Goal: Task Accomplishment & Management: Use online tool/utility

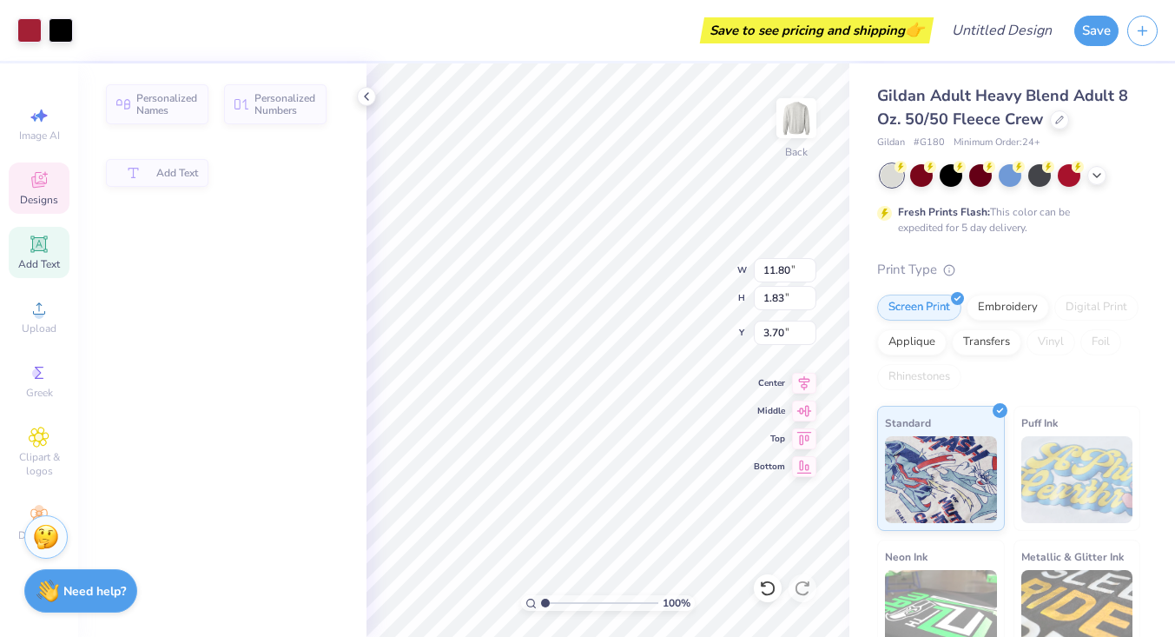
type input "11.80"
type input "1.83"
type input "3.70"
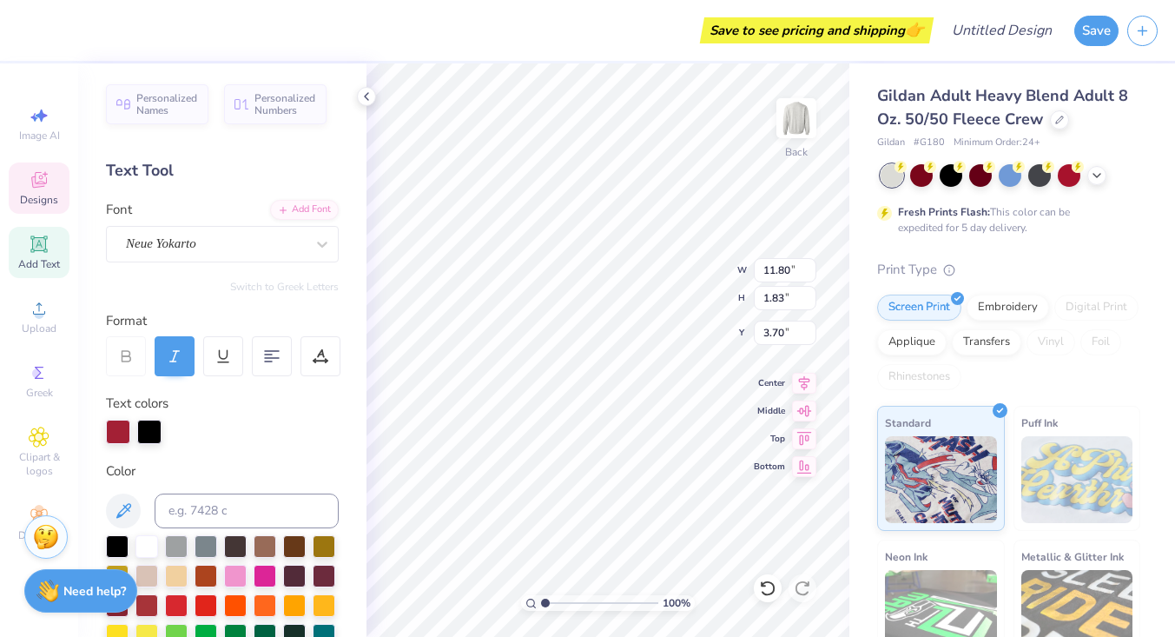
type textarea "Kappa Delta"
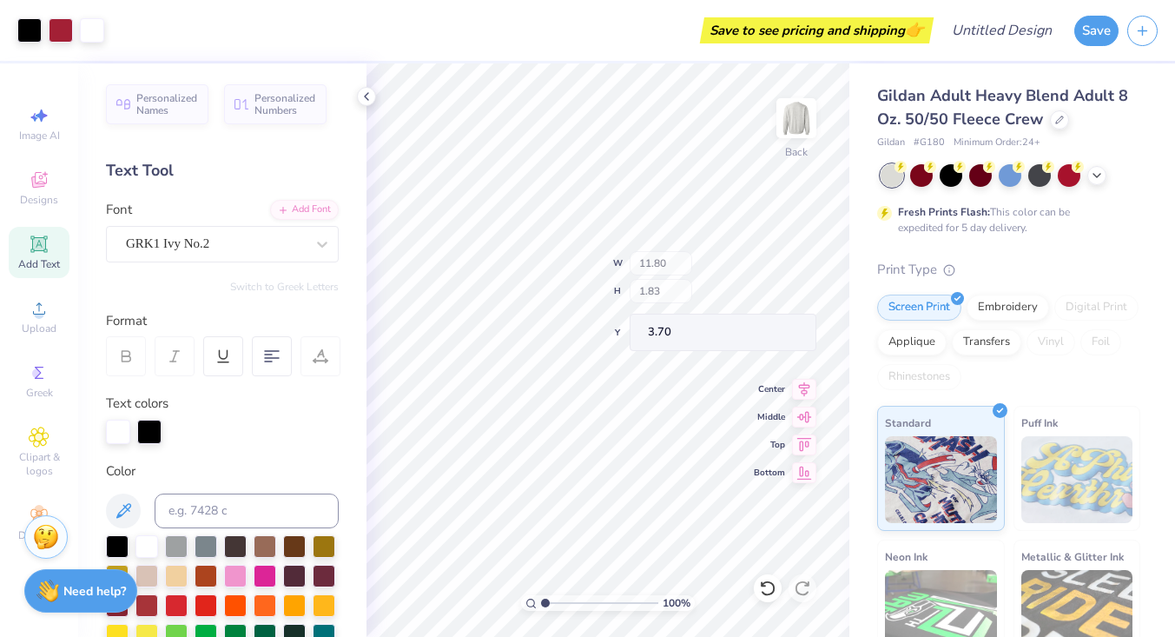
type input "3.07"
type input "1.76"
type input "9.36"
type input "1.16"
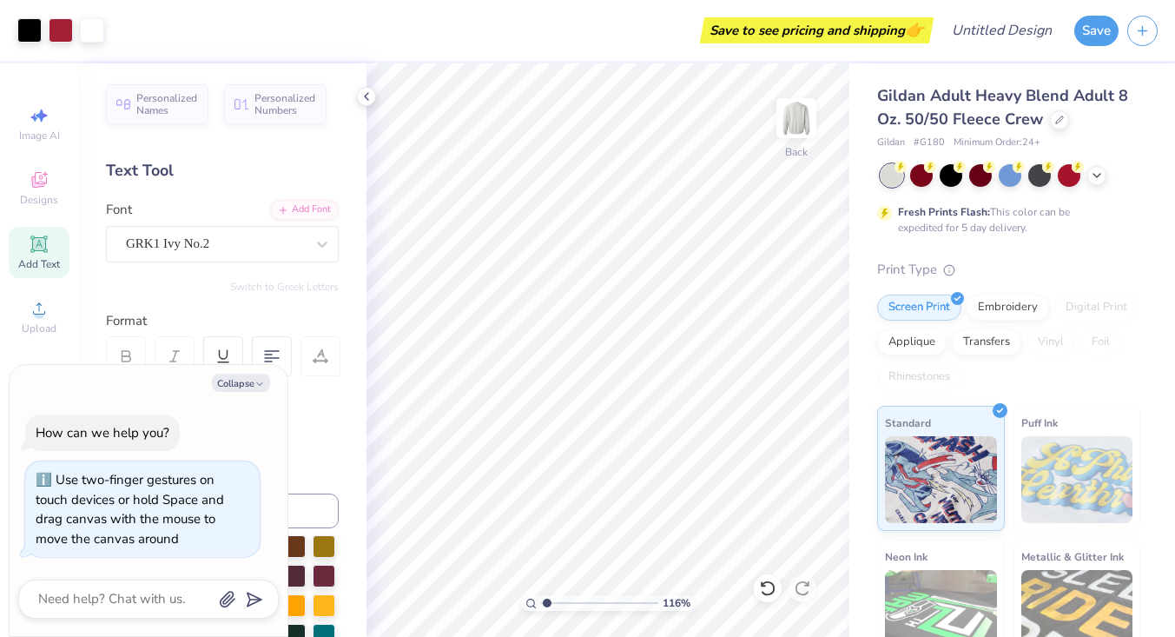
type textarea "x"
type input "1.37"
click at [550, 599] on input "range" at bounding box center [599, 603] width 117 height 16
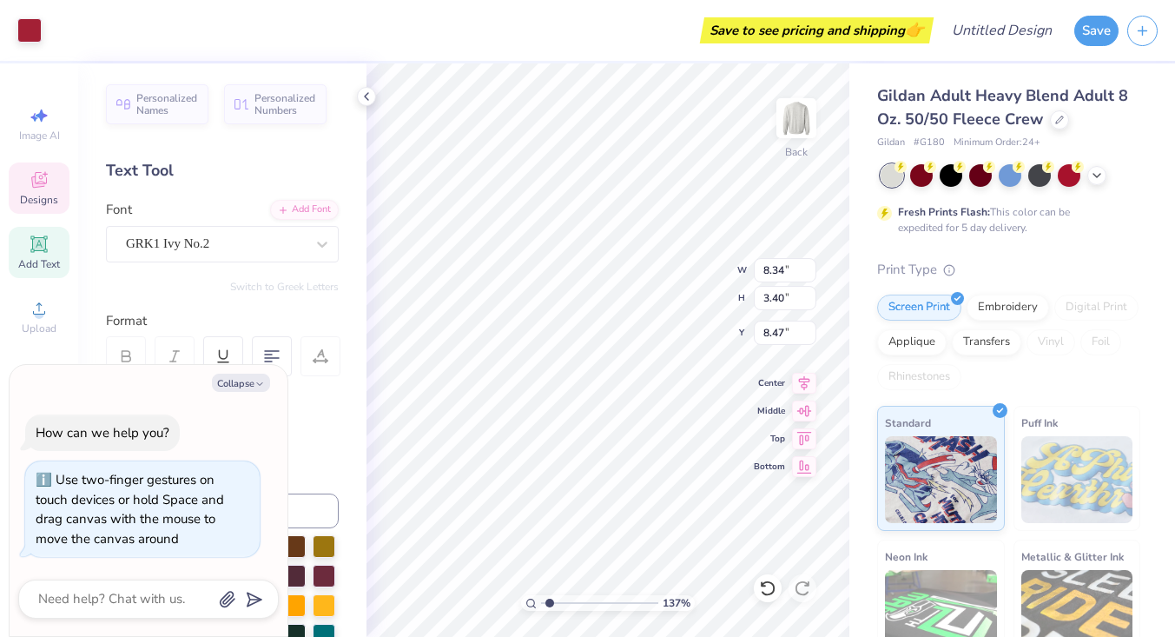
type textarea "x"
type input "3.07"
type input "1.76"
type input "9.36"
type textarea "x"
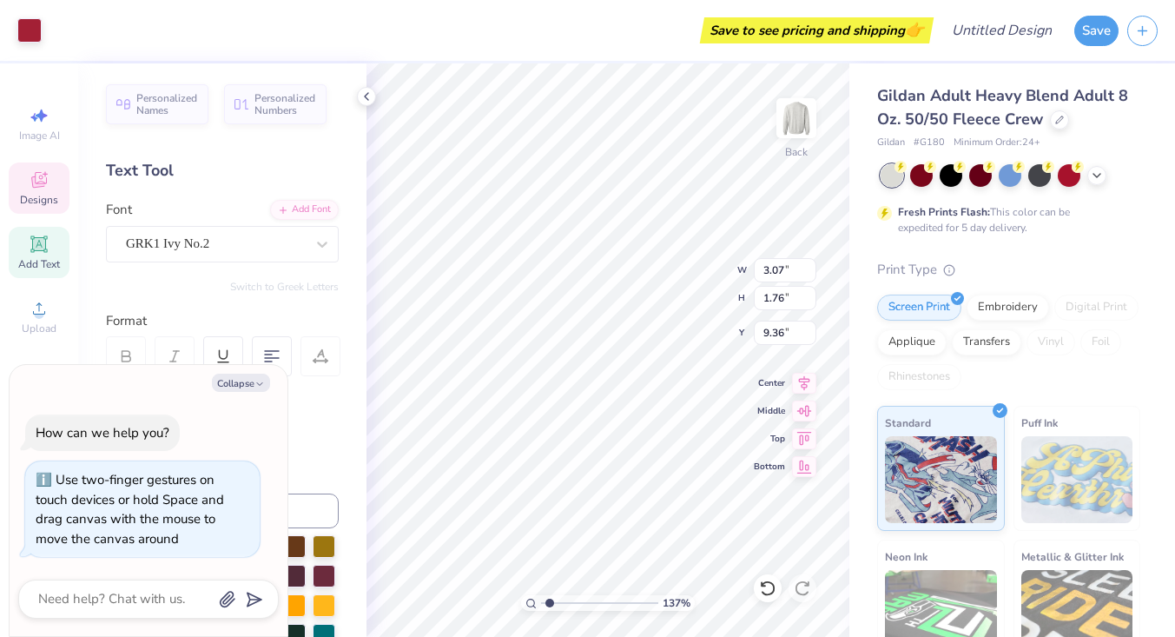
type input "9.40"
type textarea "x"
type input "4.21"
type input "2.00"
type input "5.73"
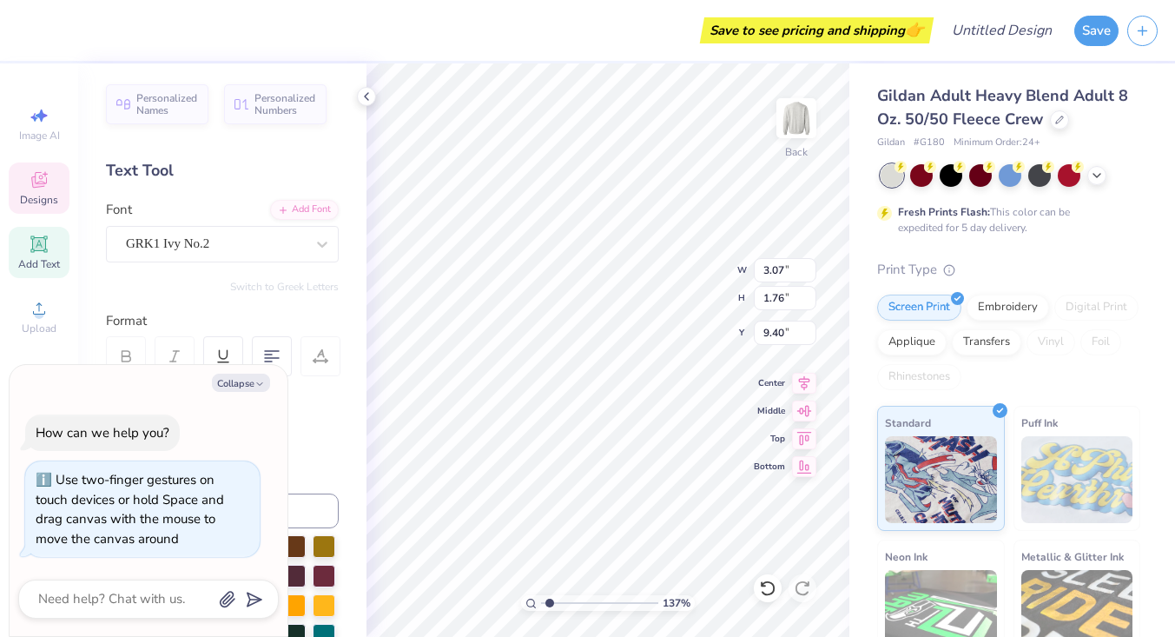
type textarea "x"
type textarea "AD"
type textarea "x"
type textarea "D"
type textarea "x"
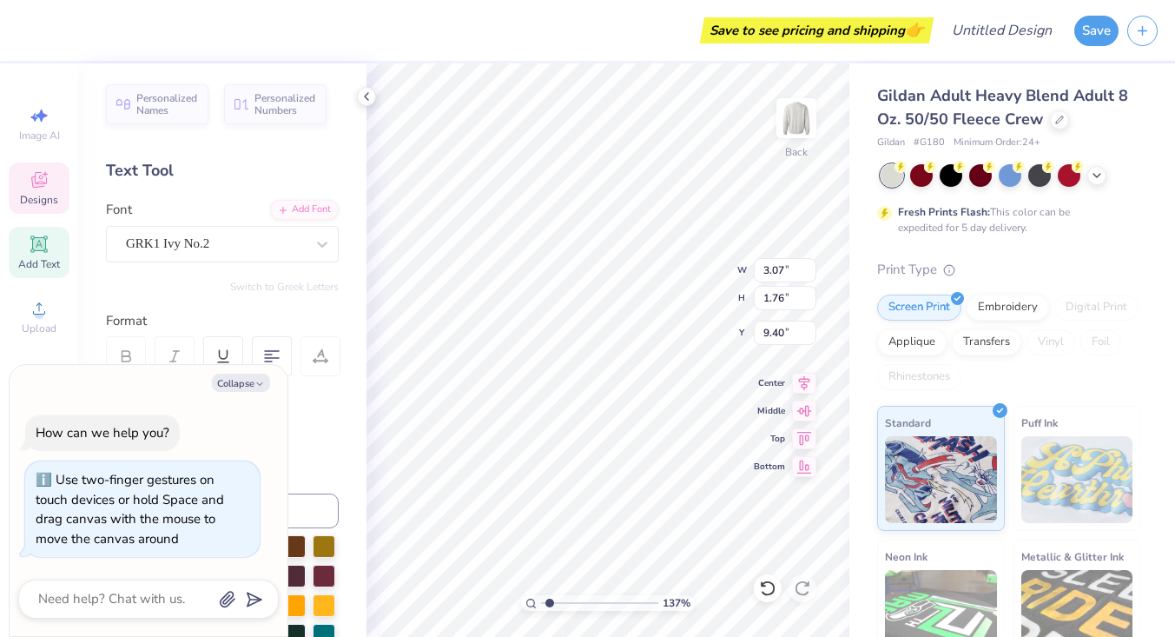
type textarea "KD"
type textarea "x"
type input "5.80"
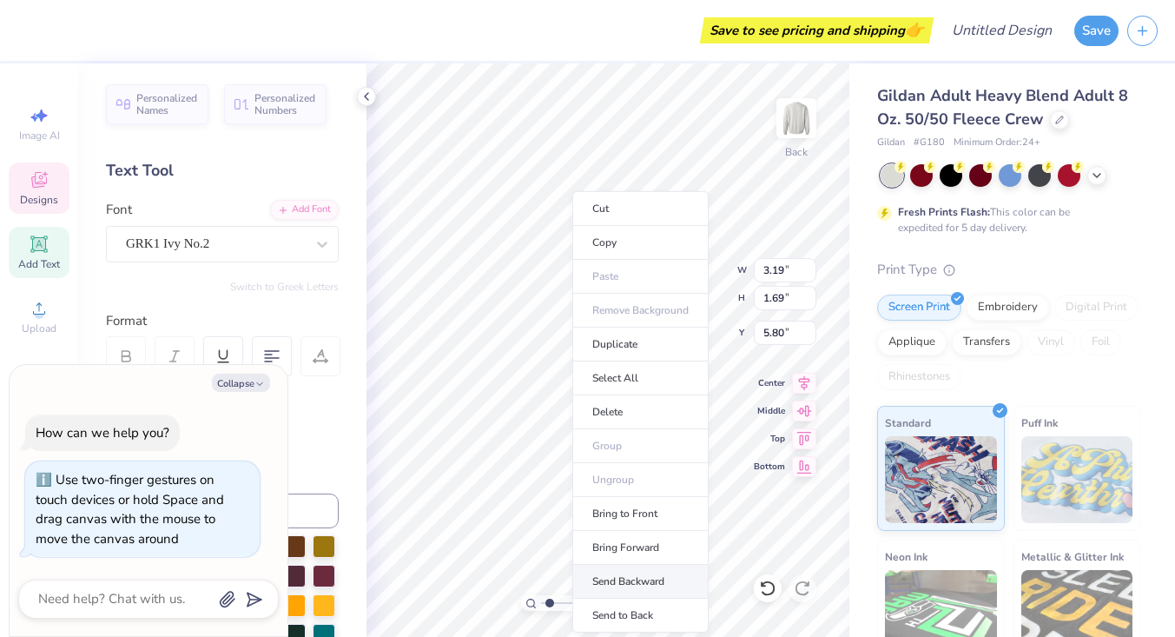
click at [658, 572] on li "Send Backward" at bounding box center [640, 582] width 136 height 34
click at [671, 574] on li "Send Backward" at bounding box center [643, 582] width 136 height 34
click at [685, 612] on li "Send to Back" at bounding box center [655, 616] width 136 height 34
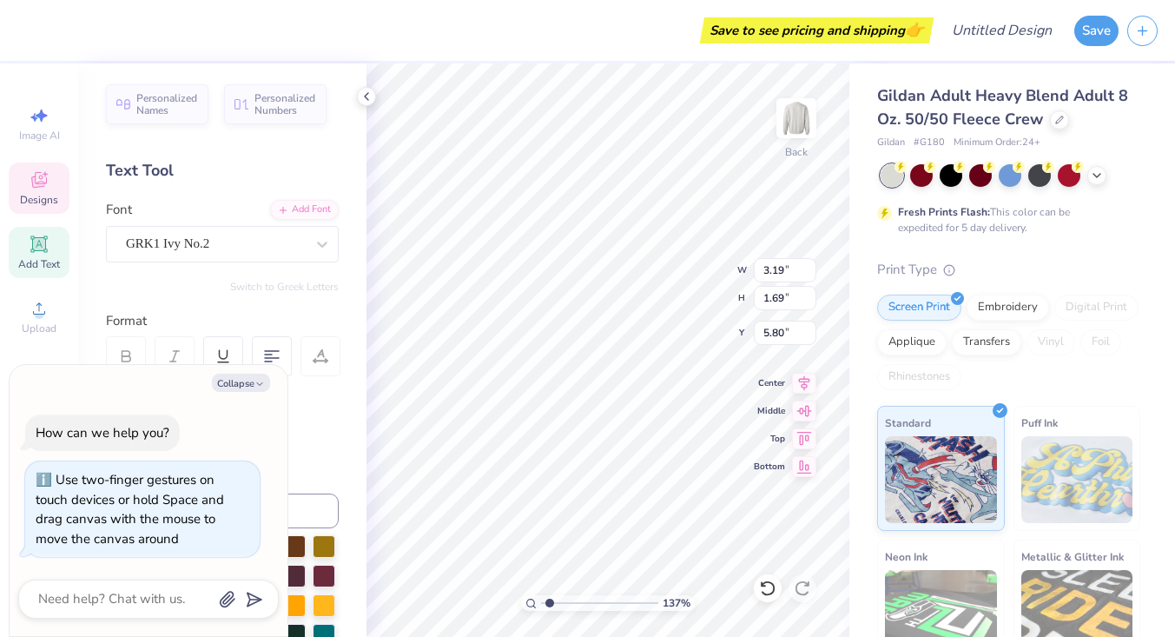
type textarea "x"
type input "7.65"
type input "2.92"
type input "5.52"
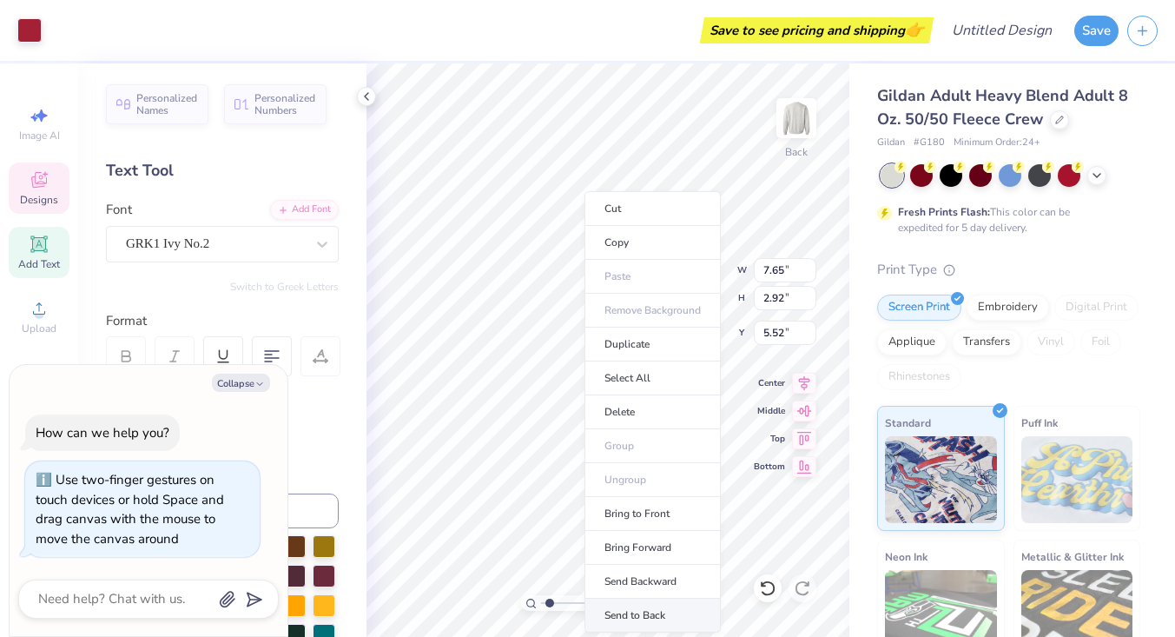
click at [698, 616] on li "Send to Back" at bounding box center [653, 616] width 136 height 34
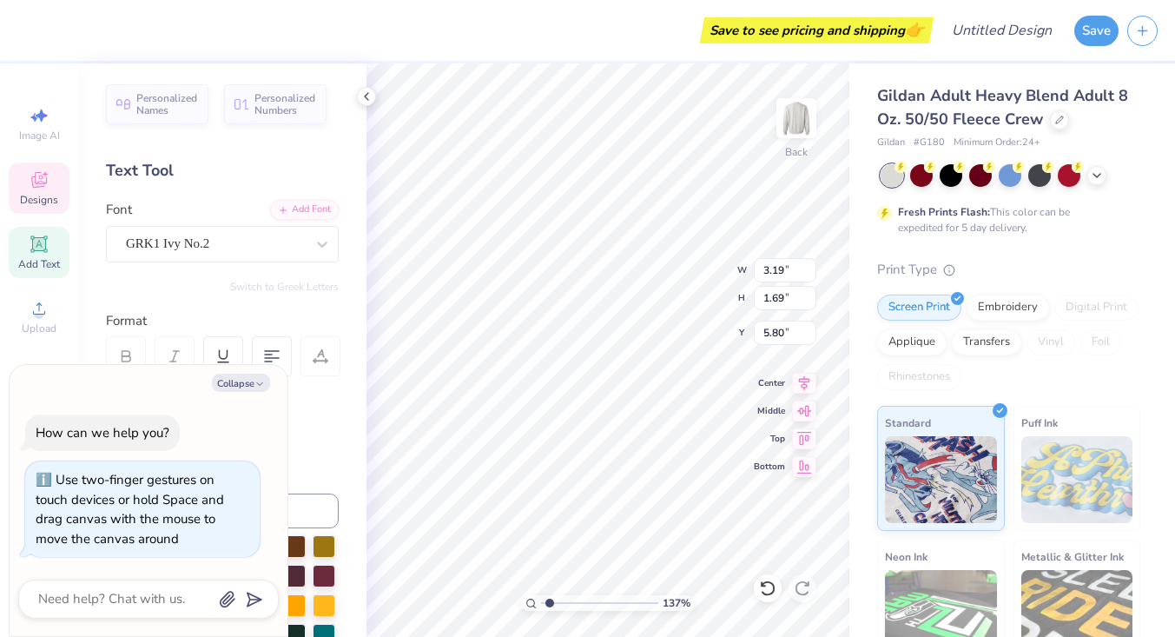
type textarea "x"
type input "3.05"
type input "1.62"
type input "5.81"
type textarea "x"
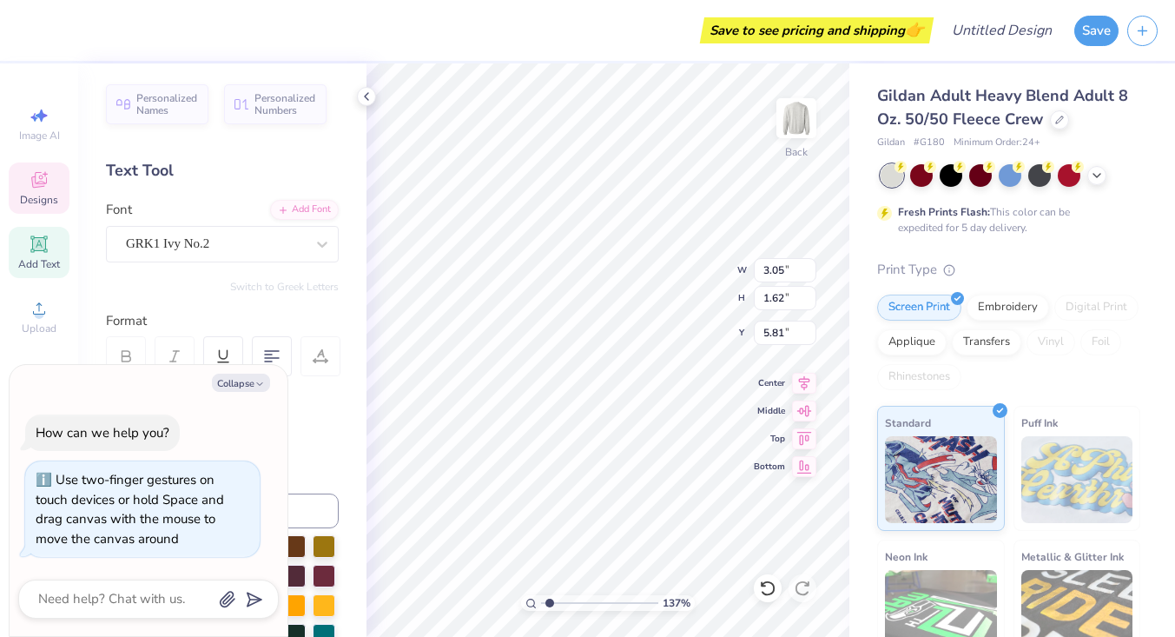
type input "6.03"
type textarea "x"
type input "5.80"
type textarea "x"
type input "3.12"
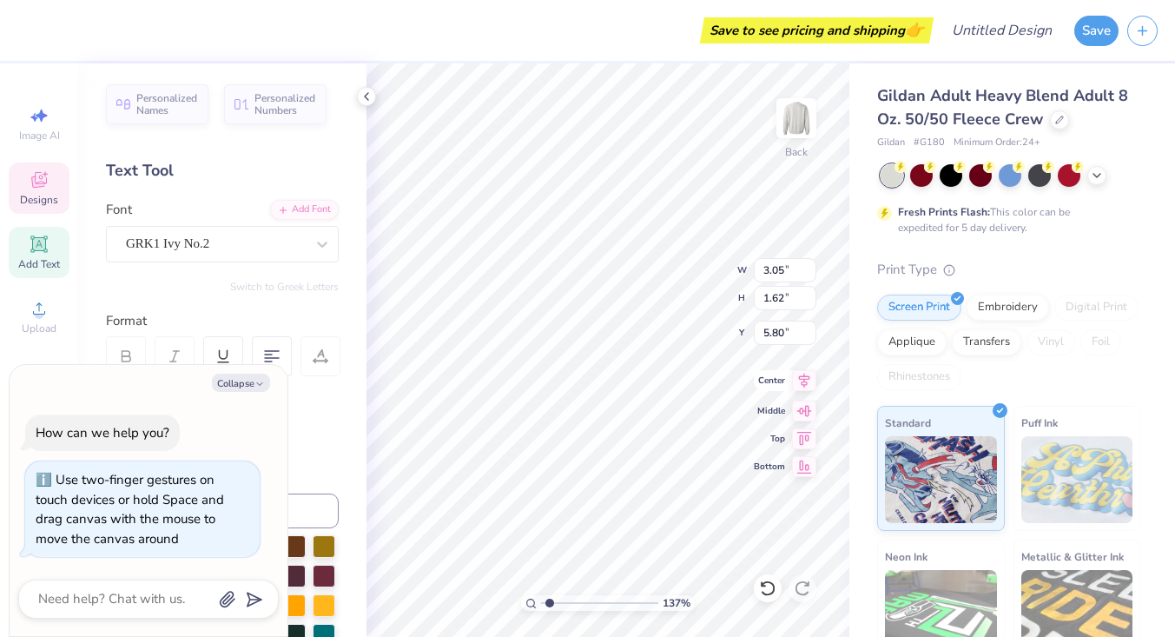
type input "1.82"
type input "5.73"
type textarea "x"
type input "8.34"
type input "3.40"
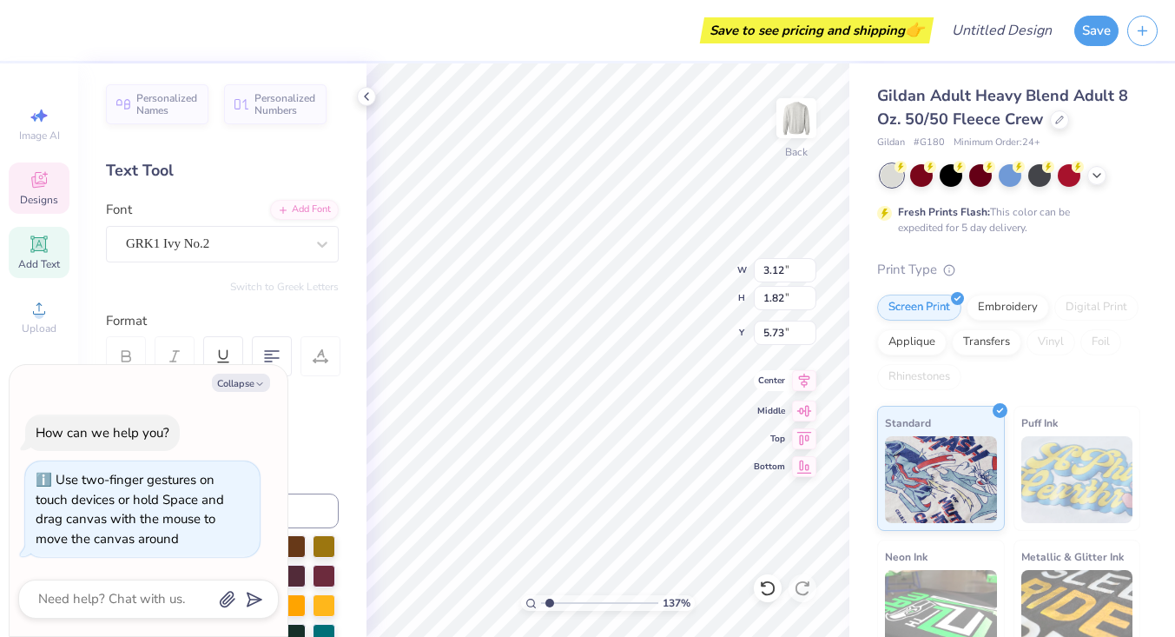
type input "8.47"
type textarea "x"
type input "8.95"
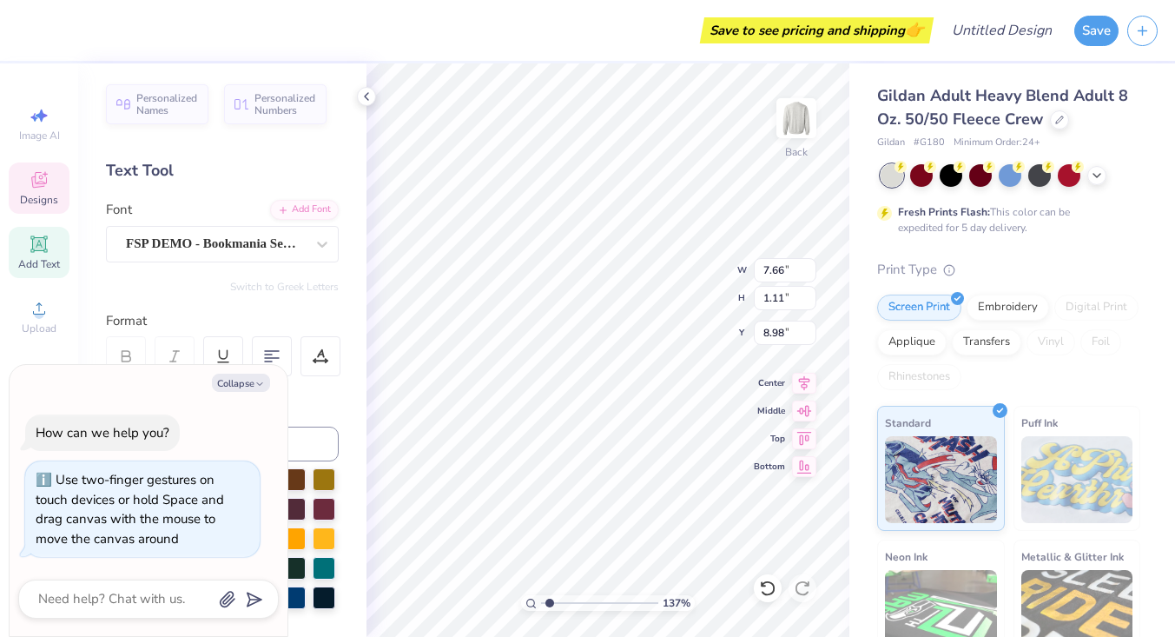
type textarea "x"
type textarea "GAMEaDAY"
type textarea "x"
type textarea "GAMEaHDAY"
type textarea "x"
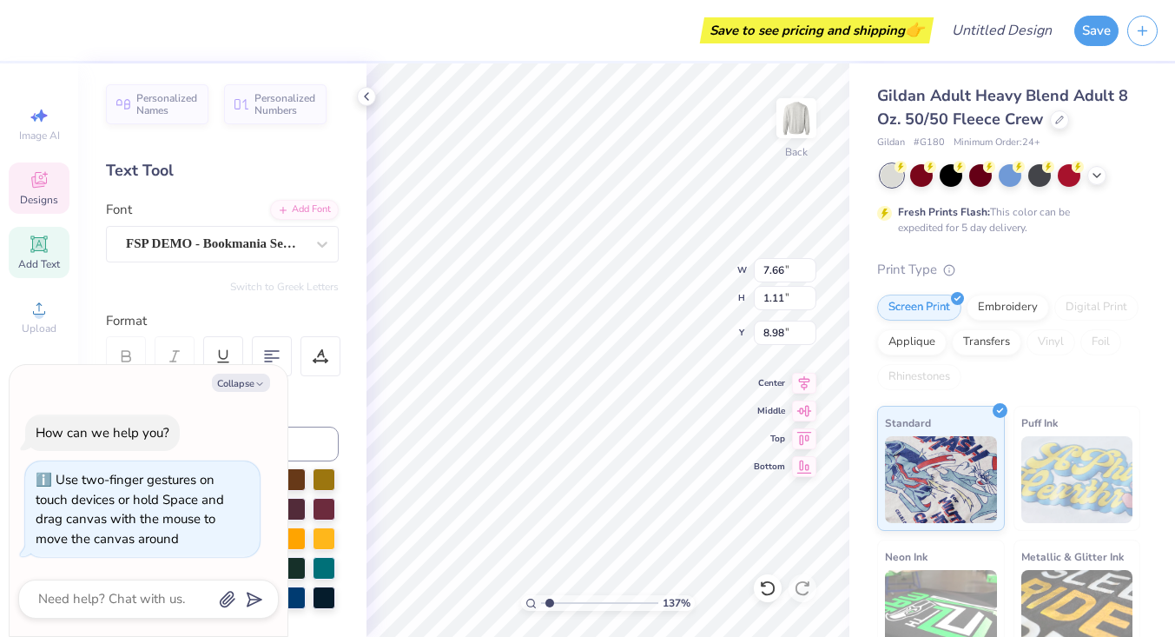
type textarea "ho"
type textarea "x"
type textarea "hom"
type textarea "x"
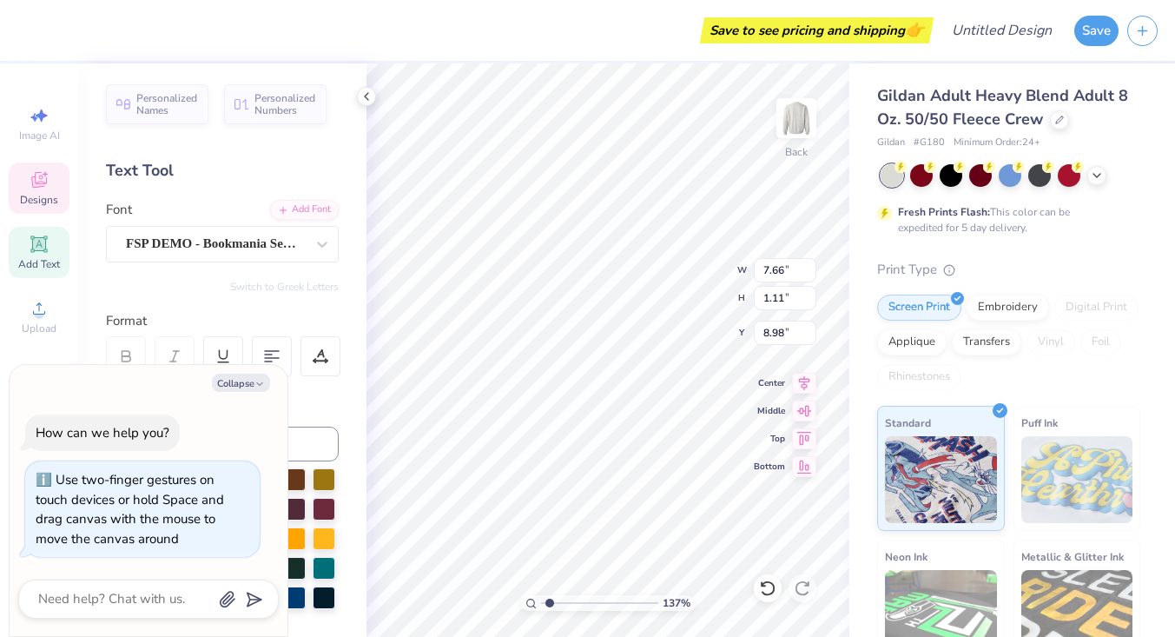
type textarea "ho"
type textarea "x"
type textarea "h"
type textarea "x"
type textarea "HO"
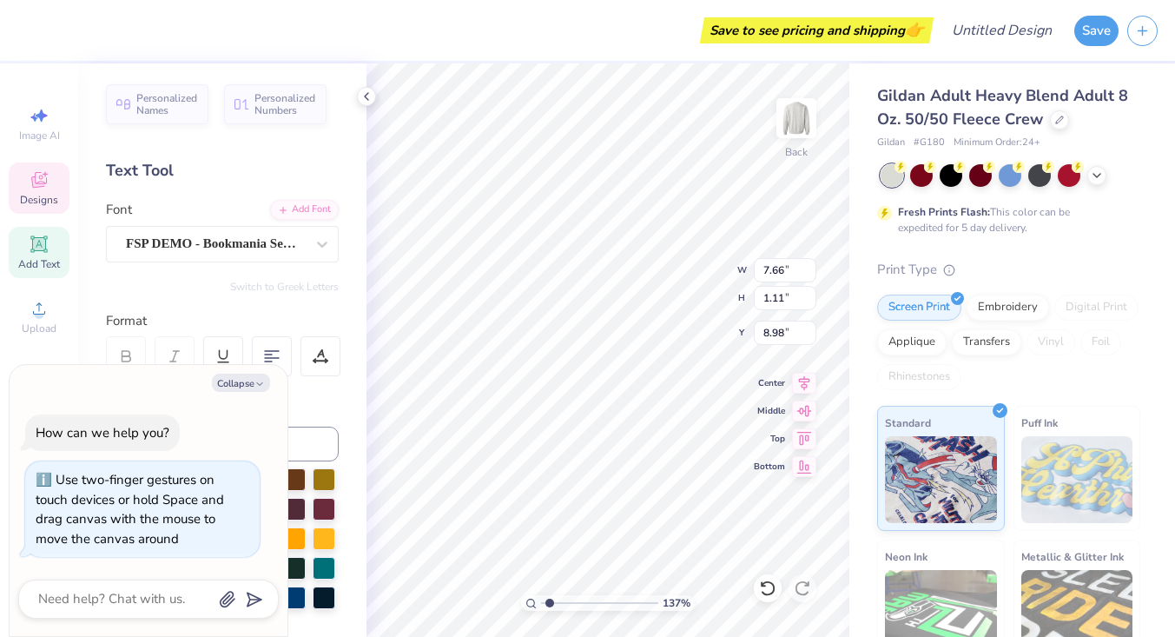
type textarea "x"
type textarea "HOME"
type textarea "x"
type textarea "HOMEC"
type textarea "x"
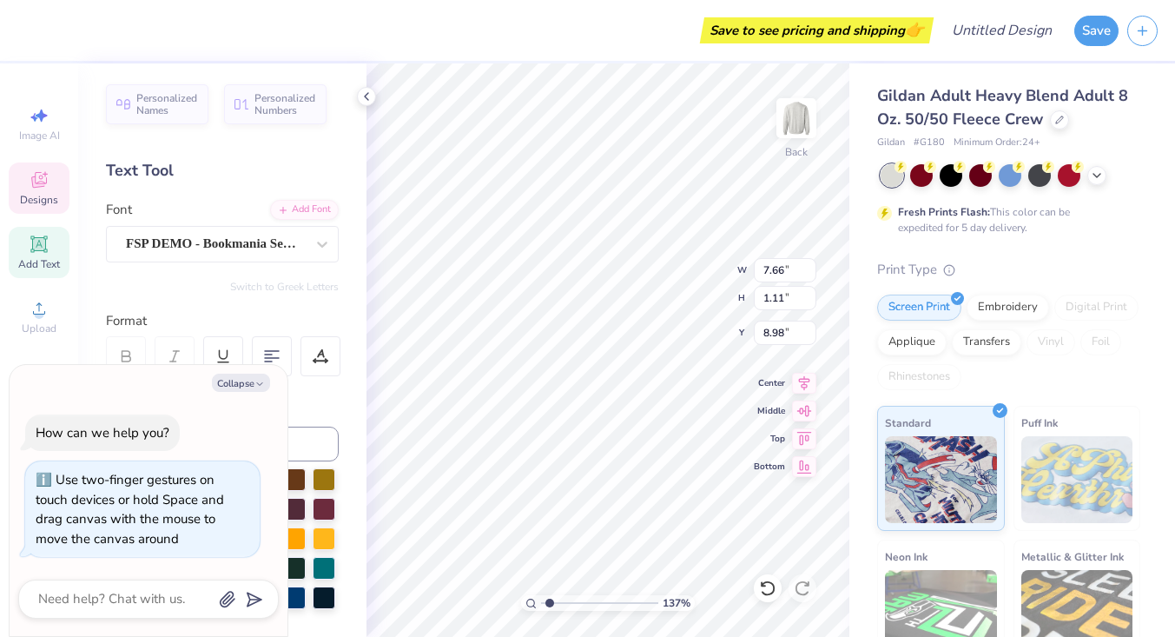
type textarea "HOMECO"
type textarea "x"
type textarea "HOMECOM"
type textarea "x"
type textarea "HOMECOMIN"
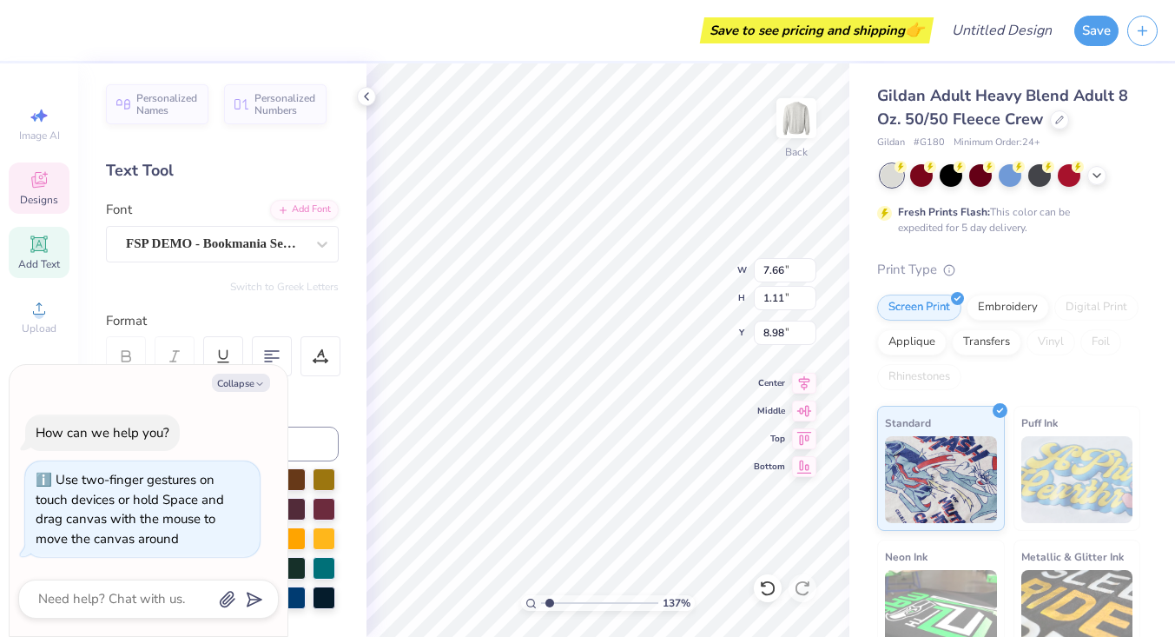
type textarea "x"
type textarea "HOMECOMING"
type textarea "x"
type input "7.70"
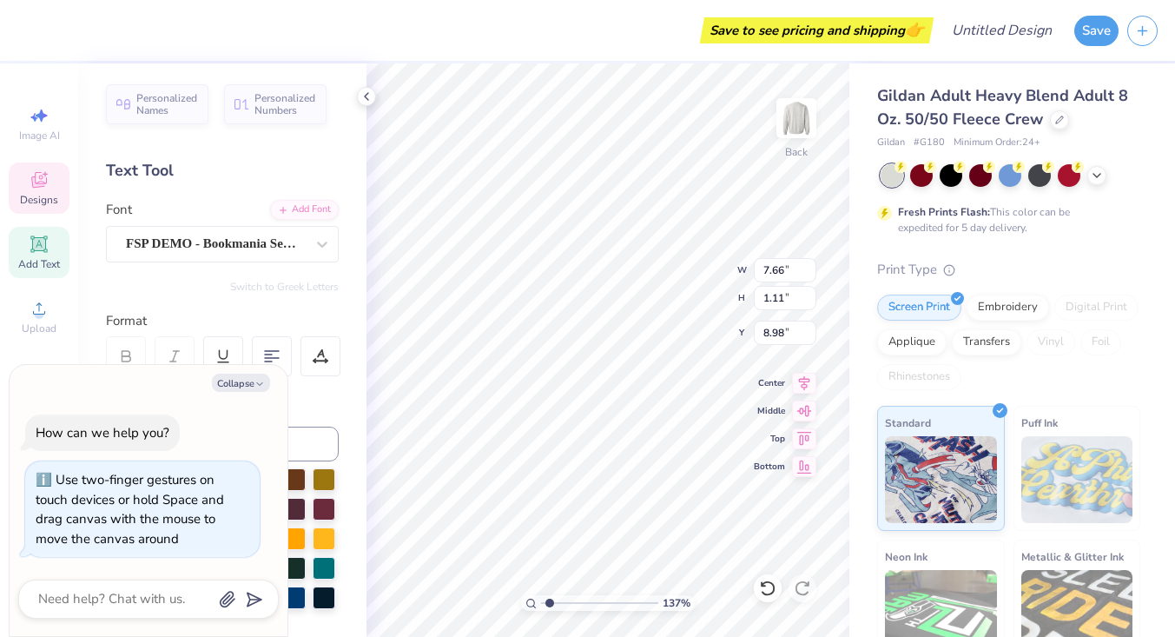
type input "0.40"
type input "10.27"
type textarea "x"
type textarea "C"
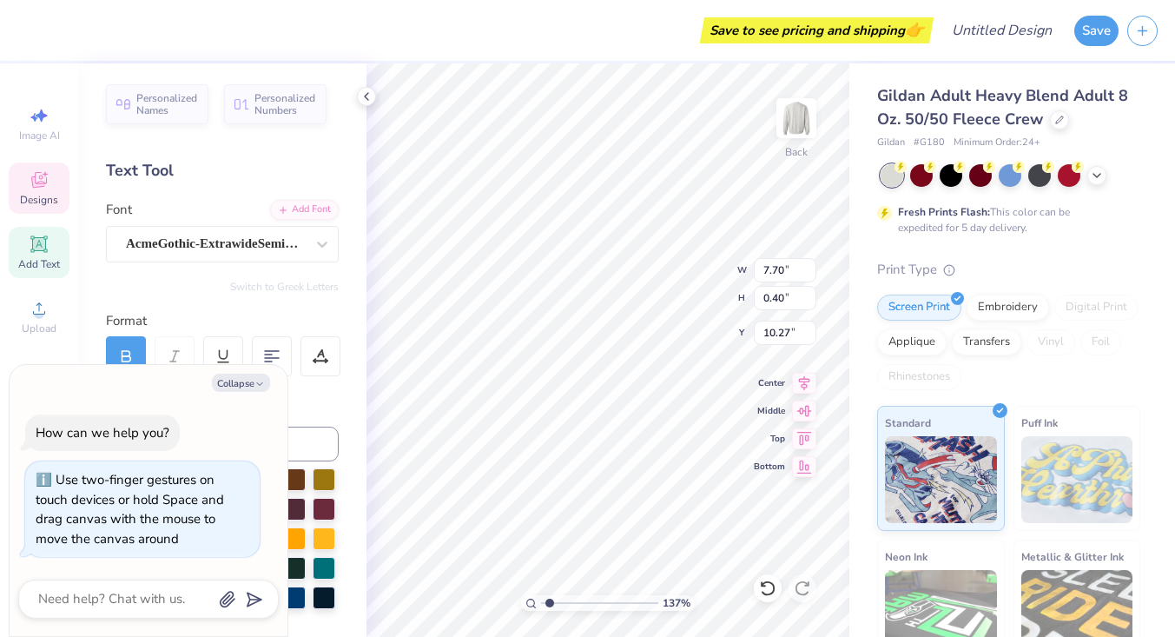
type textarea "x"
type textarea "CP"
type textarea "x"
type textarea "CPR"
type textarea "x"
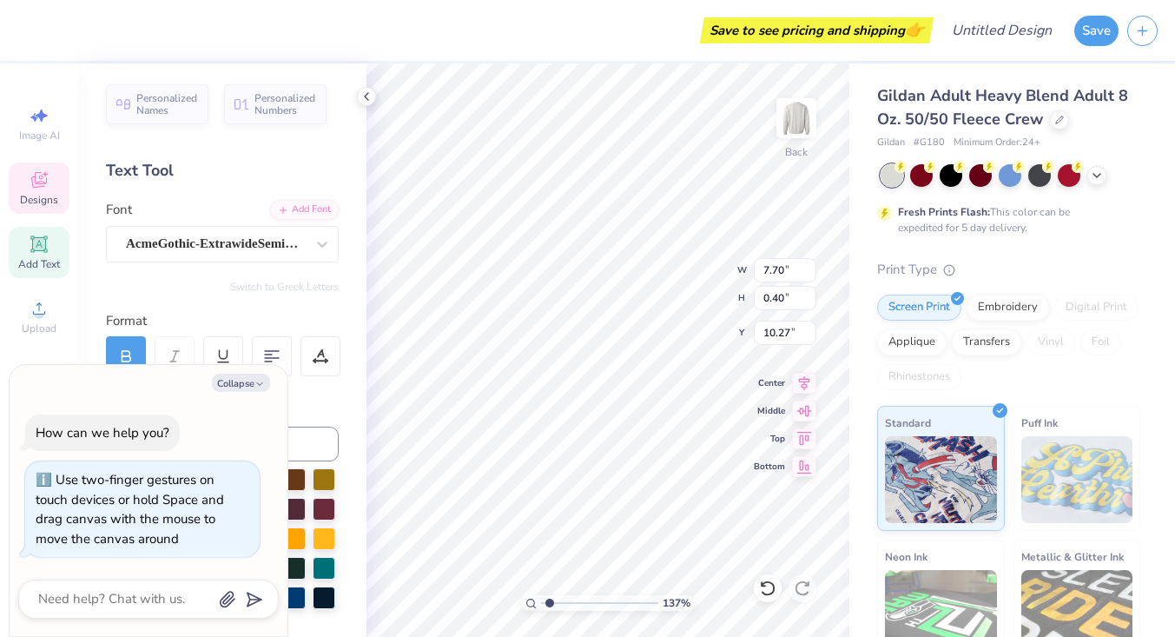
type textarea "CPRN"
type textarea "x"
type textarea "CPR"
type textarea "x"
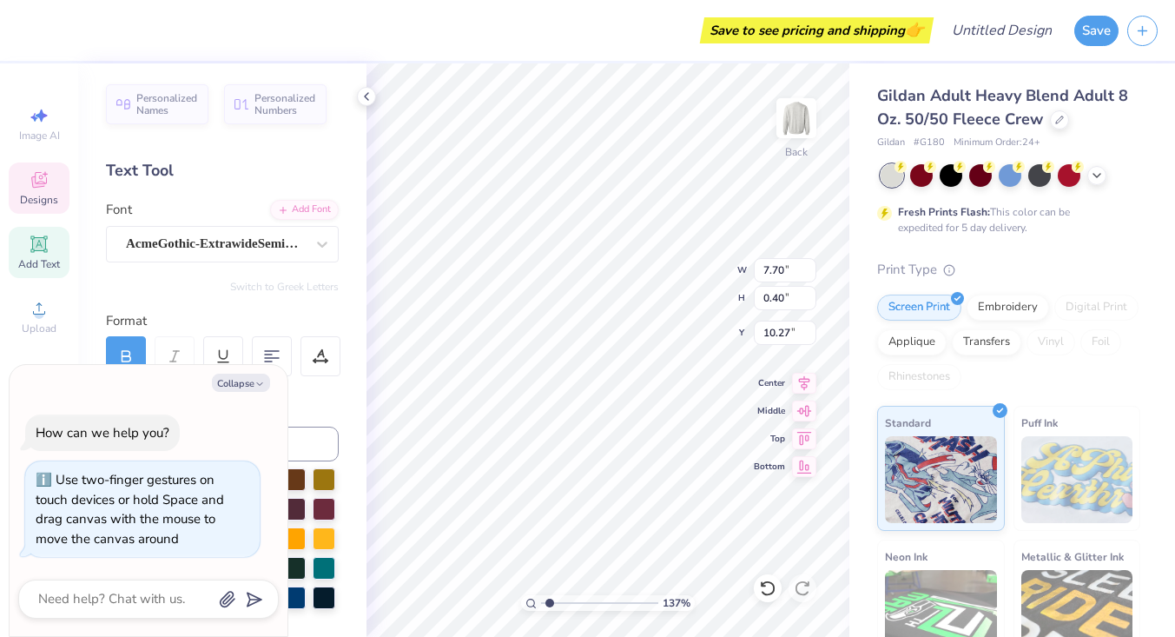
type textarea "CP"
type textarea "x"
type textarea "C"
type textarea "x"
type textarea "CORNELL"
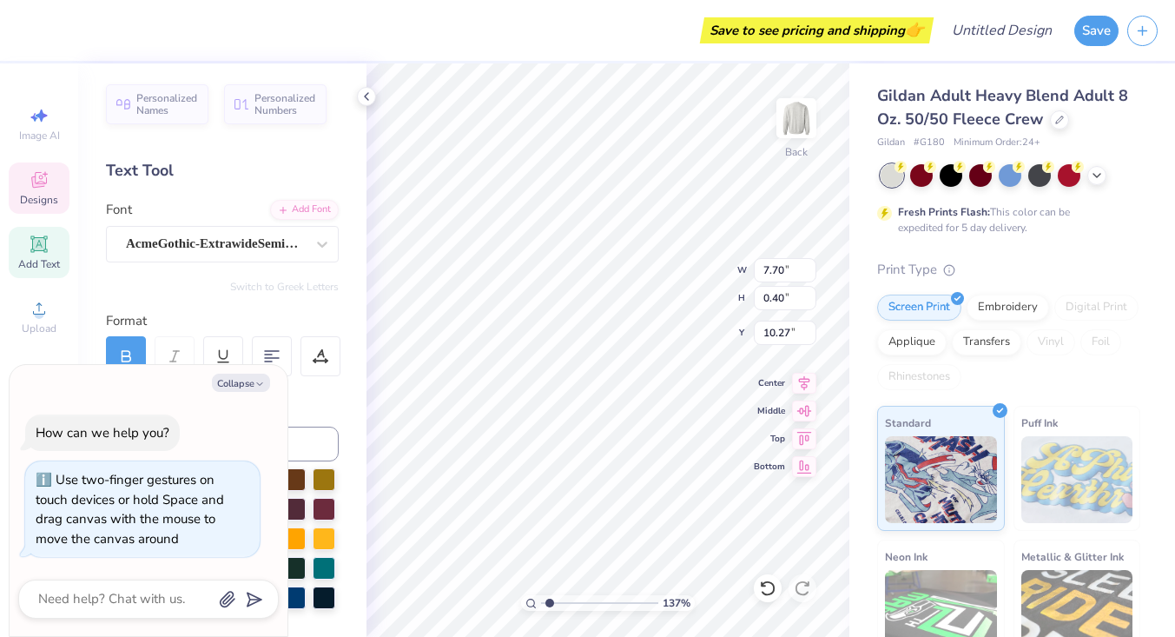
type textarea "x"
type textarea "CORNELL UNI"
type textarea "x"
type textarea "CORNELL UNIVE"
type textarea "x"
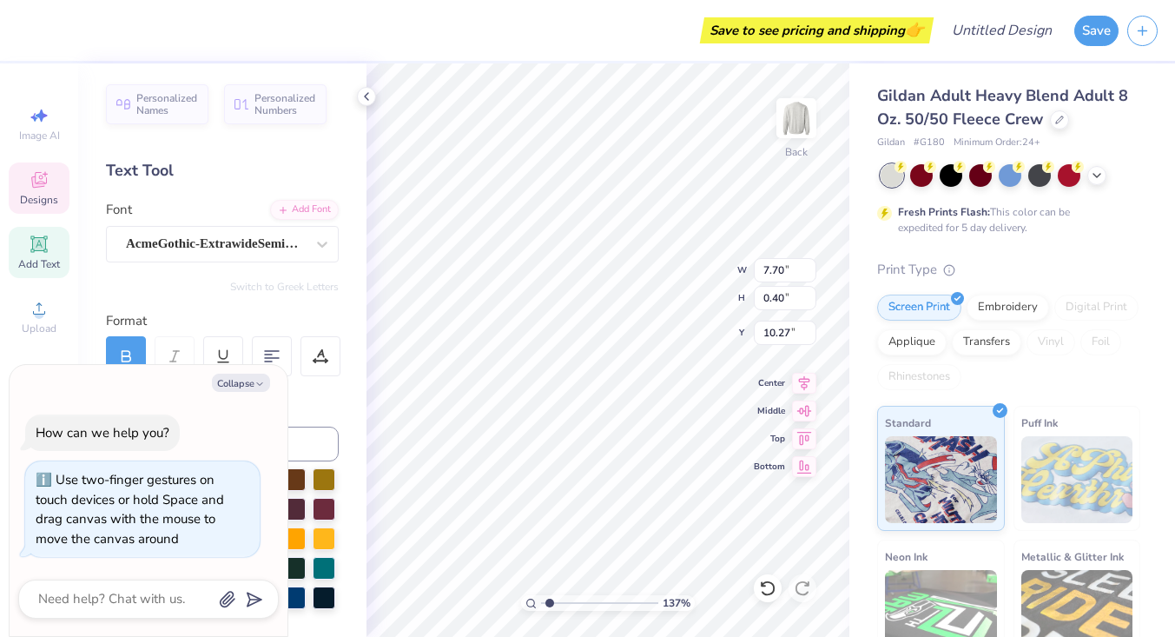
type textarea "CORNELL UNIVERSI"
type textarea "x"
type textarea "CORNELL UNIVERSIT"
type textarea "x"
type textarea "CORNELL UNIVERSITY"
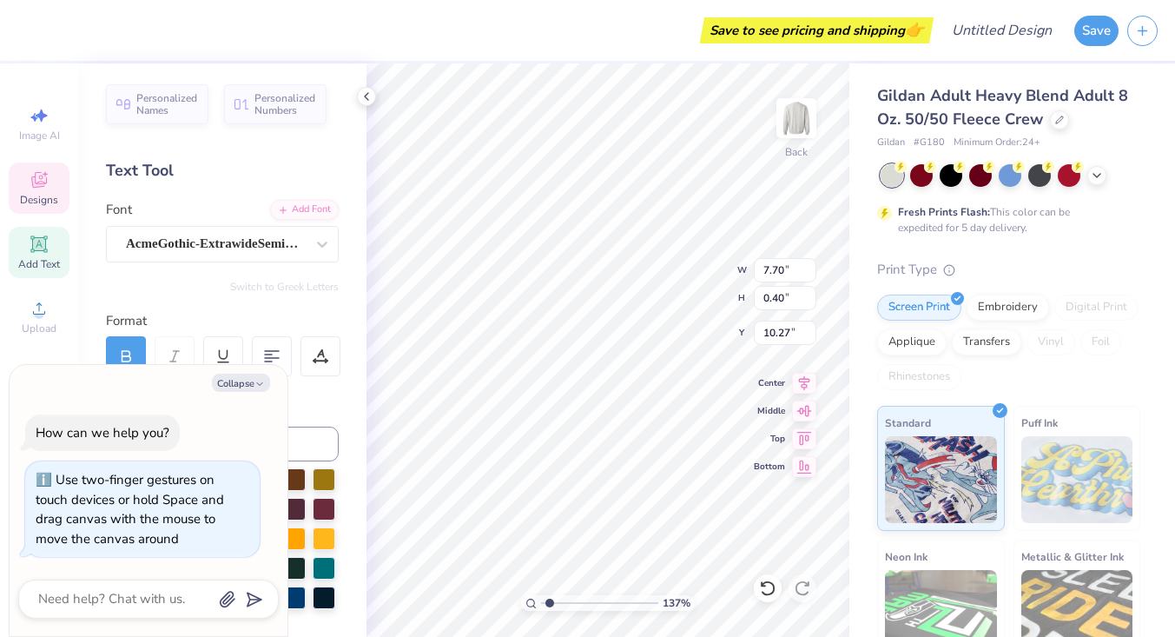
scroll to position [0, 7]
type textarea "x"
type input "2.44"
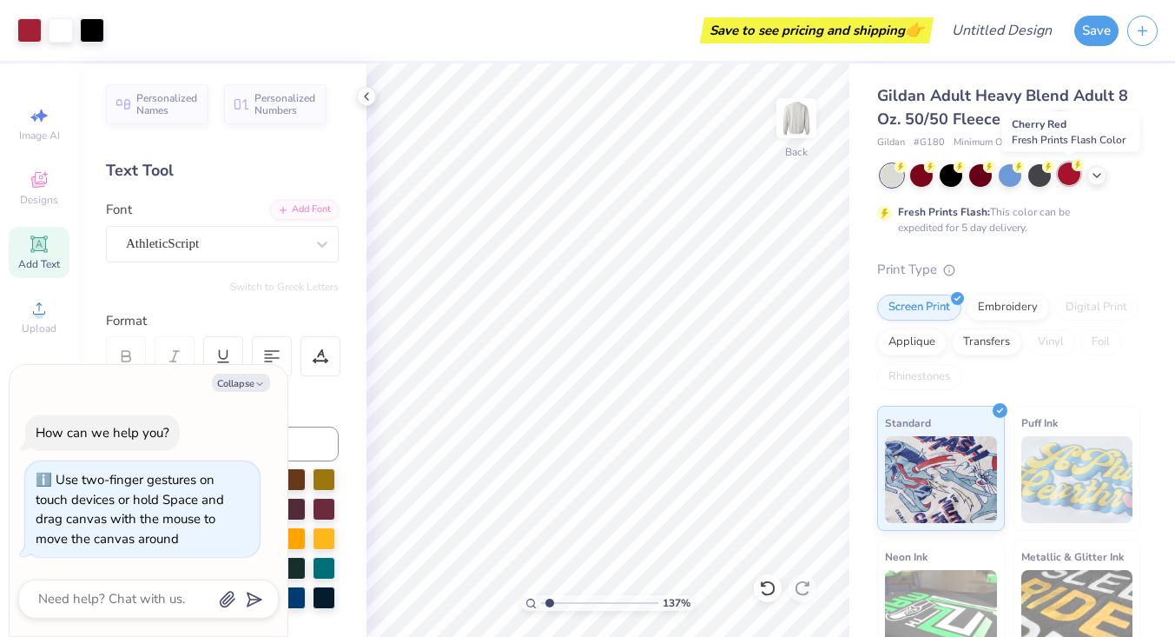
click at [1069, 174] on div at bounding box center [1069, 173] width 23 height 23
click at [1098, 173] on polyline at bounding box center [1097, 173] width 7 height 3
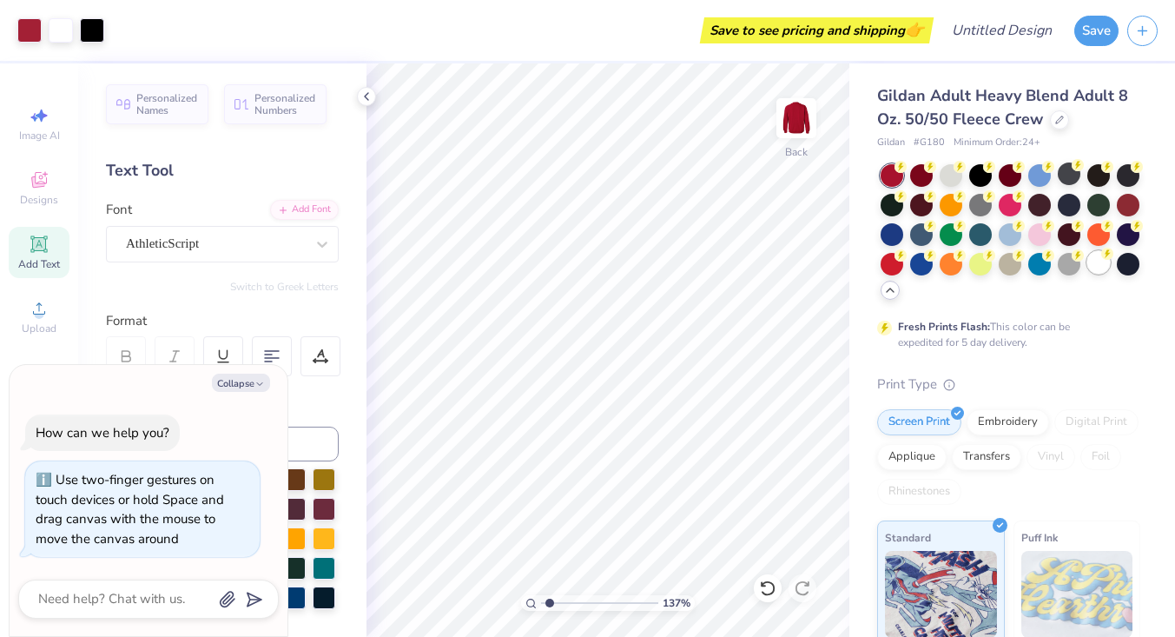
click at [1098, 261] on div at bounding box center [1099, 262] width 23 height 23
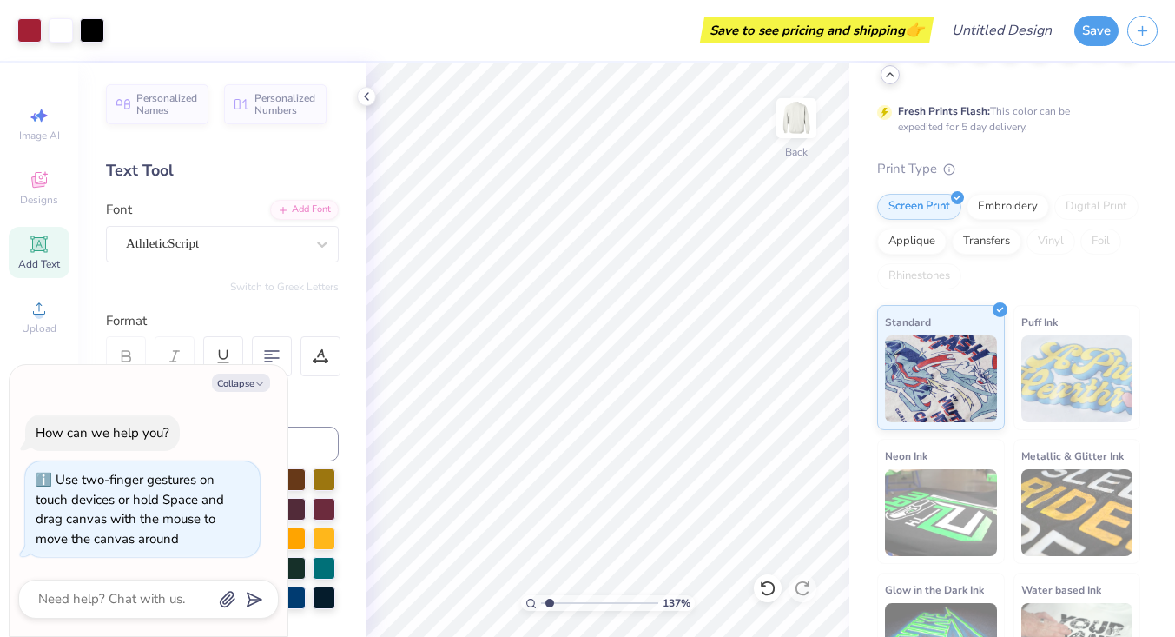
scroll to position [0, 0]
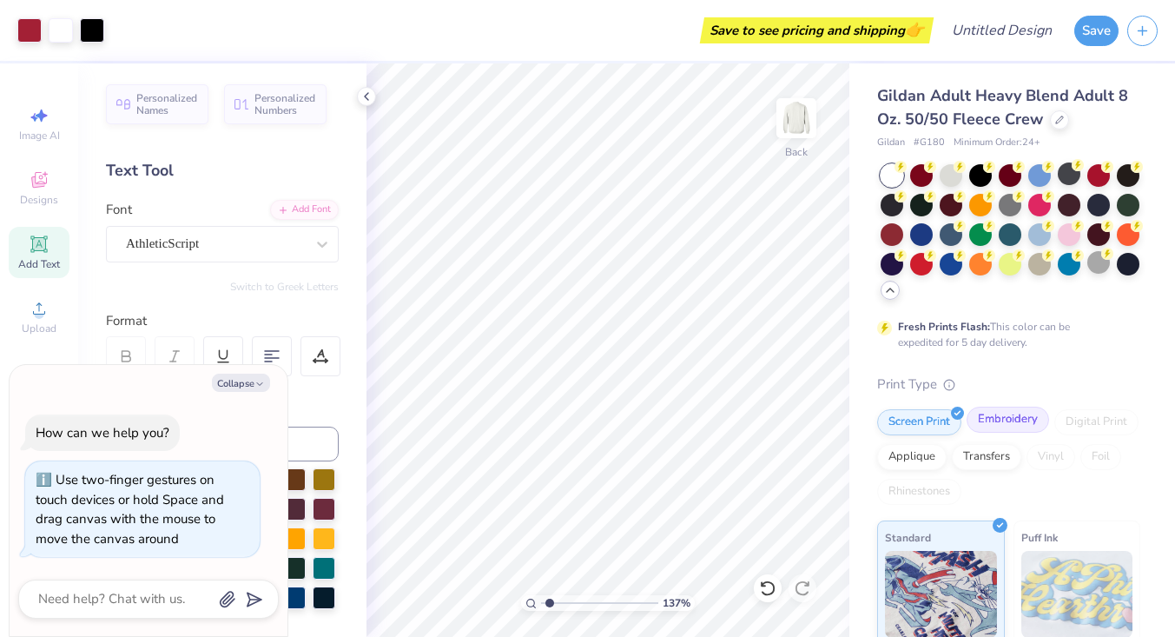
click at [1008, 427] on div "Embroidery" at bounding box center [1008, 420] width 83 height 26
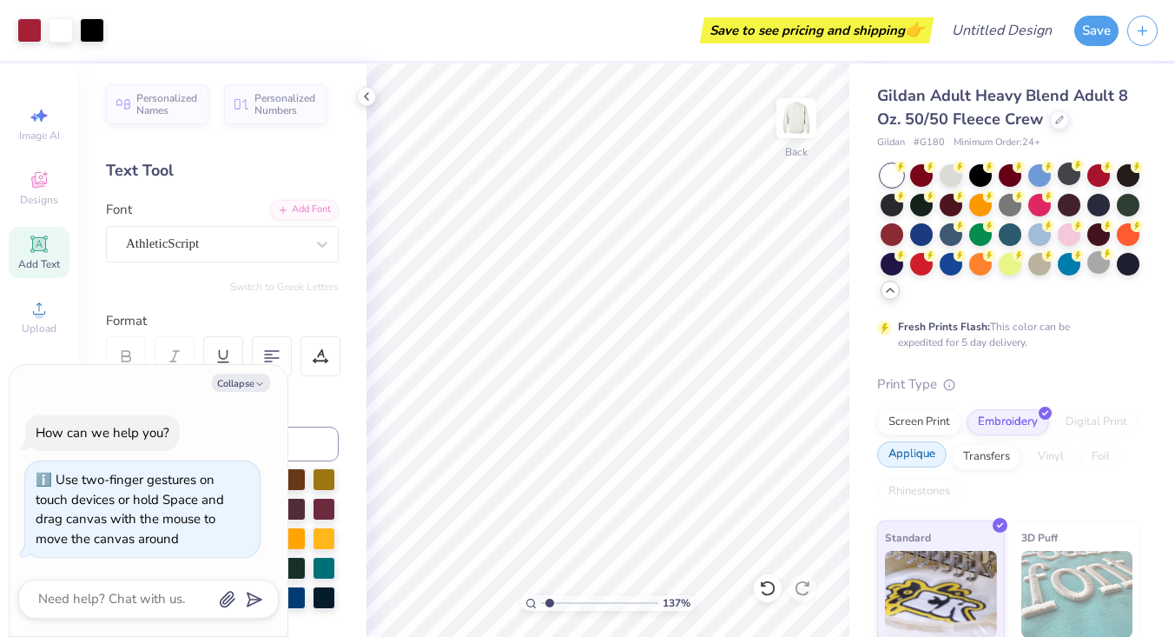
click at [932, 452] on div "Applique" at bounding box center [911, 454] width 69 height 26
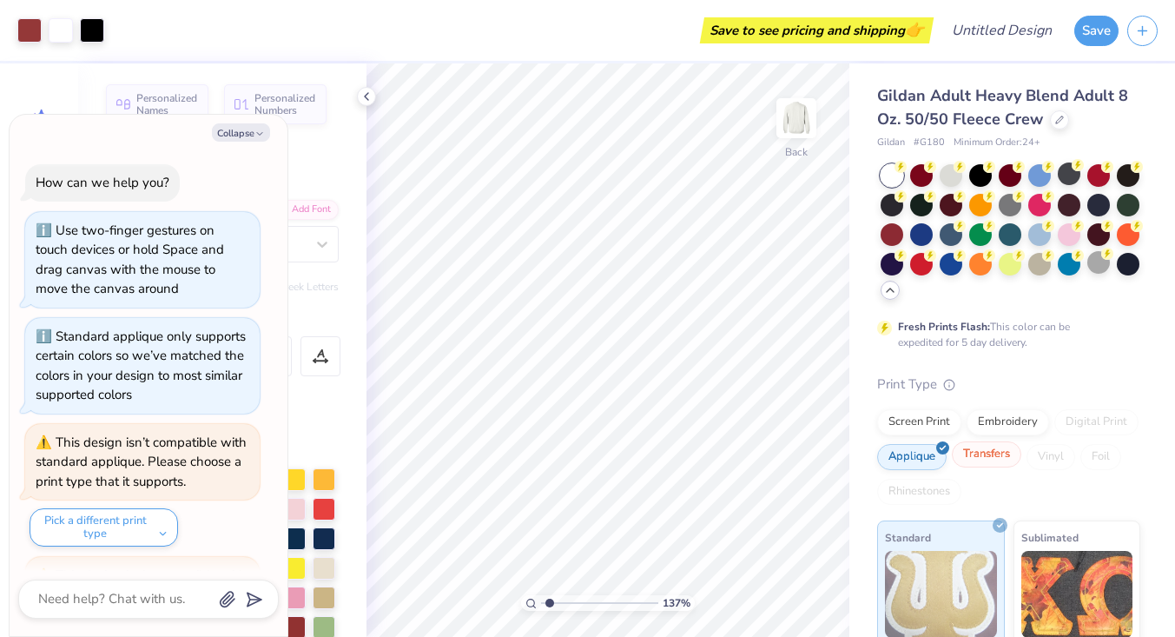
scroll to position [256, 0]
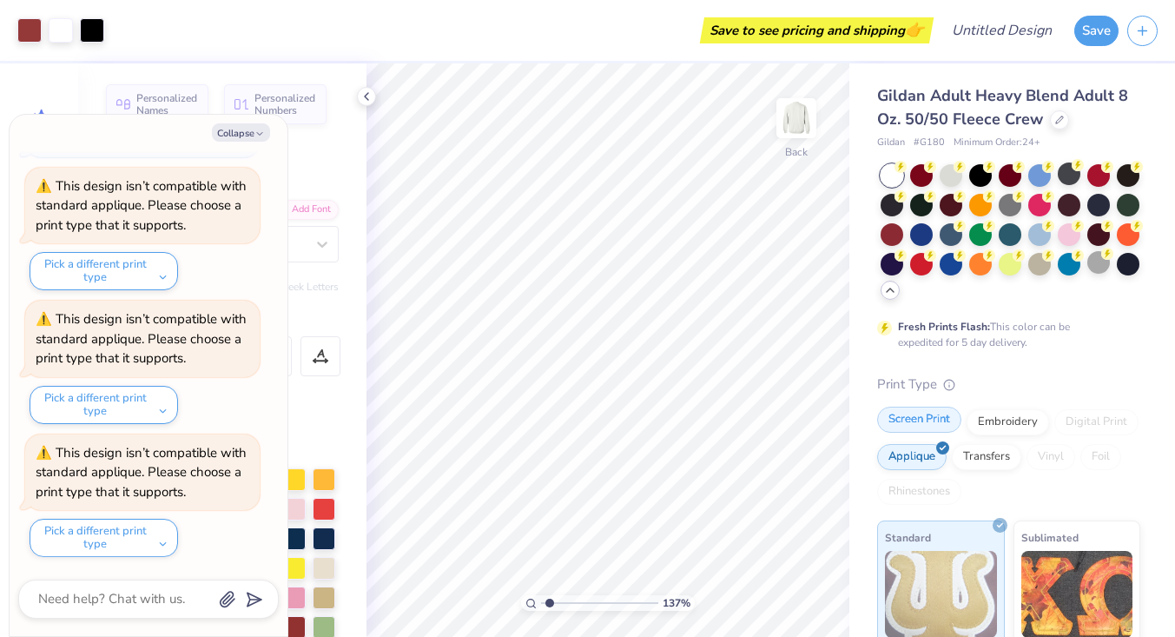
click at [916, 422] on div "Screen Print" at bounding box center [919, 420] width 84 height 26
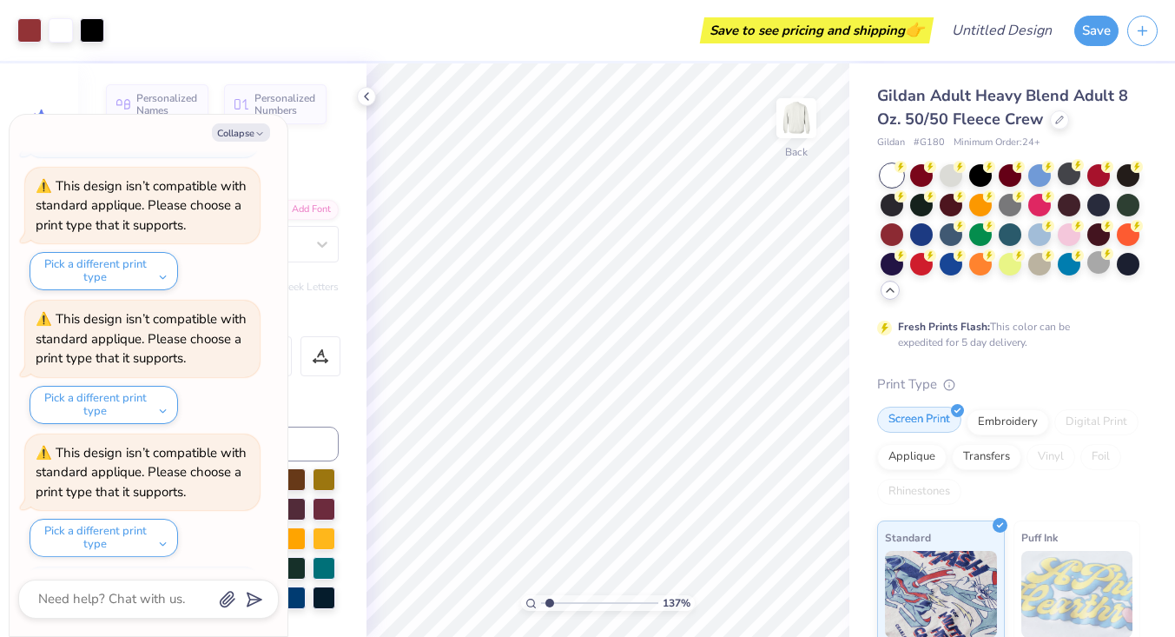
scroll to position [362, 0]
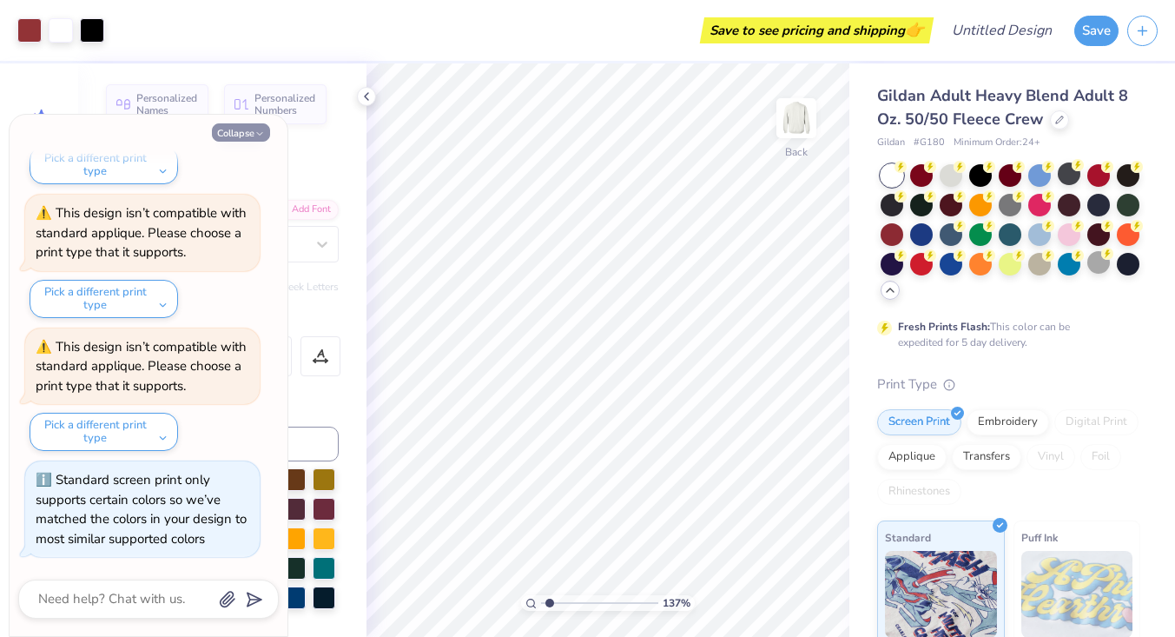
click at [261, 124] on button "Collapse" at bounding box center [241, 132] width 58 height 18
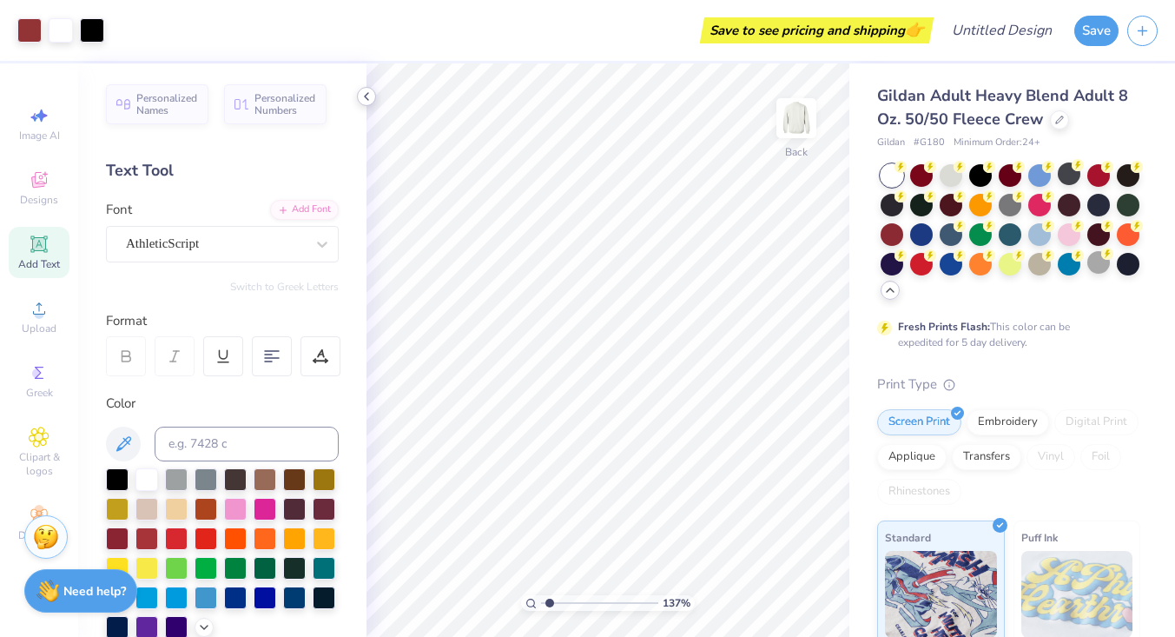
click at [371, 95] on icon at bounding box center [367, 96] width 14 height 14
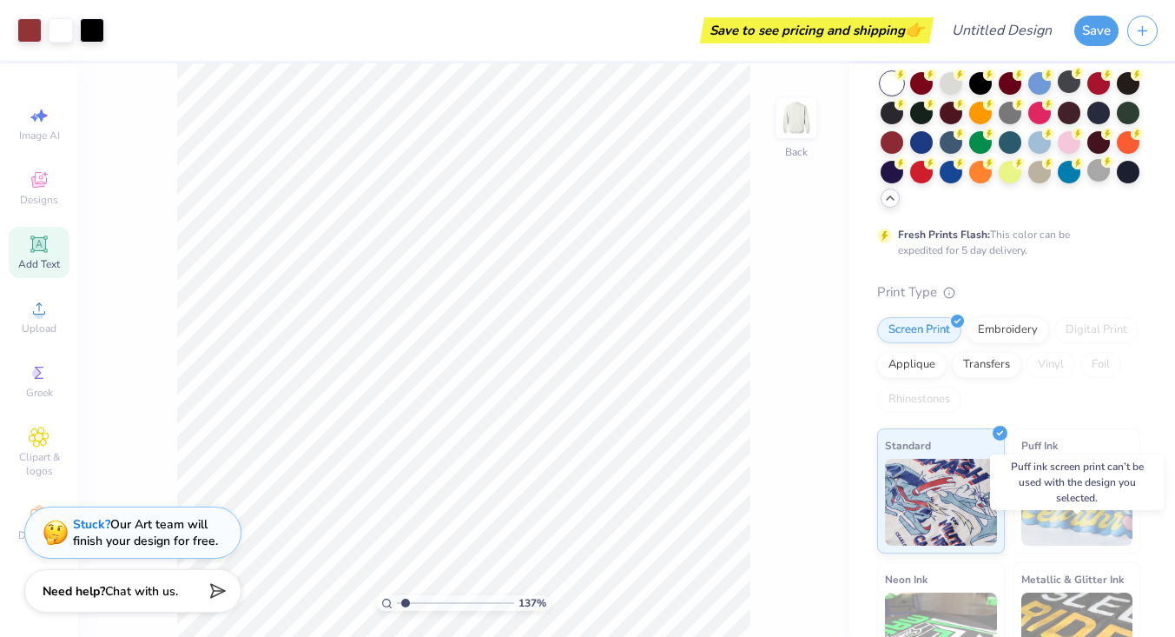
scroll to position [0, 0]
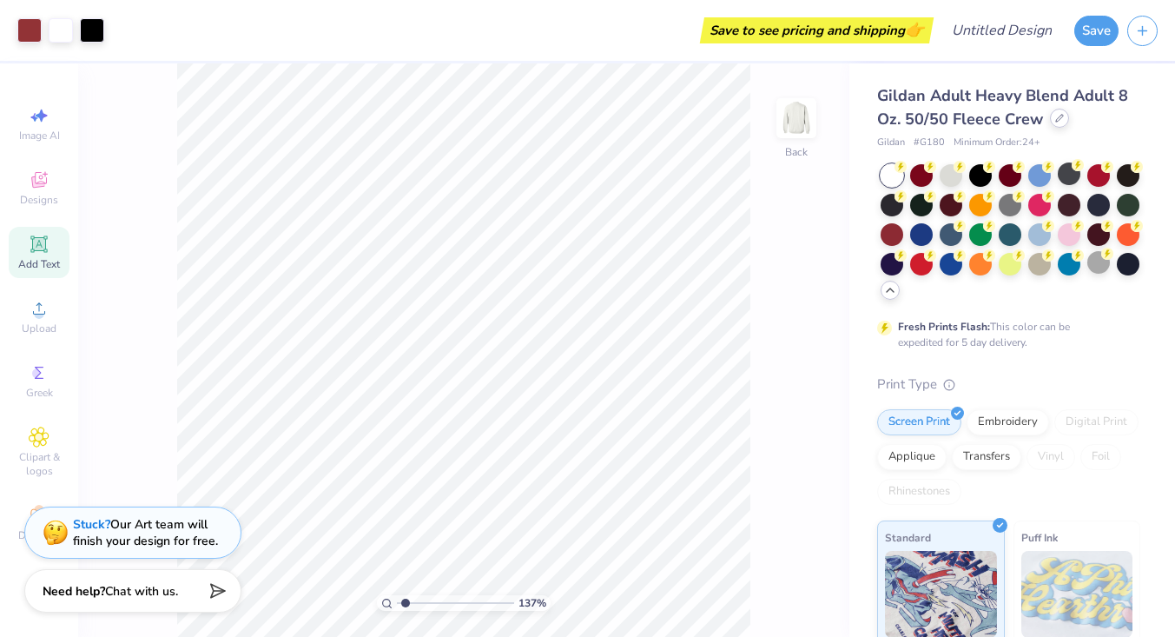
click at [1055, 115] on icon at bounding box center [1059, 118] width 9 height 9
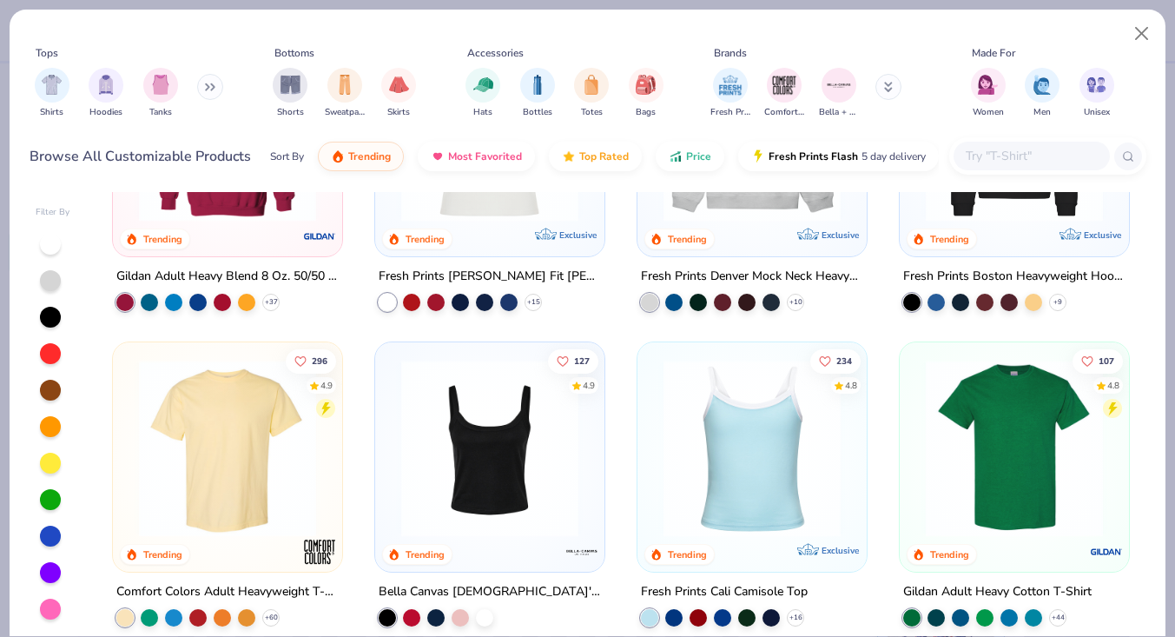
scroll to position [180, 0]
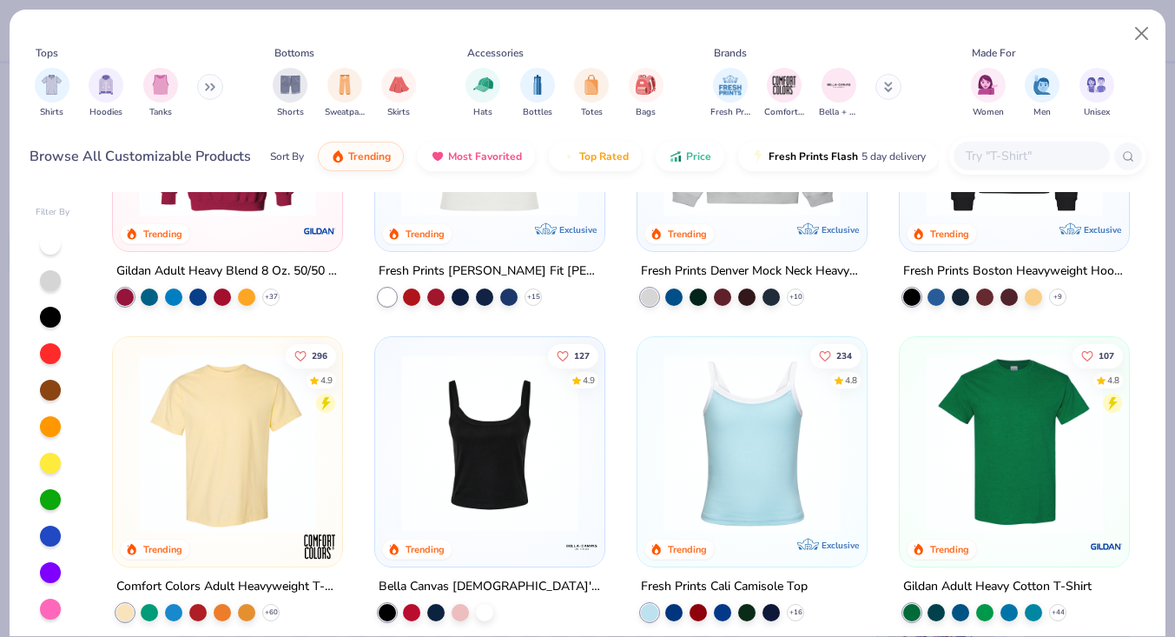
click at [745, 474] on img at bounding box center [752, 442] width 195 height 177
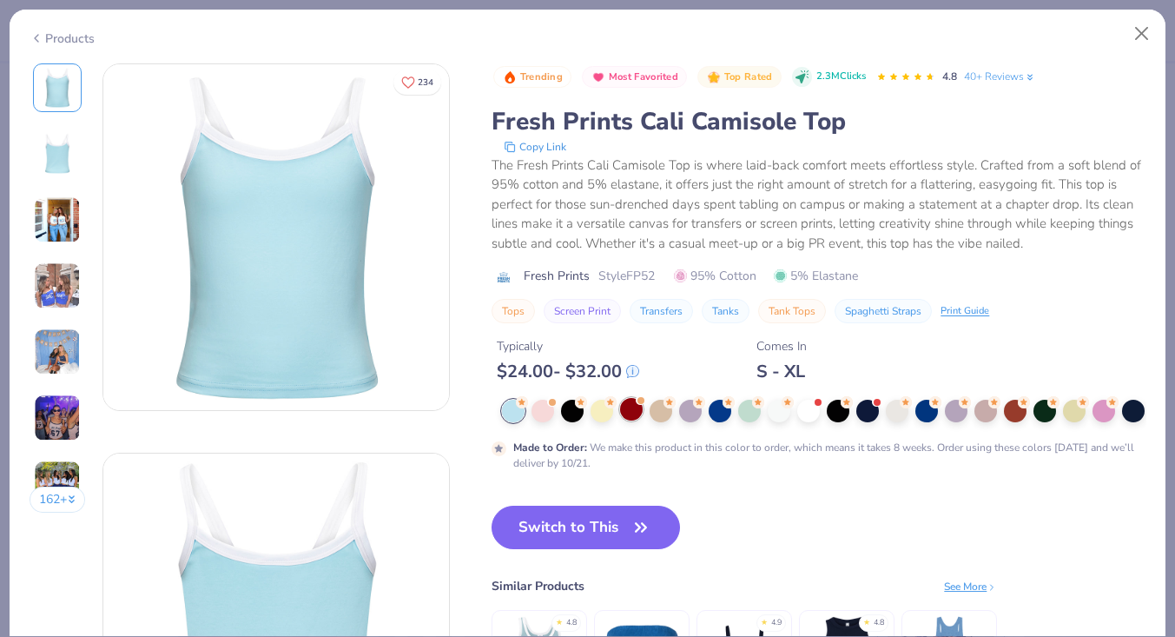
click at [632, 405] on body "Art colors Save to see pricing and shipping 👉 Design Title Save Image AI Design…" at bounding box center [587, 318] width 1175 height 637
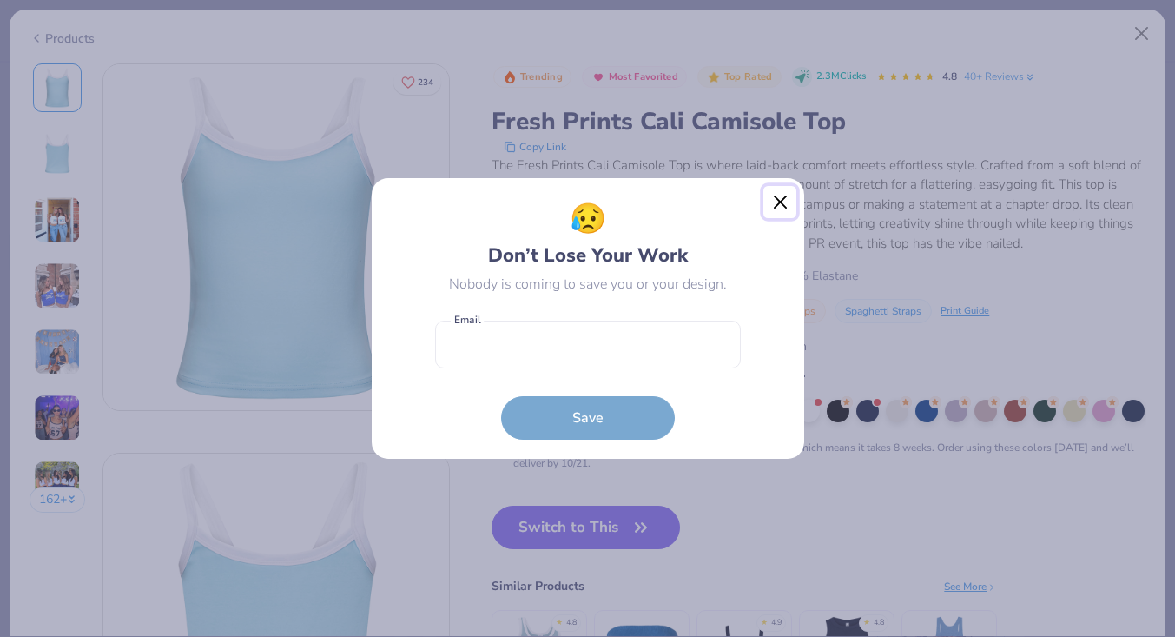
click at [782, 199] on button "Close" at bounding box center [780, 202] width 33 height 33
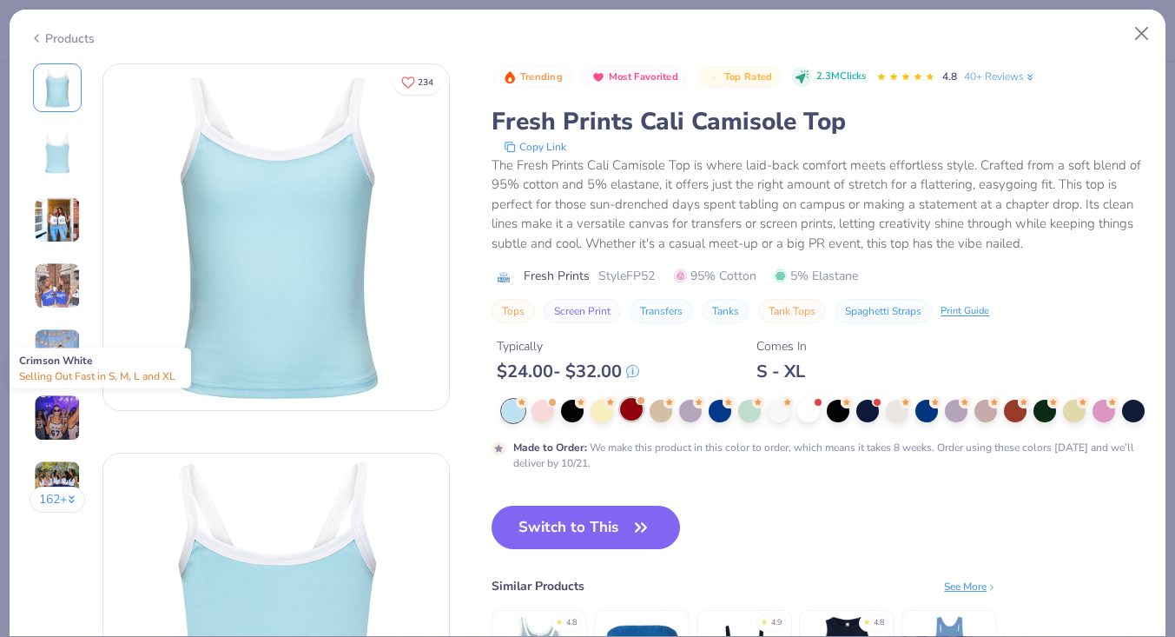
click at [632, 413] on div at bounding box center [631, 409] width 23 height 23
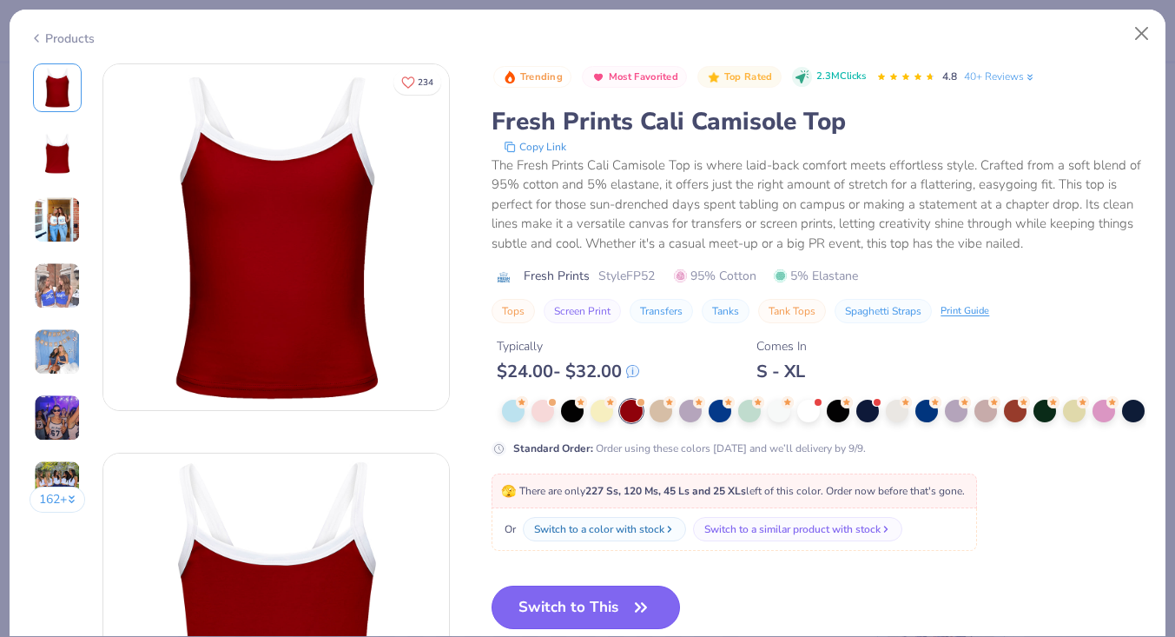
click at [632, 605] on icon "button" at bounding box center [641, 607] width 24 height 24
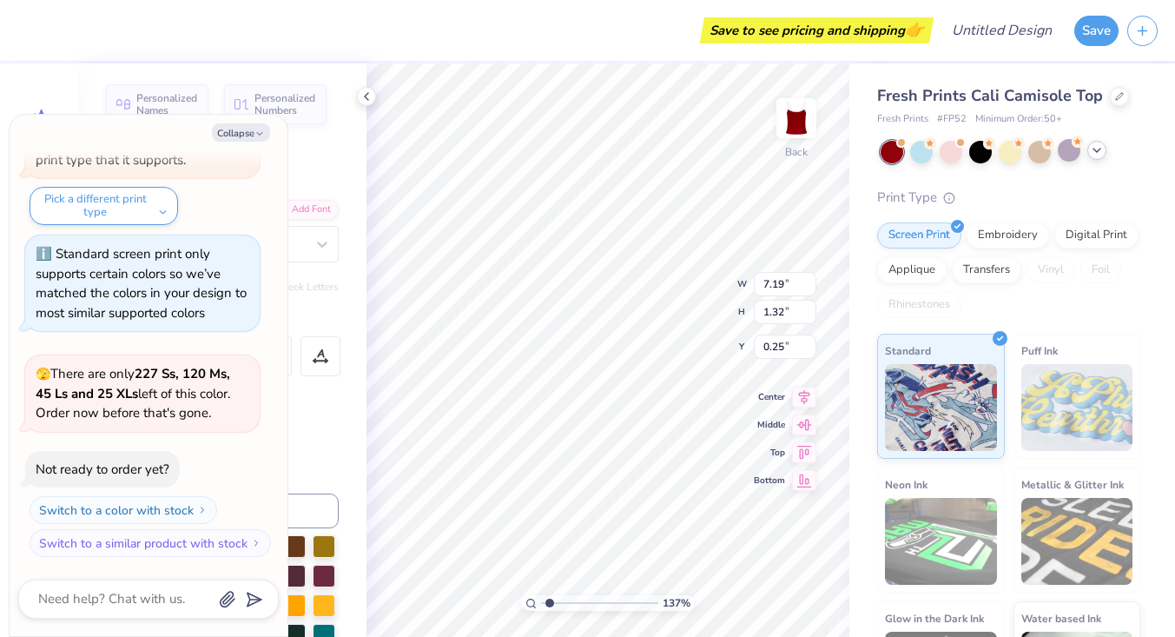
scroll to position [0, 2]
click at [255, 137] on icon "button" at bounding box center [260, 134] width 10 height 10
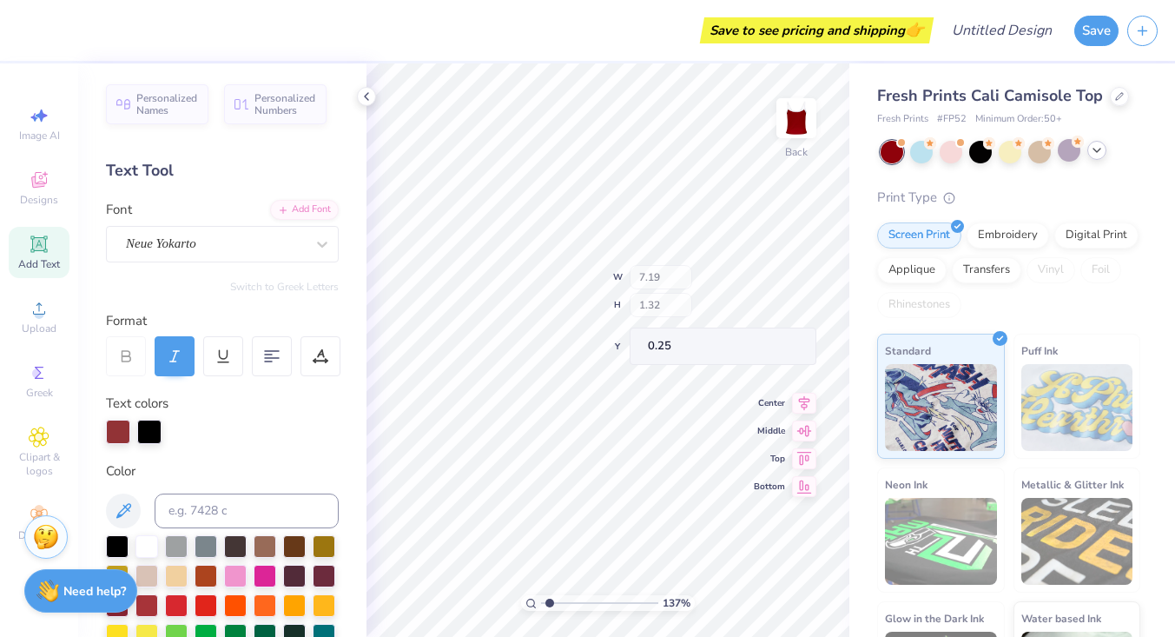
type textarea "x"
click at [142, 540] on div at bounding box center [147, 544] width 23 height 23
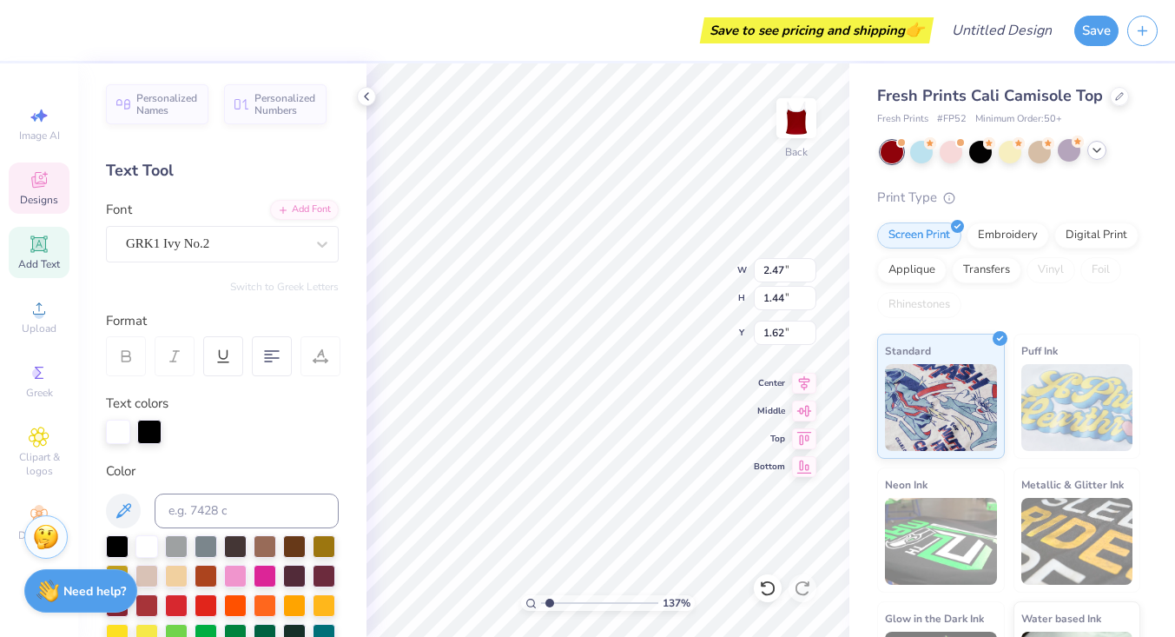
type input "6.06"
type input "2.31"
type input "1.62"
click at [119, 433] on div at bounding box center [118, 430] width 24 height 24
click at [113, 427] on div at bounding box center [118, 432] width 24 height 24
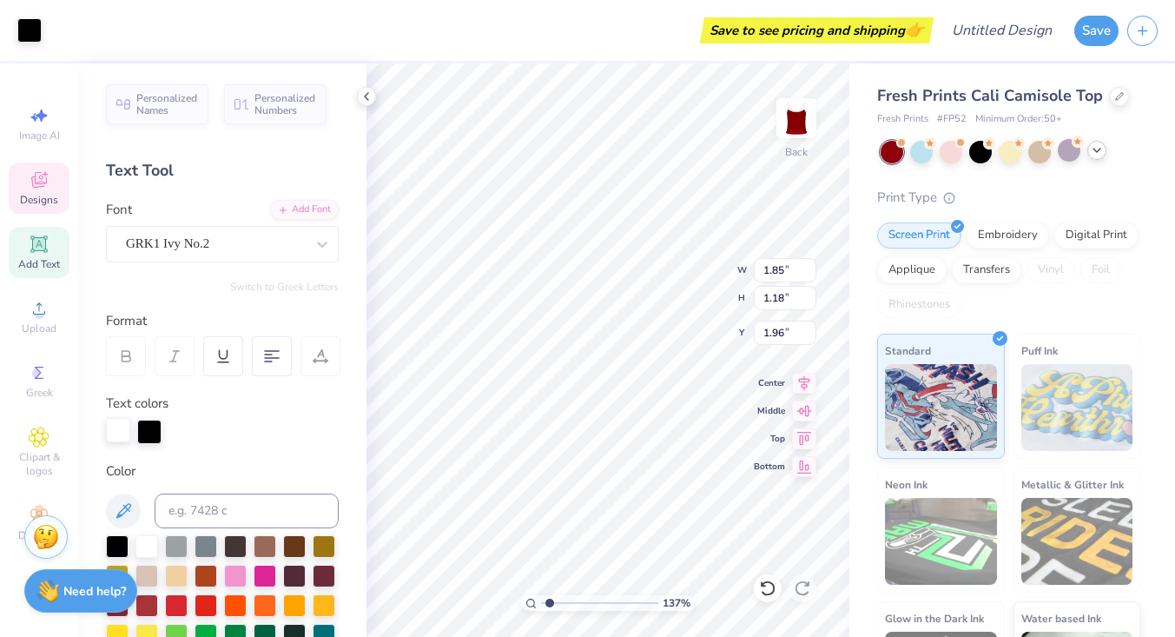
click at [118, 429] on div at bounding box center [118, 430] width 24 height 24
click at [146, 547] on div at bounding box center [147, 544] width 23 height 23
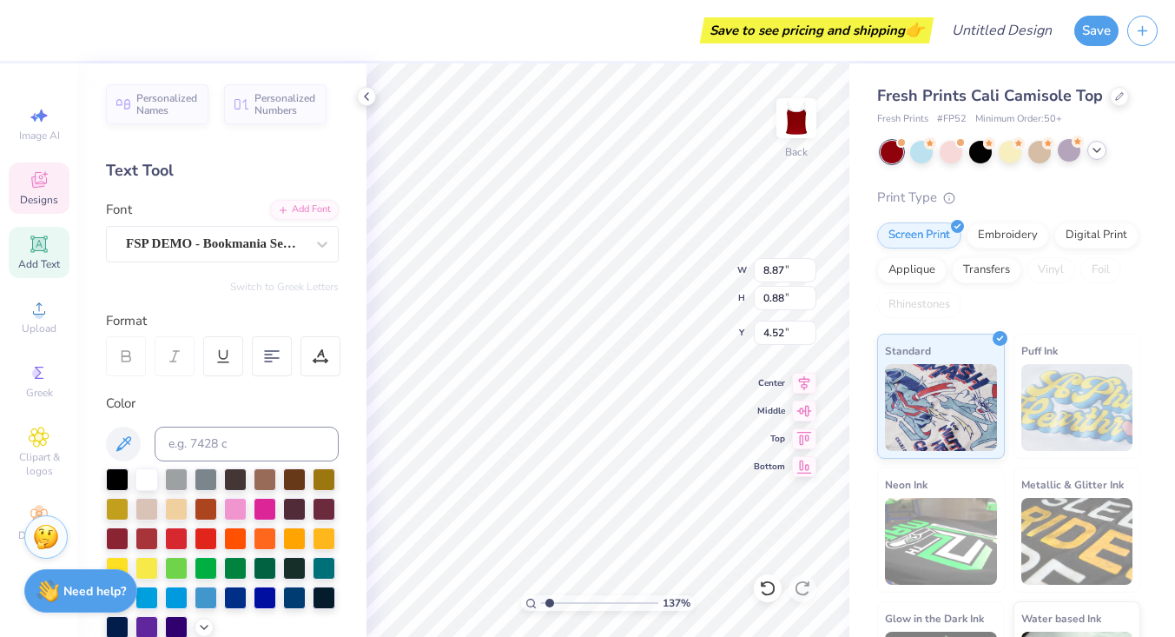
type input "4.59"
click at [149, 480] on div at bounding box center [147, 477] width 23 height 23
click at [136, 479] on div at bounding box center [147, 477] width 23 height 23
click at [149, 475] on div at bounding box center [147, 477] width 23 height 23
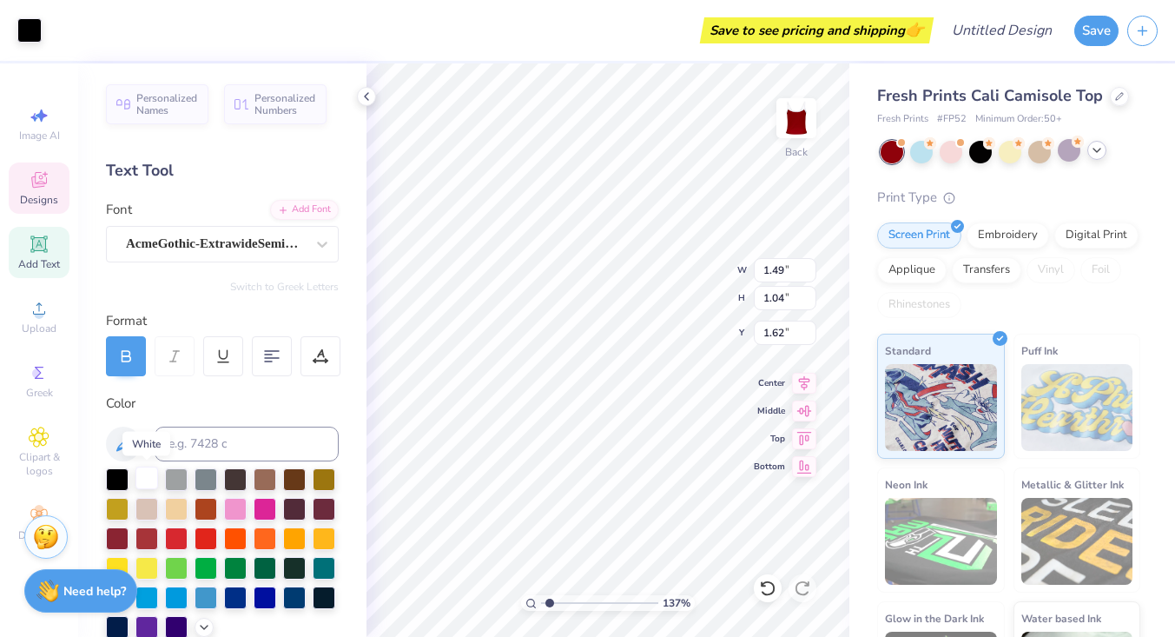
click at [152, 477] on div at bounding box center [147, 477] width 23 height 23
click at [145, 474] on div at bounding box center [147, 477] width 23 height 23
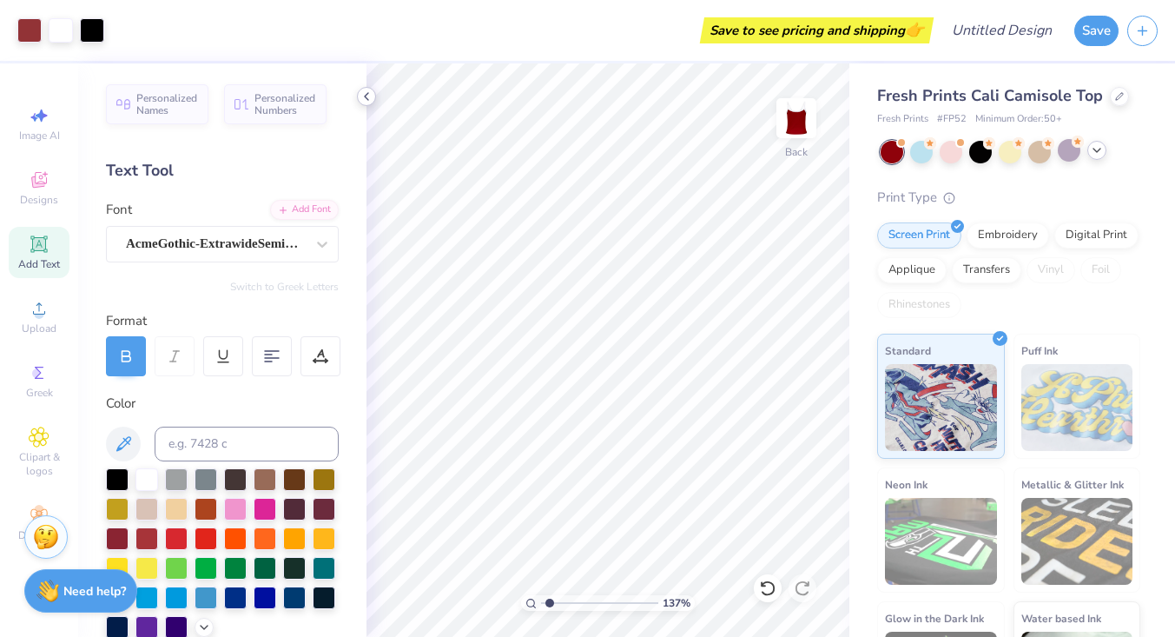
click at [362, 103] on icon at bounding box center [367, 96] width 14 height 14
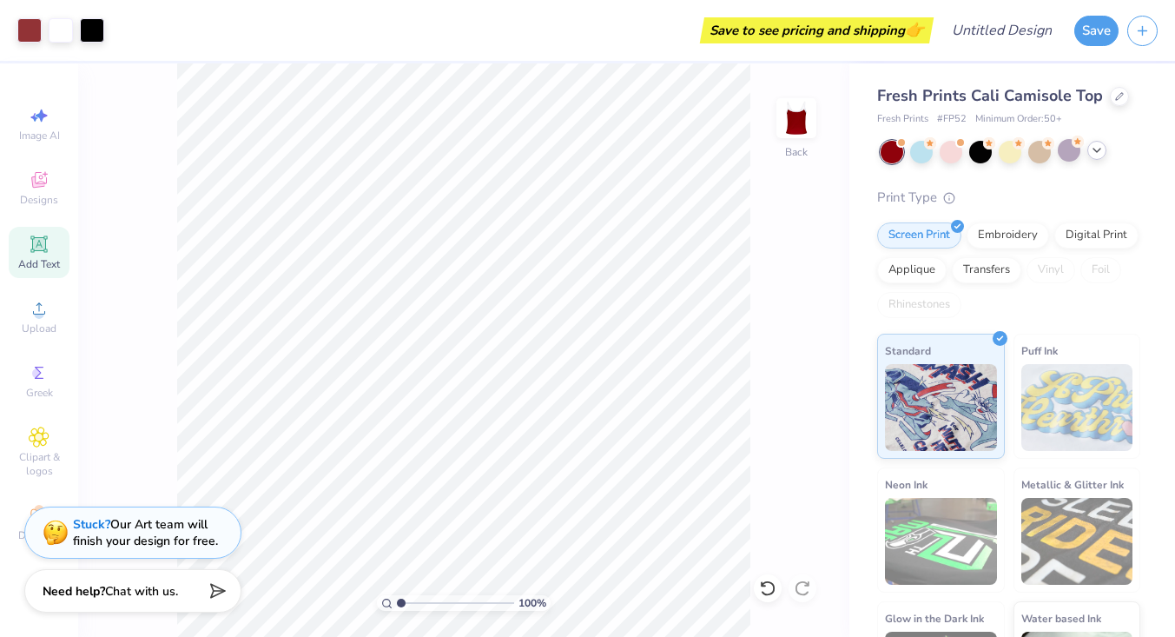
drag, startPoint x: 407, startPoint y: 603, endPoint x: 396, endPoint y: 603, distance: 10.4
type input "1"
click at [397, 603] on input "range" at bounding box center [455, 603] width 117 height 16
type input "7.09"
type input "4.34"
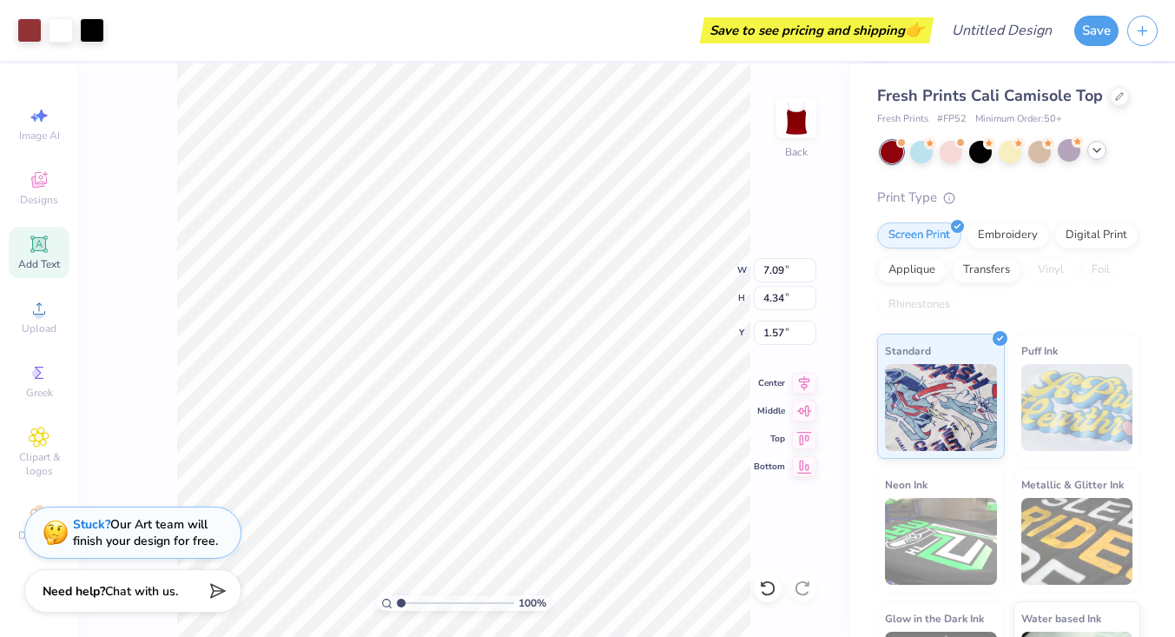
type input "1.18"
click at [658, 268] on div "100 % Back W 7.09 7.09 " H 4.34 4.34 " Y 1.18 1.18 " Center Middle Top Bottom" at bounding box center [463, 349] width 771 height 573
click at [1117, 95] on icon at bounding box center [1119, 94] width 9 height 9
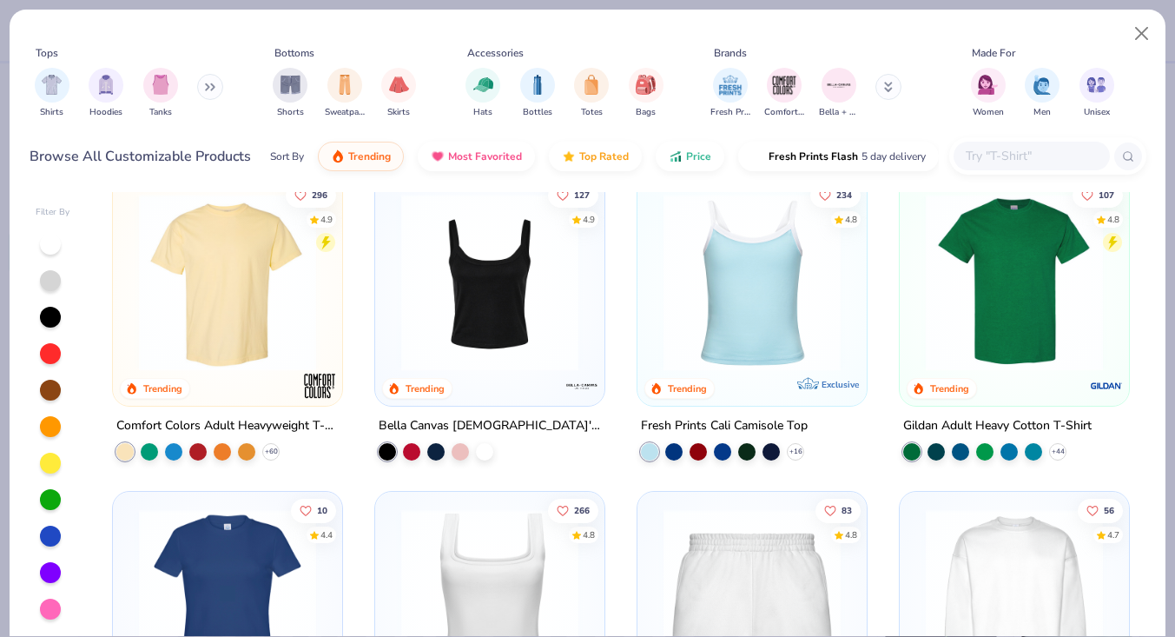
scroll to position [340, 0]
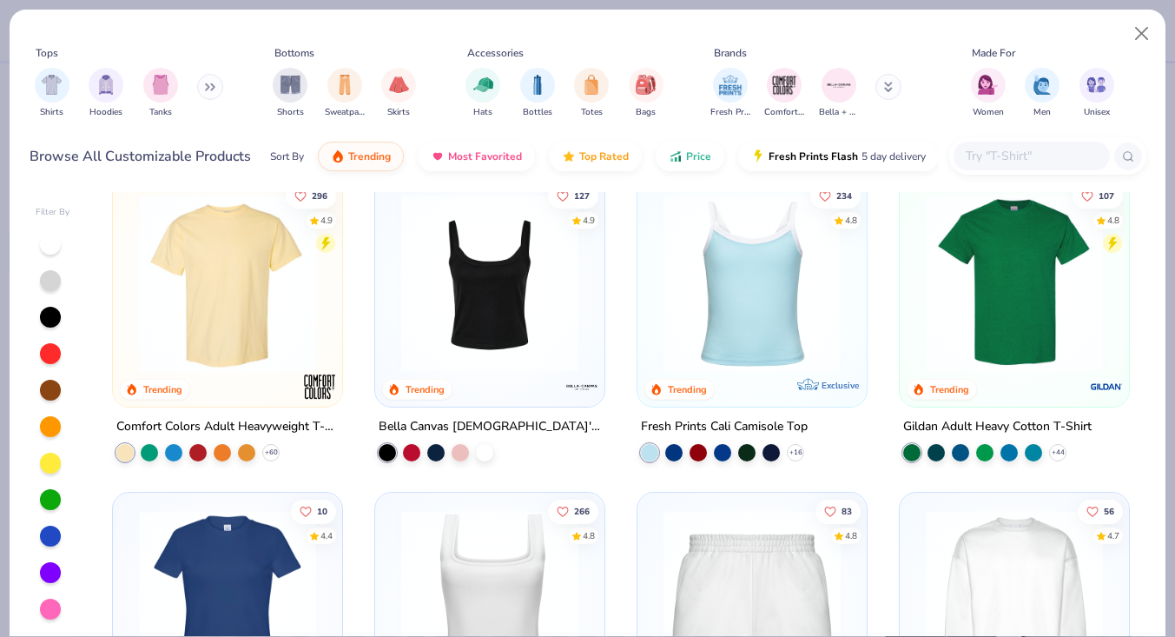
click at [545, 342] on img at bounding box center [490, 283] width 195 height 177
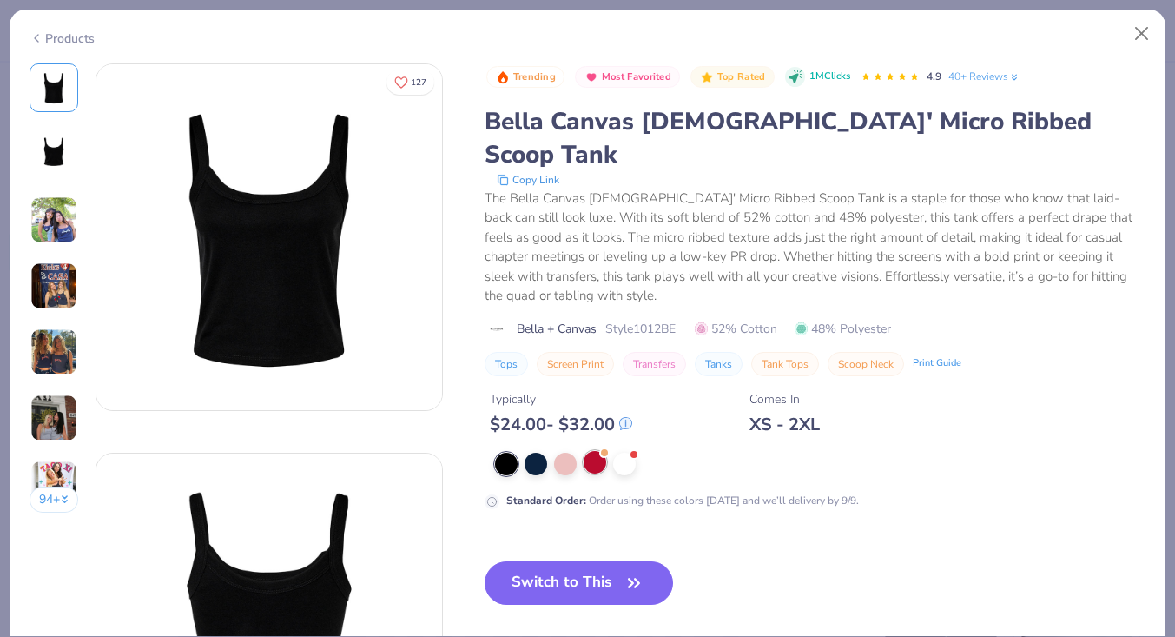
click at [591, 451] on div at bounding box center [595, 462] width 23 height 23
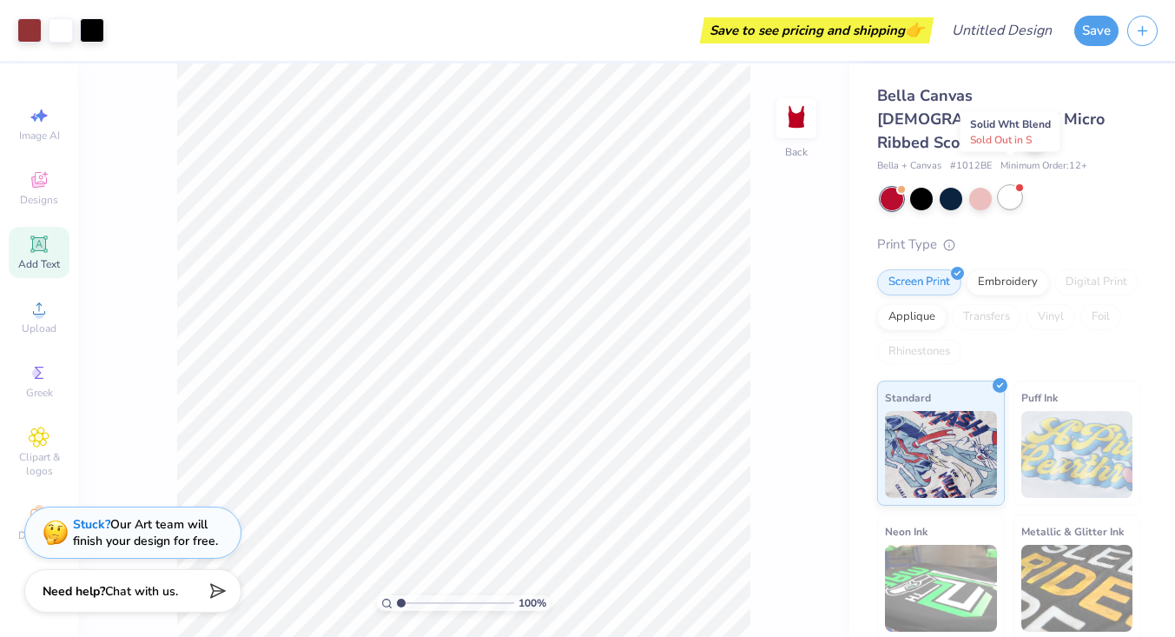
click at [1014, 186] on div at bounding box center [1010, 197] width 23 height 23
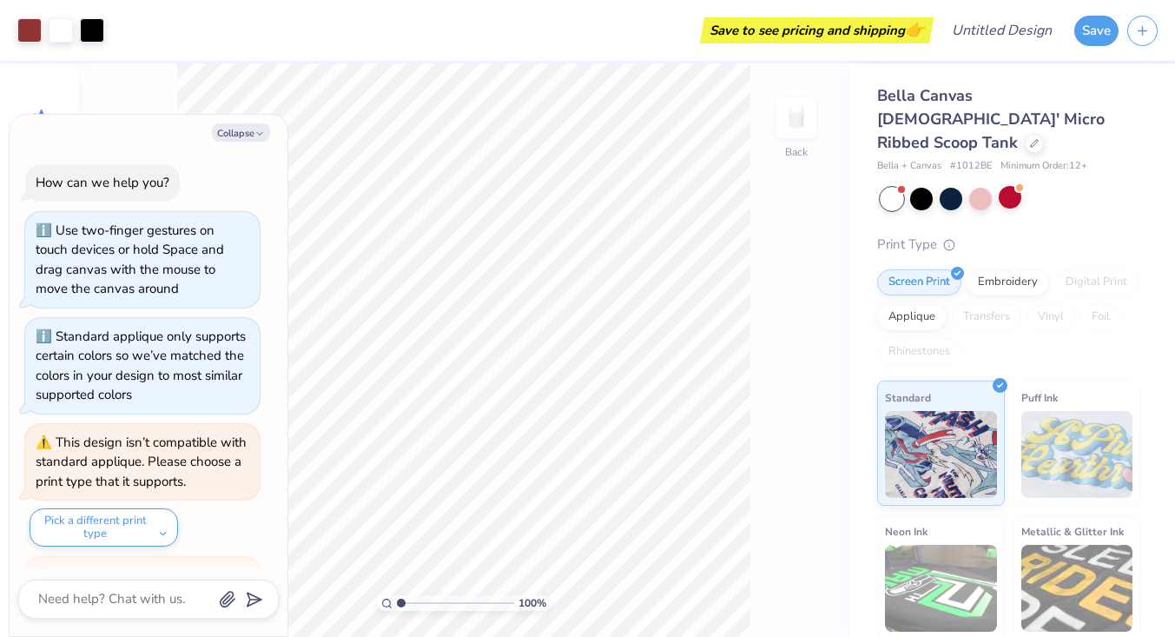
scroll to position [833, 0]
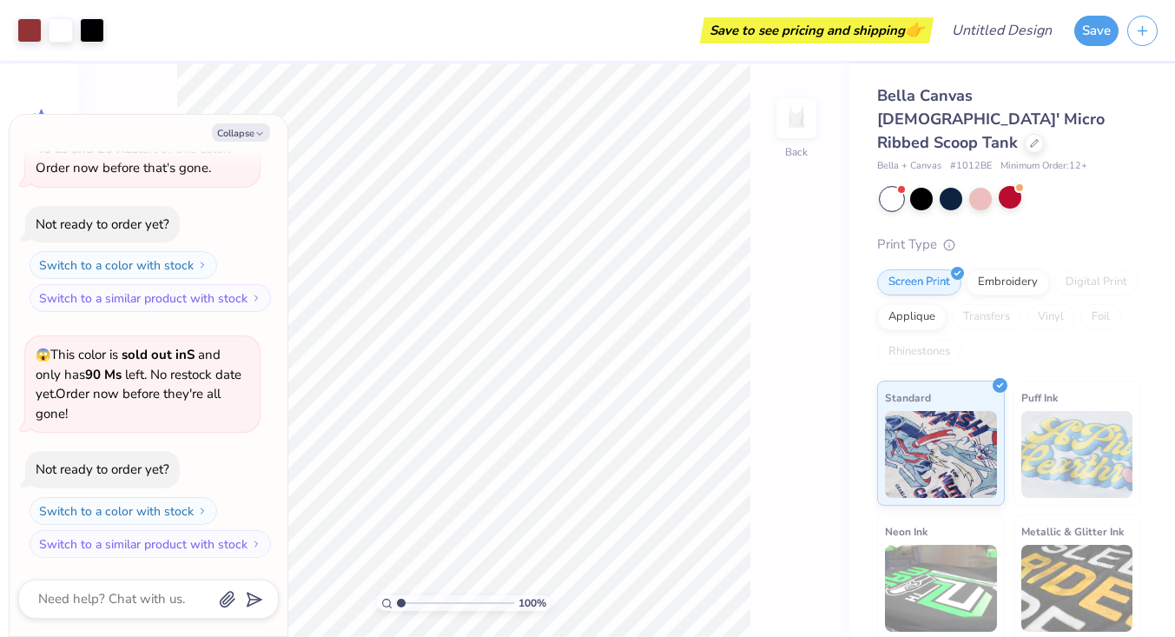
click at [900, 188] on div at bounding box center [892, 199] width 23 height 23
click at [892, 188] on div at bounding box center [892, 199] width 23 height 23
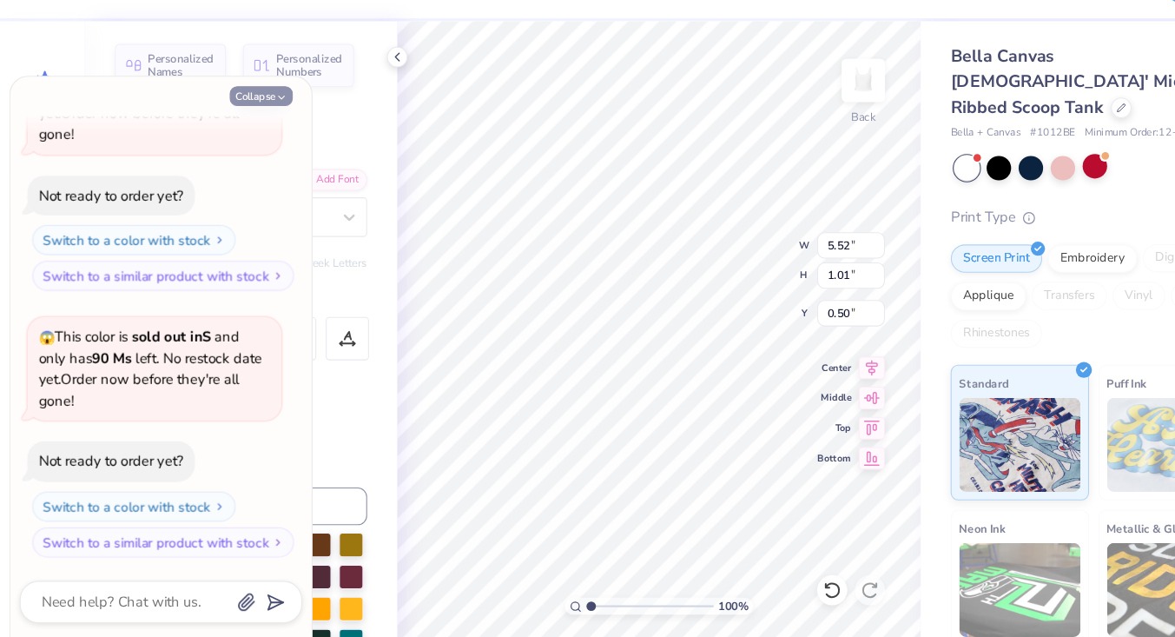
click at [262, 134] on icon "button" at bounding box center [260, 134] width 10 height 10
type textarea "x"
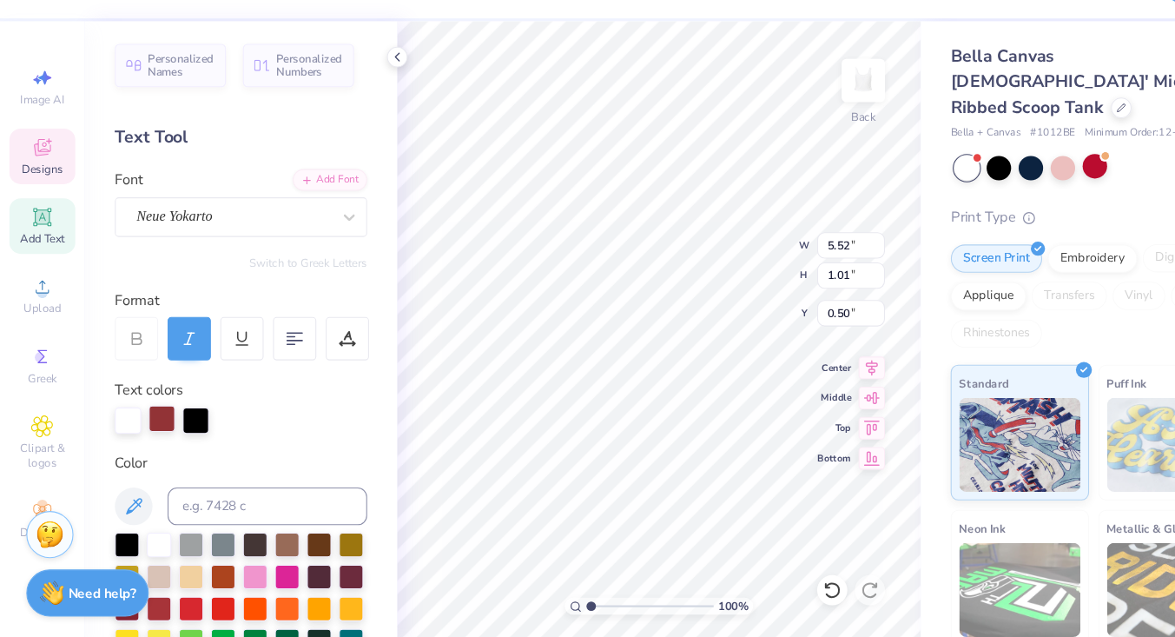
click at [149, 431] on div at bounding box center [149, 430] width 24 height 24
click at [154, 435] on div at bounding box center [149, 432] width 24 height 24
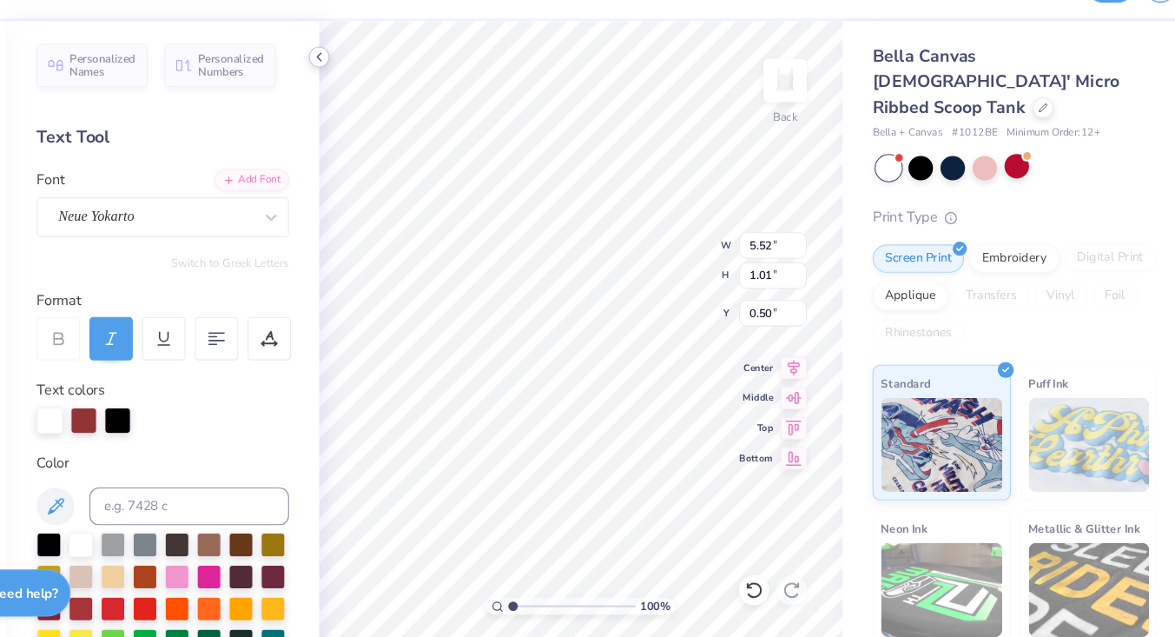
click at [367, 93] on polyline at bounding box center [366, 96] width 3 height 7
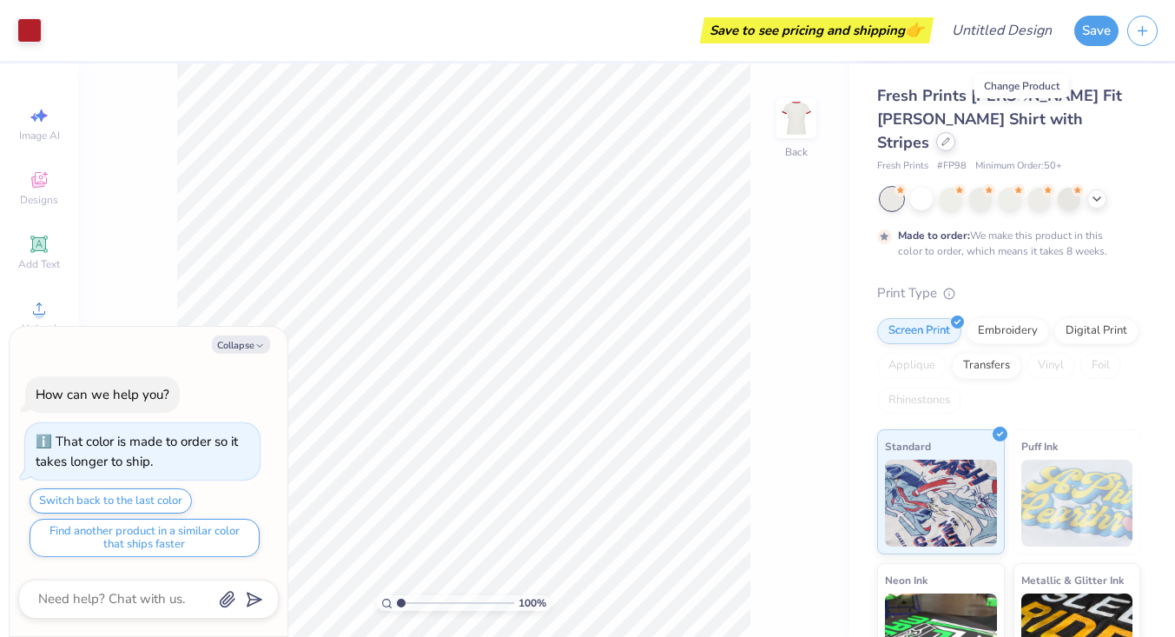
click at [950, 137] on icon at bounding box center [946, 141] width 9 height 9
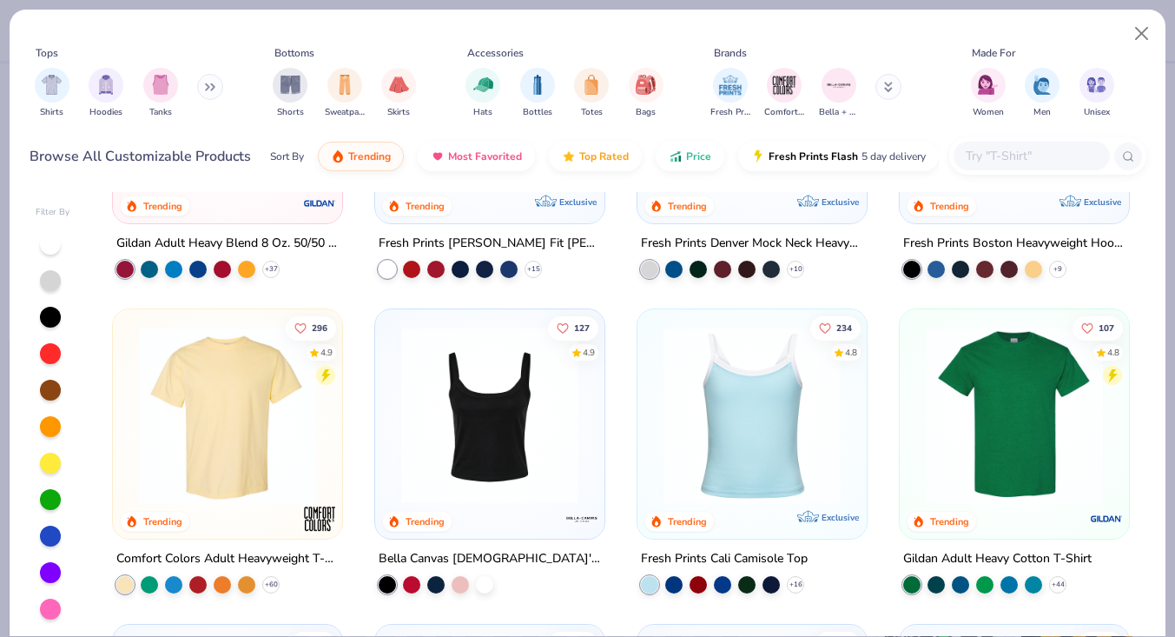
scroll to position [210, 0]
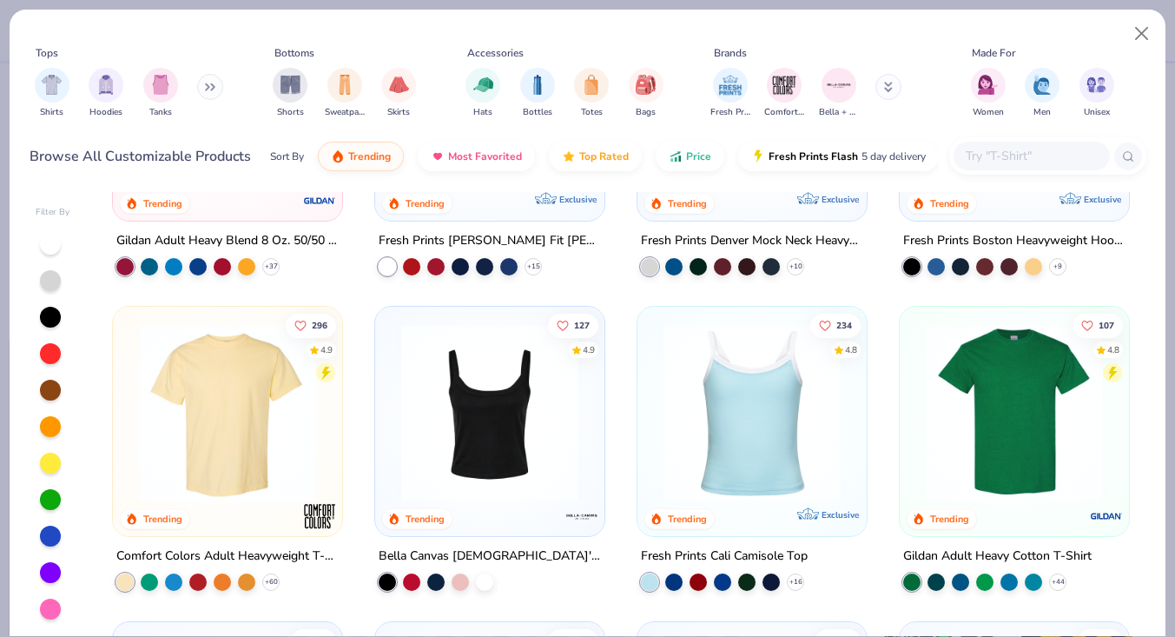
click at [732, 392] on img at bounding box center [752, 412] width 195 height 177
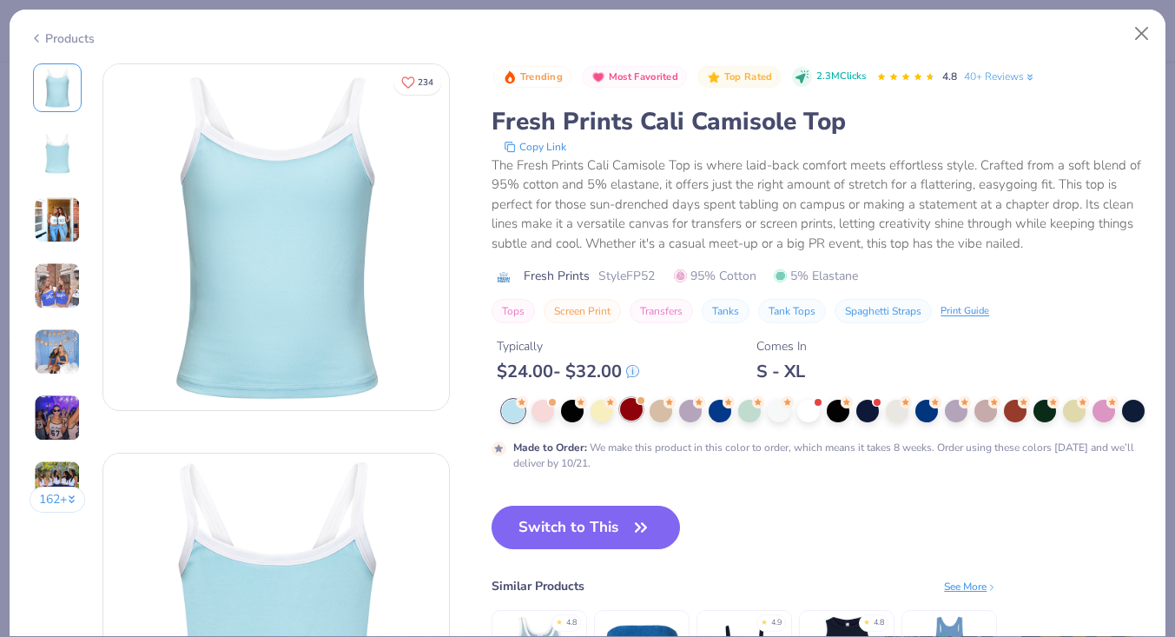
click at [628, 407] on div at bounding box center [631, 409] width 23 height 23
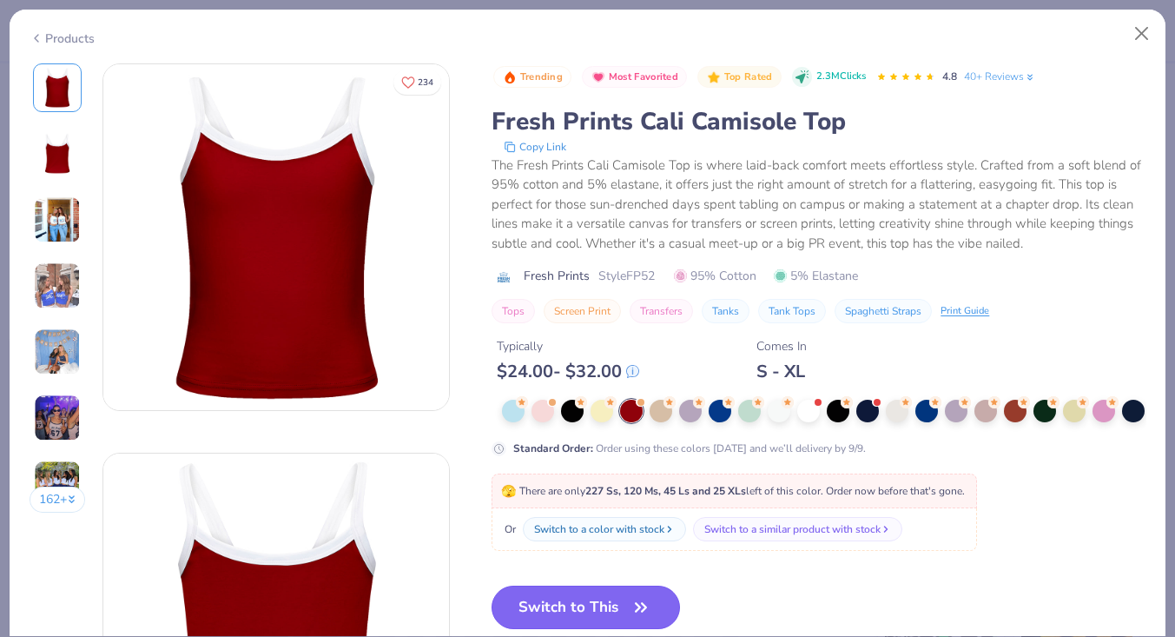
click at [605, 603] on button "Switch to This" at bounding box center [586, 606] width 188 height 43
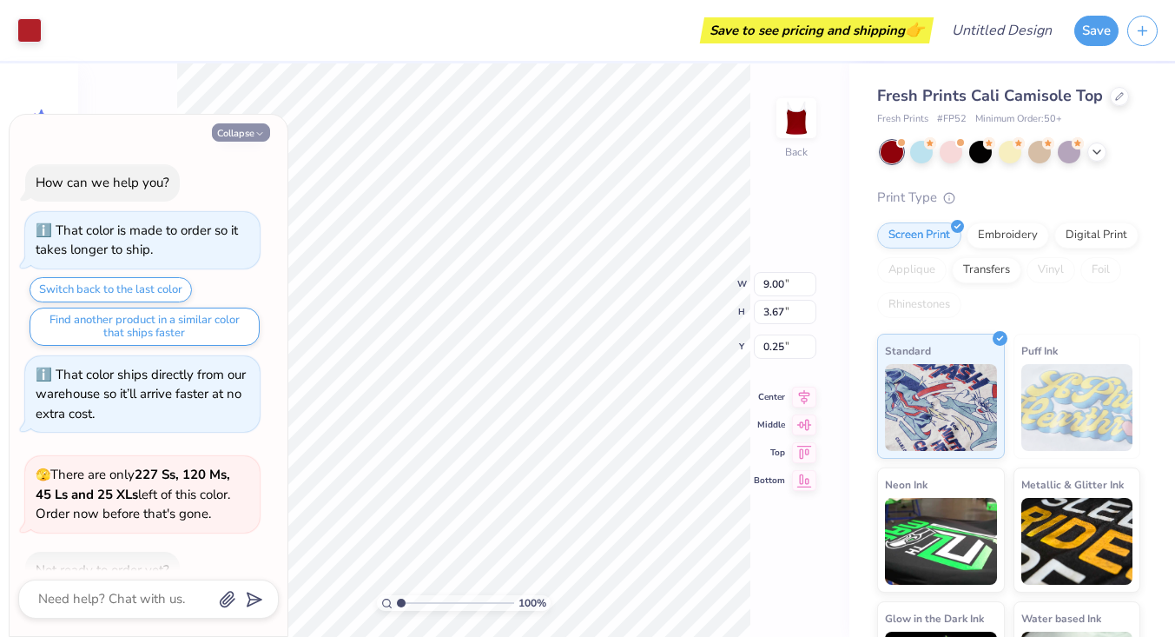
click at [244, 133] on button "Collapse" at bounding box center [241, 132] width 58 height 18
type textarea "x"
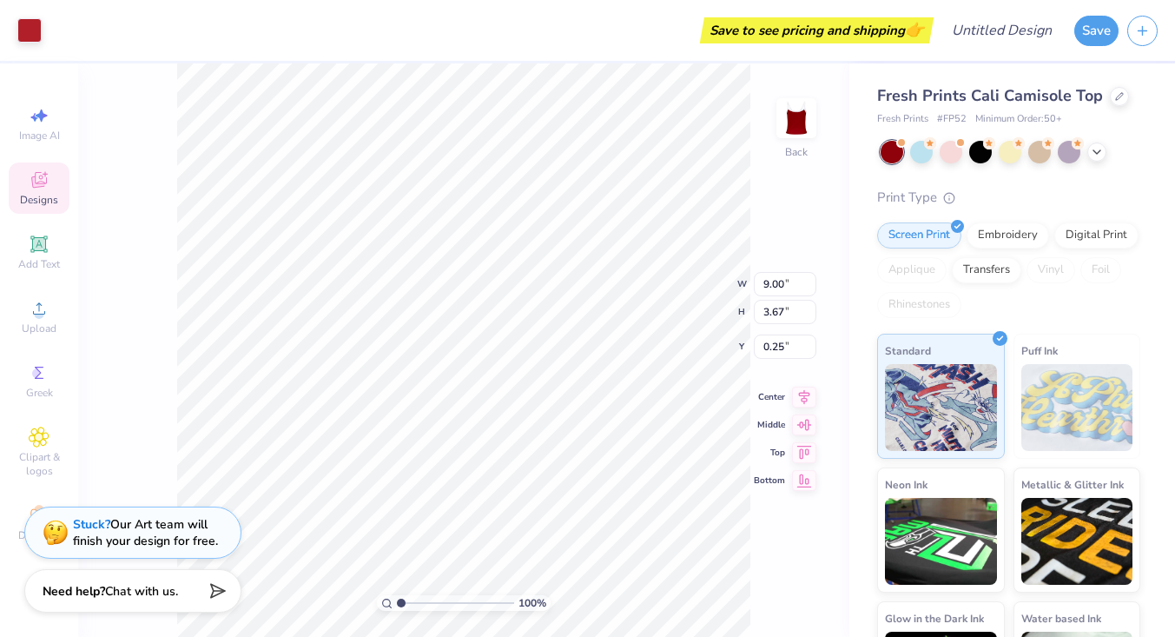
click at [53, 167] on div "Designs" at bounding box center [39, 187] width 61 height 51
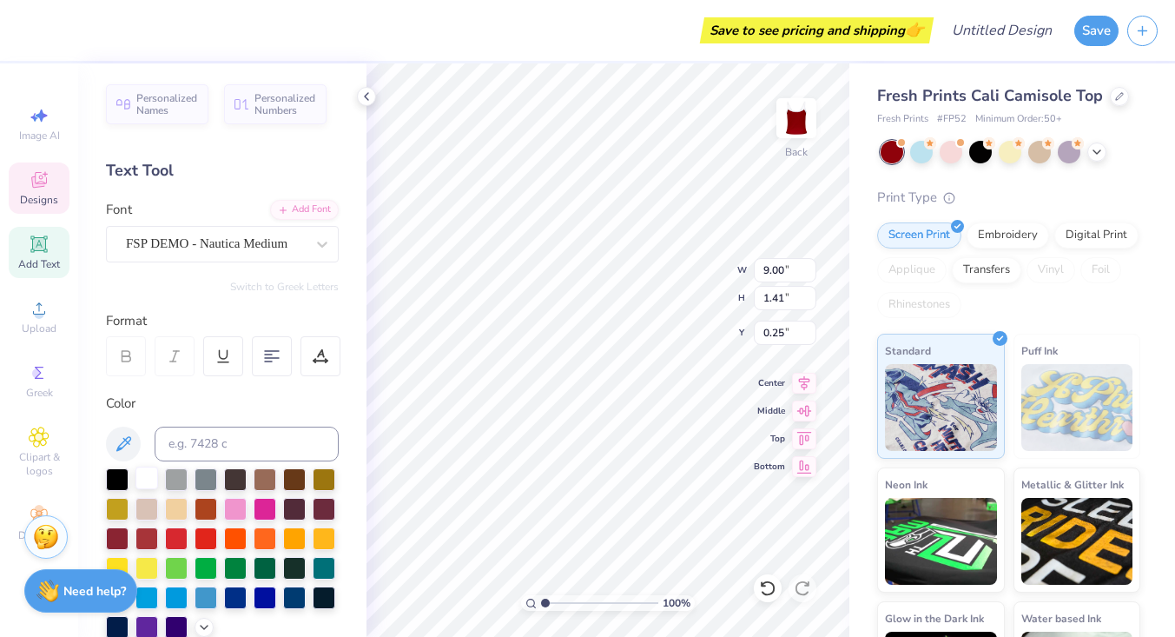
click at [146, 475] on div at bounding box center [147, 477] width 23 height 23
type input "2.44"
type input "1.45"
type input "1.51"
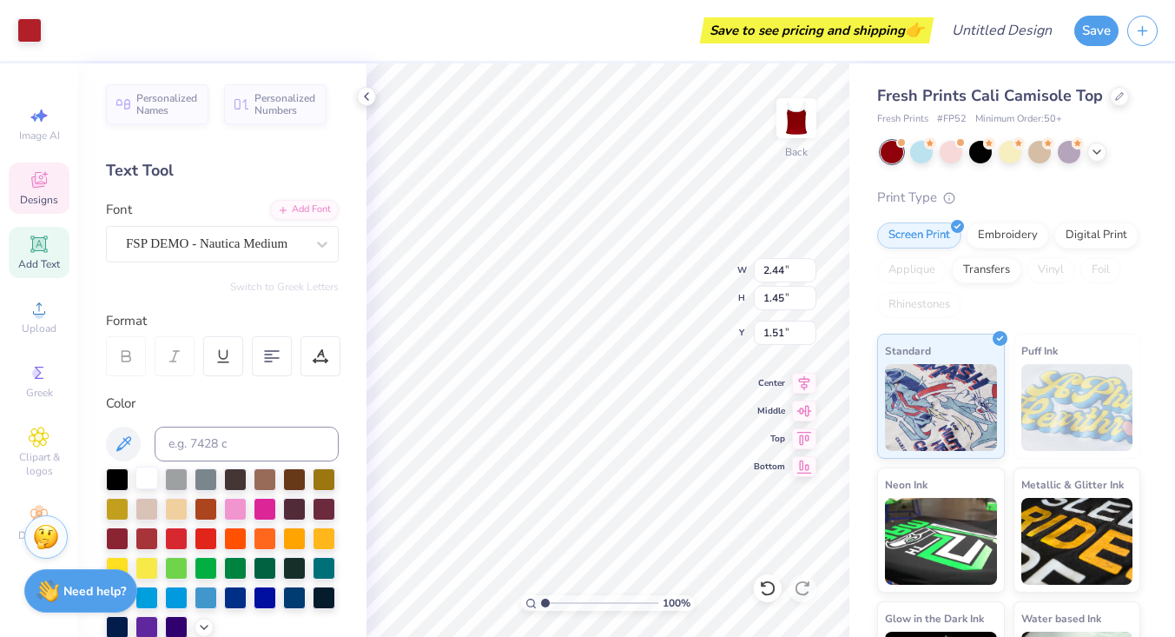
click at [150, 473] on div at bounding box center [147, 477] width 23 height 23
click at [146, 475] on div at bounding box center [147, 477] width 23 height 23
type input "0.96"
type input "0.55"
type input "2.02"
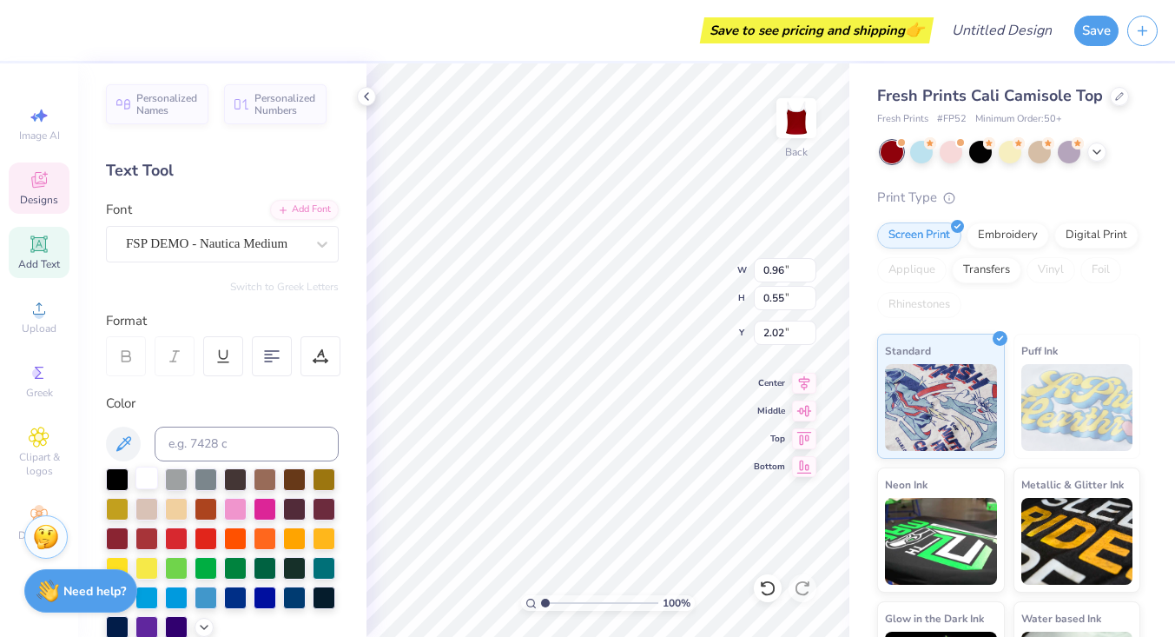
type input "0.83"
type input "0.56"
type input "1.96"
click at [151, 477] on div at bounding box center [147, 477] width 23 height 23
type input "1.04"
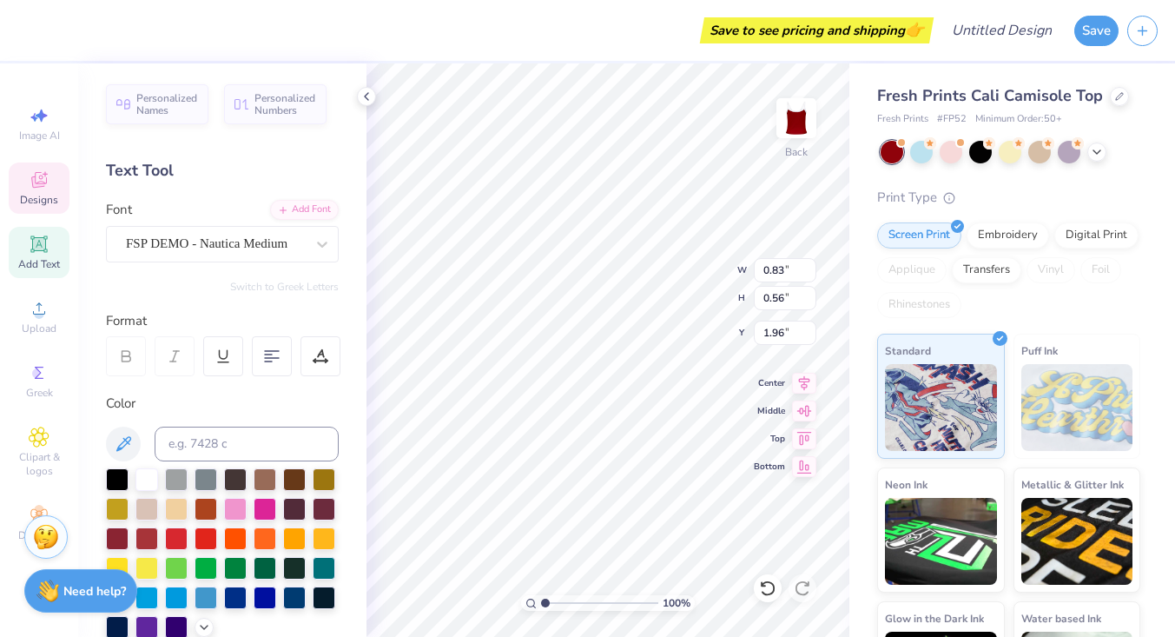
type input "0.55"
type input "2.02"
type input "3.13"
type input "1.01"
type input "2.91"
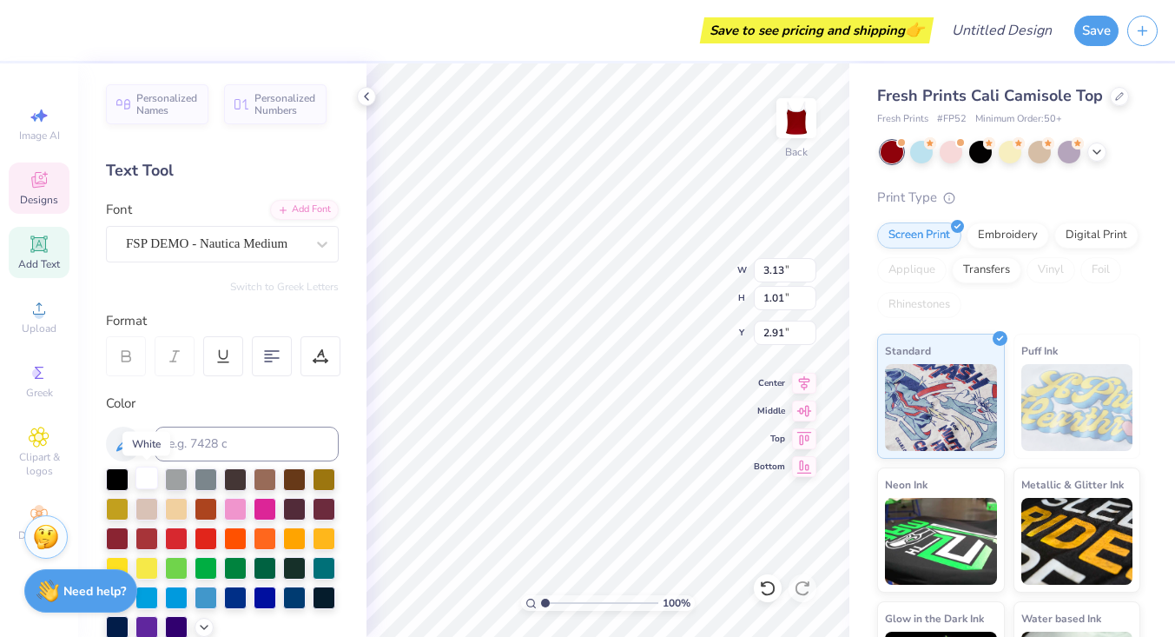
click at [142, 476] on div at bounding box center [147, 477] width 23 height 23
type input "3.47"
type input "1.09"
type input "2.77"
type input "2.44"
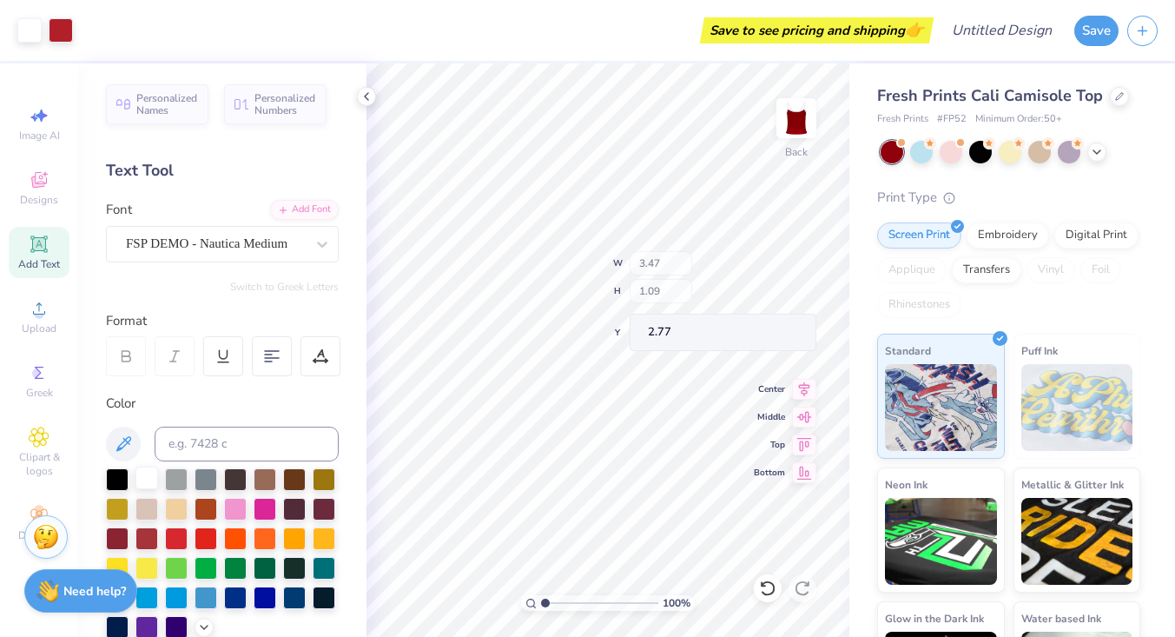
type input "1.45"
type input "1.51"
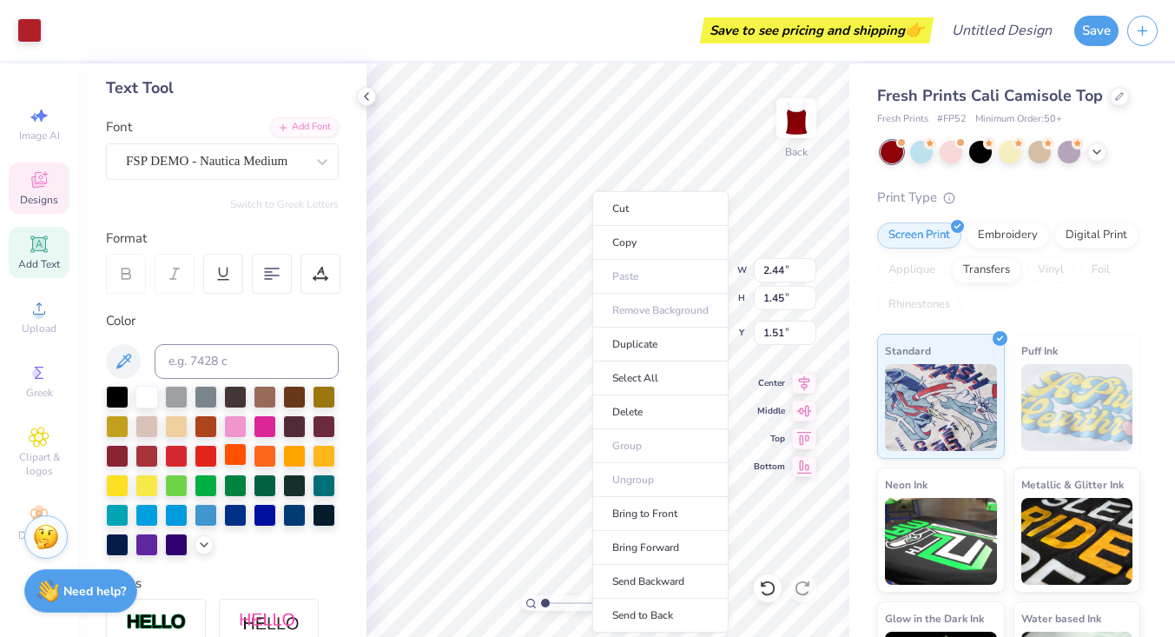
click at [247, 455] on div at bounding box center [235, 454] width 23 height 23
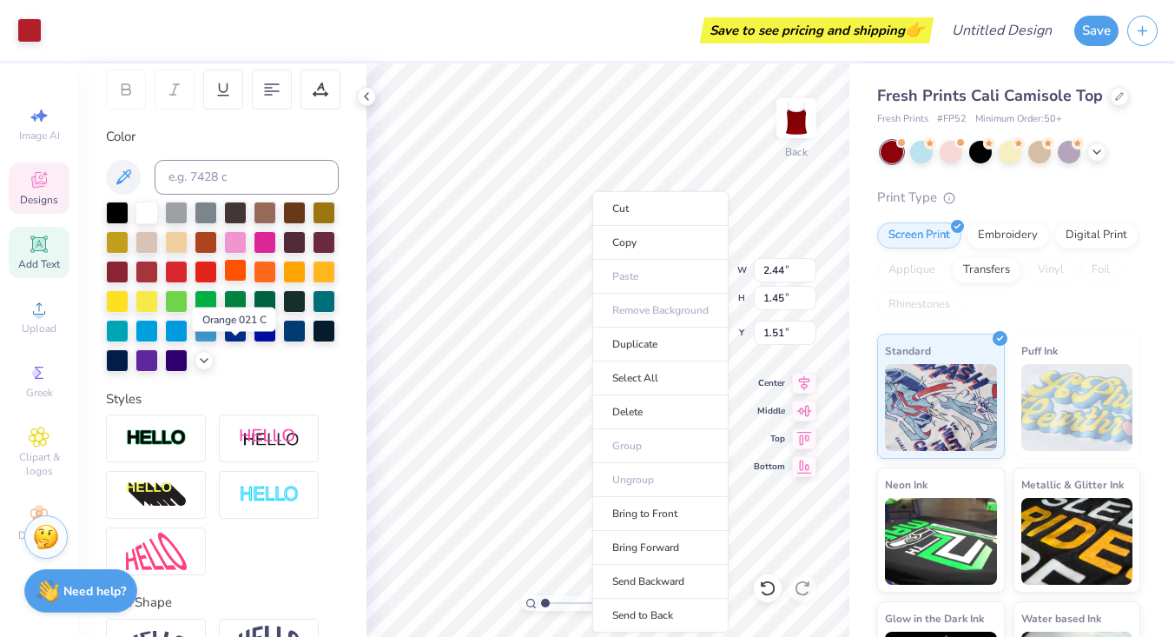
scroll to position [271, 0]
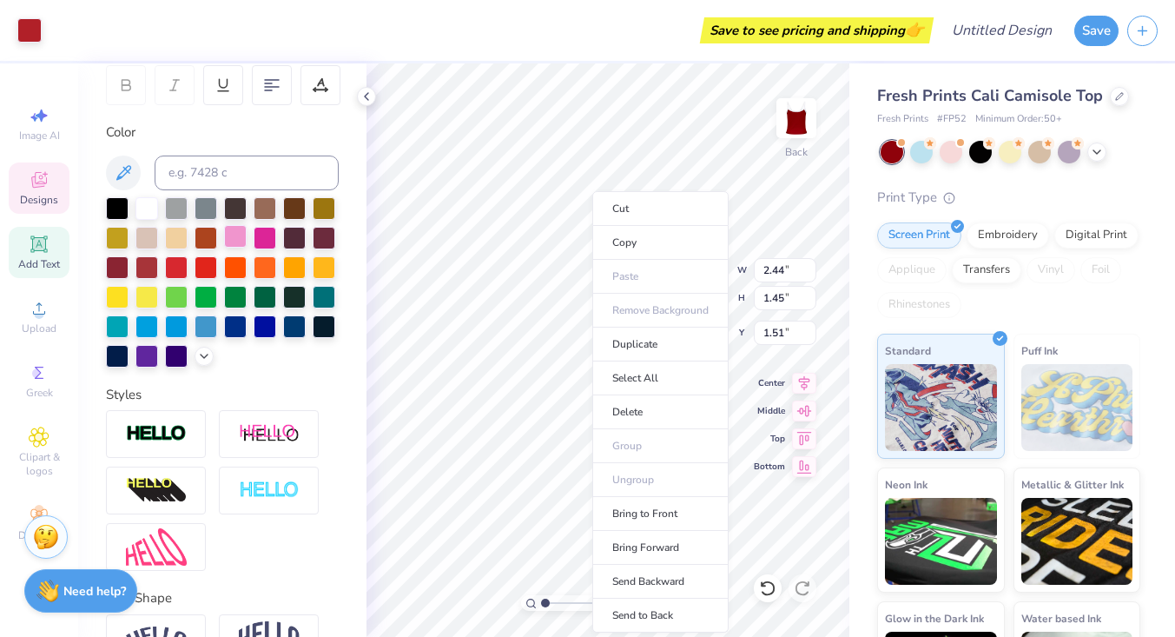
drag, startPoint x: 141, startPoint y: 208, endPoint x: 243, endPoint y: 234, distance: 105.6
click at [141, 208] on div at bounding box center [147, 208] width 23 height 23
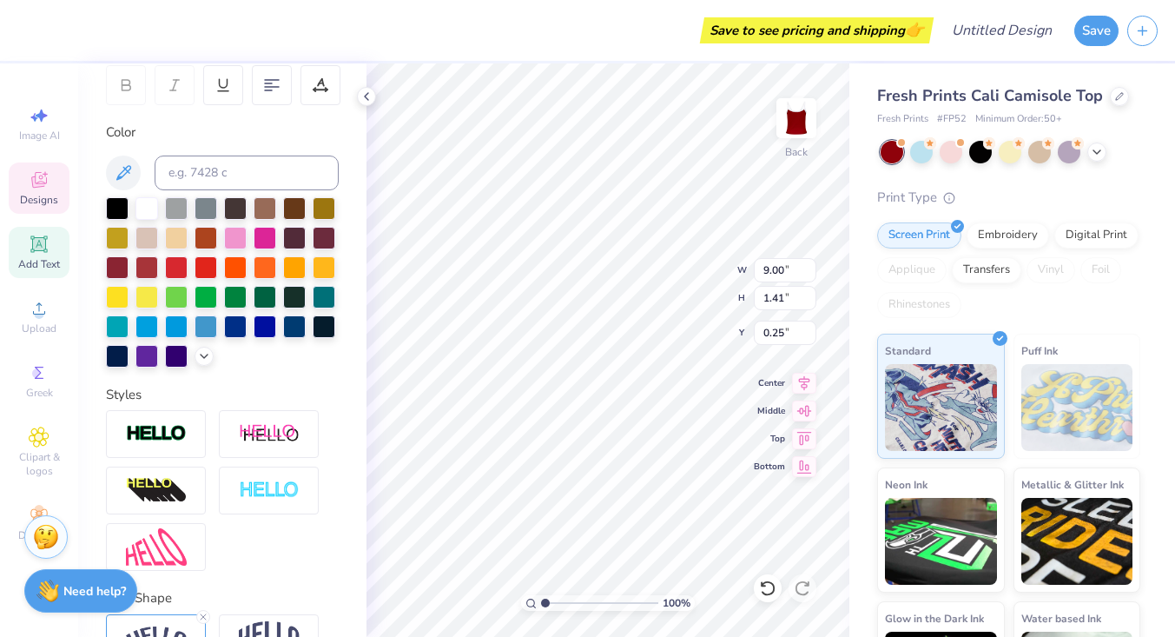
scroll to position [0, 0]
type textarea "Kappa Delta"
type input "0.87"
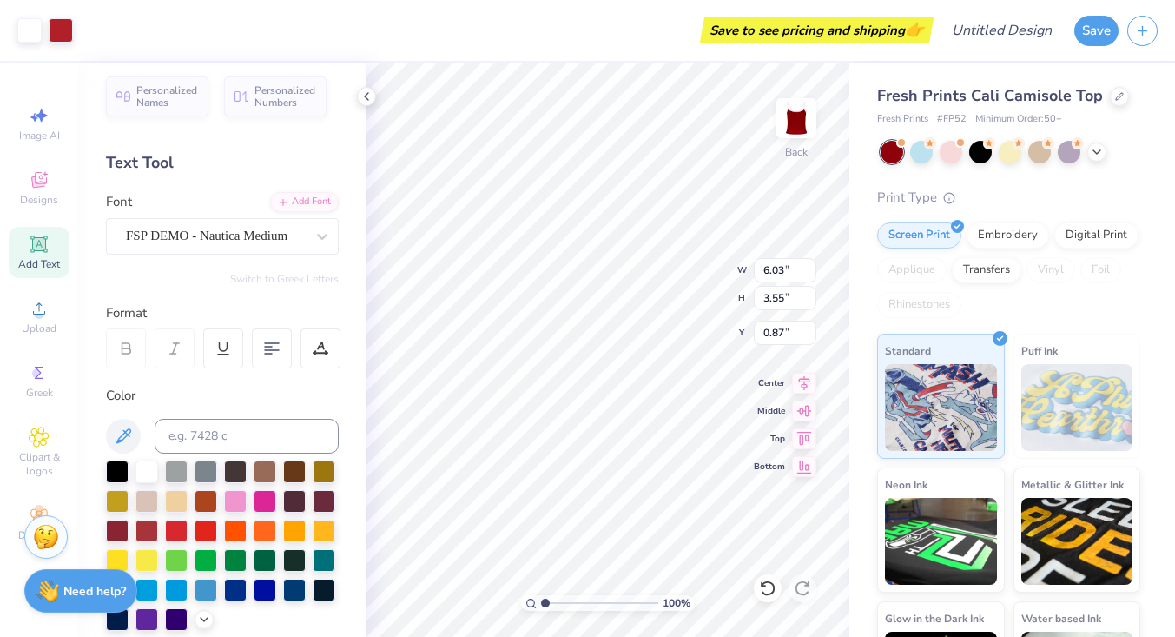
scroll to position [3, 0]
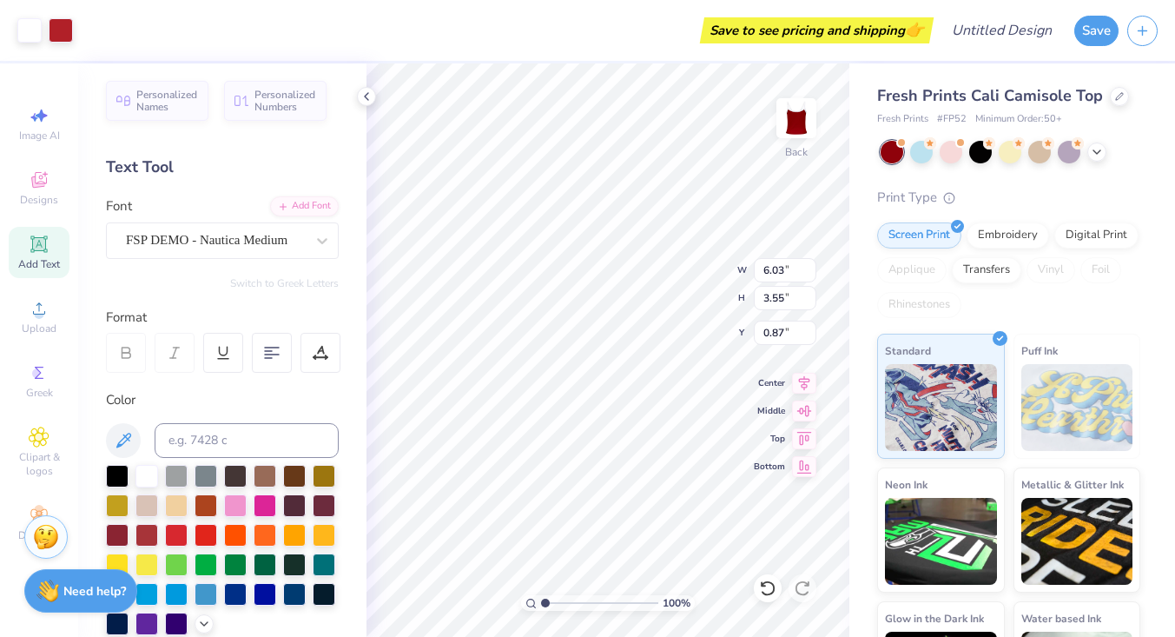
click at [123, 362] on div at bounding box center [126, 353] width 40 height 40
click at [124, 357] on icon at bounding box center [126, 355] width 9 height 5
click at [123, 349] on icon at bounding box center [126, 353] width 16 height 16
type input "2.51"
type input "3.47"
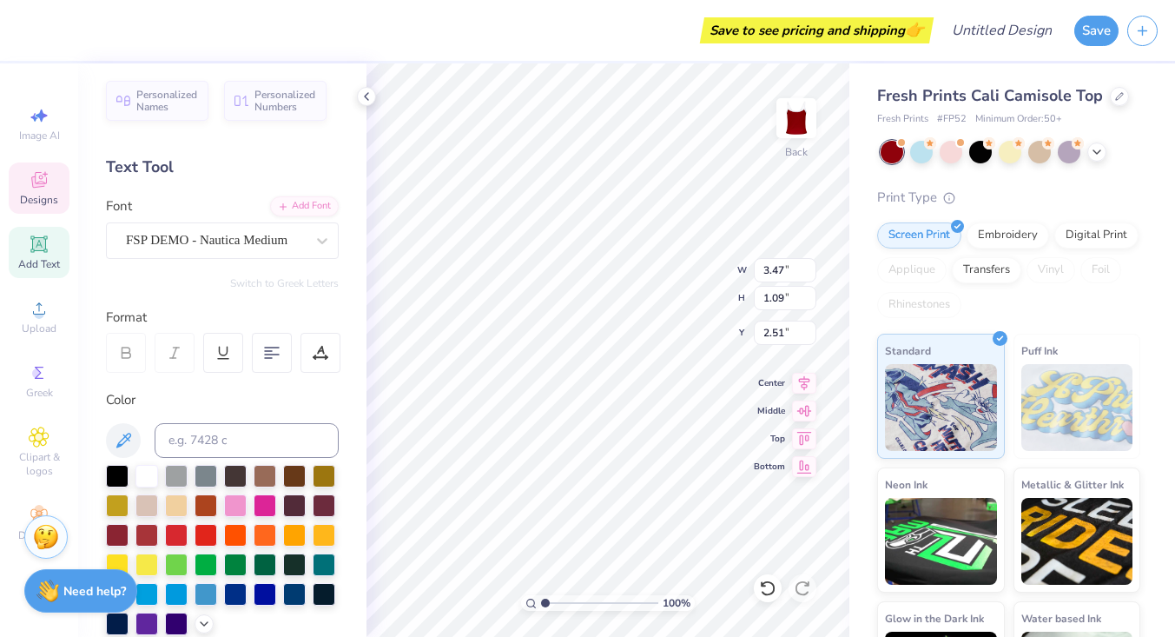
type input "1.09"
type input "3.33"
click at [142, 345] on div at bounding box center [126, 353] width 40 height 40
type input "3.70"
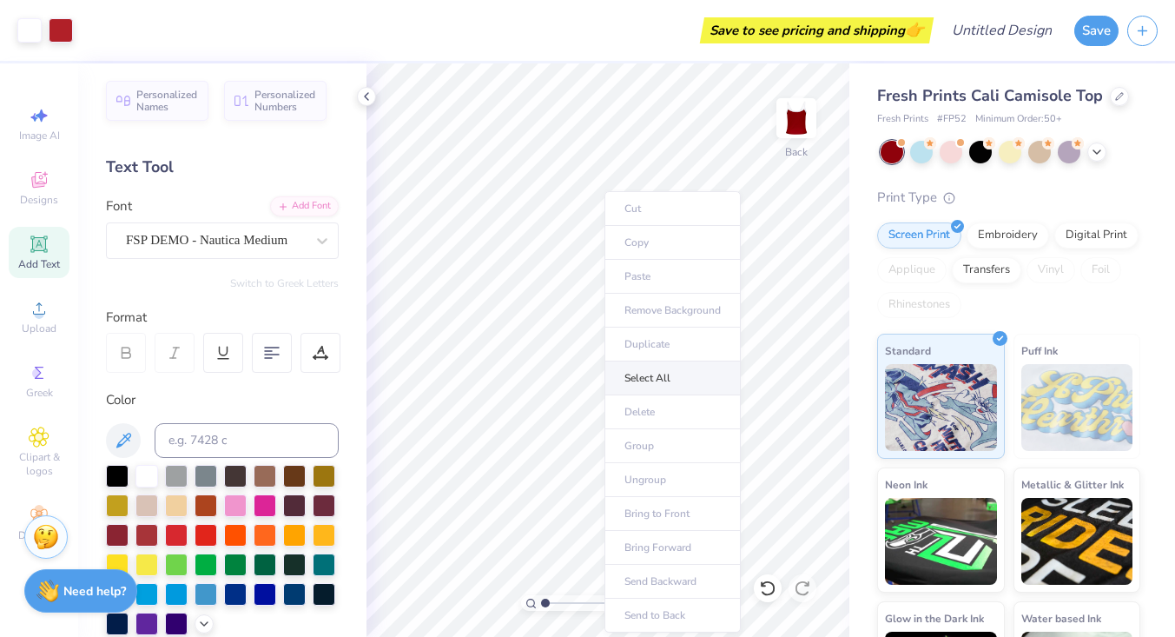
click at [646, 374] on li "Select All" at bounding box center [673, 378] width 136 height 34
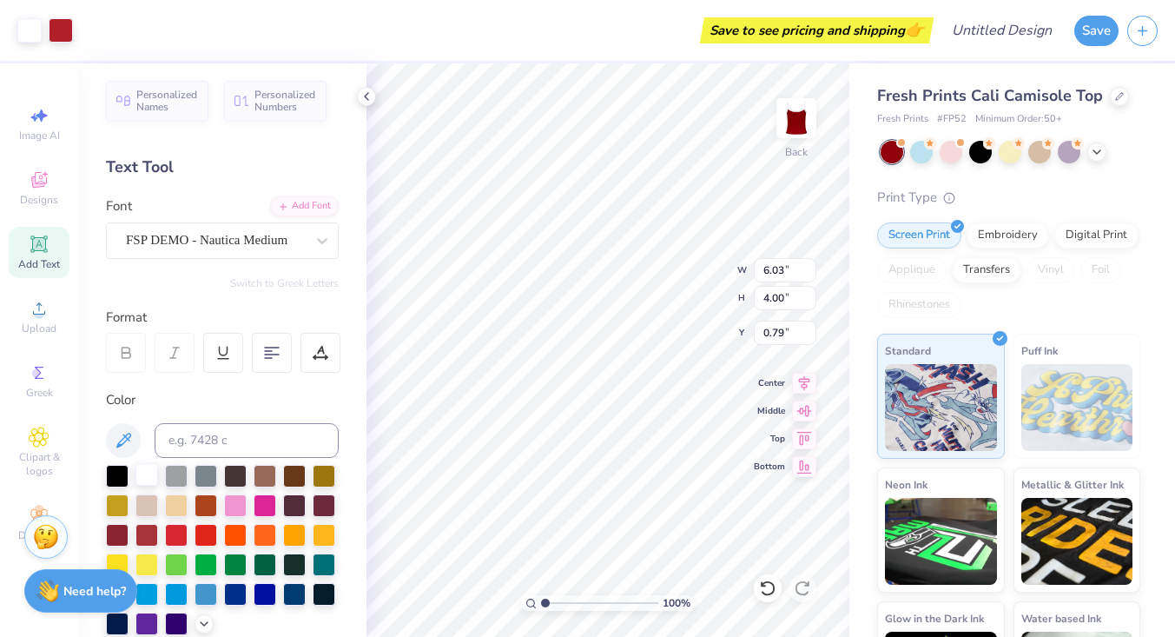
click at [150, 473] on div at bounding box center [147, 474] width 23 height 23
type input "1.02"
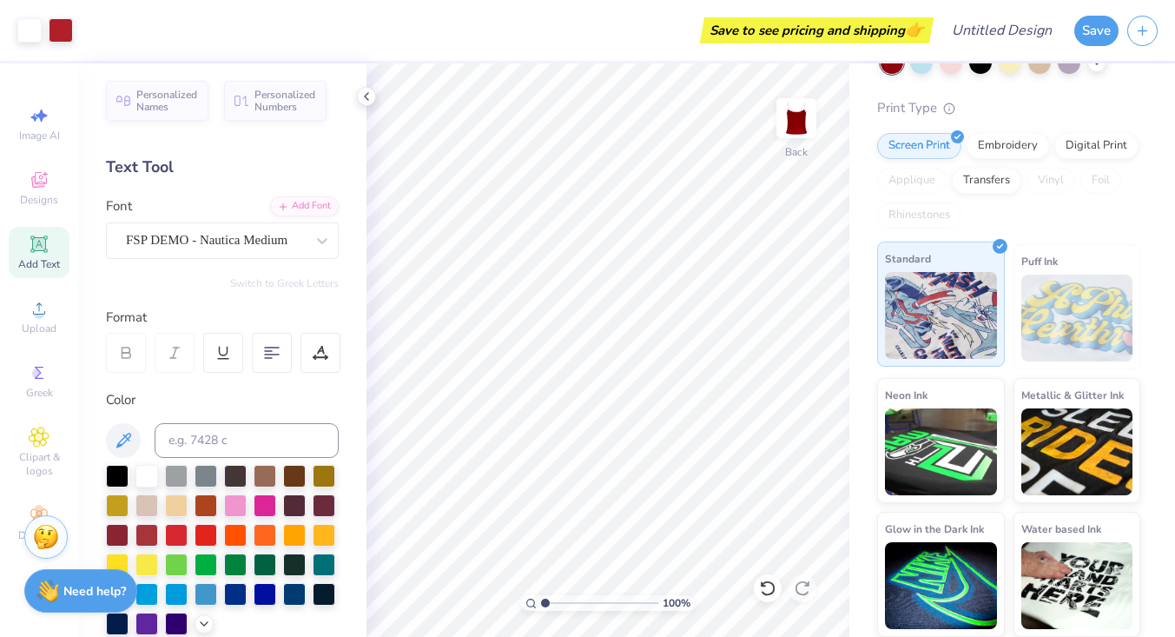
scroll to position [0, 0]
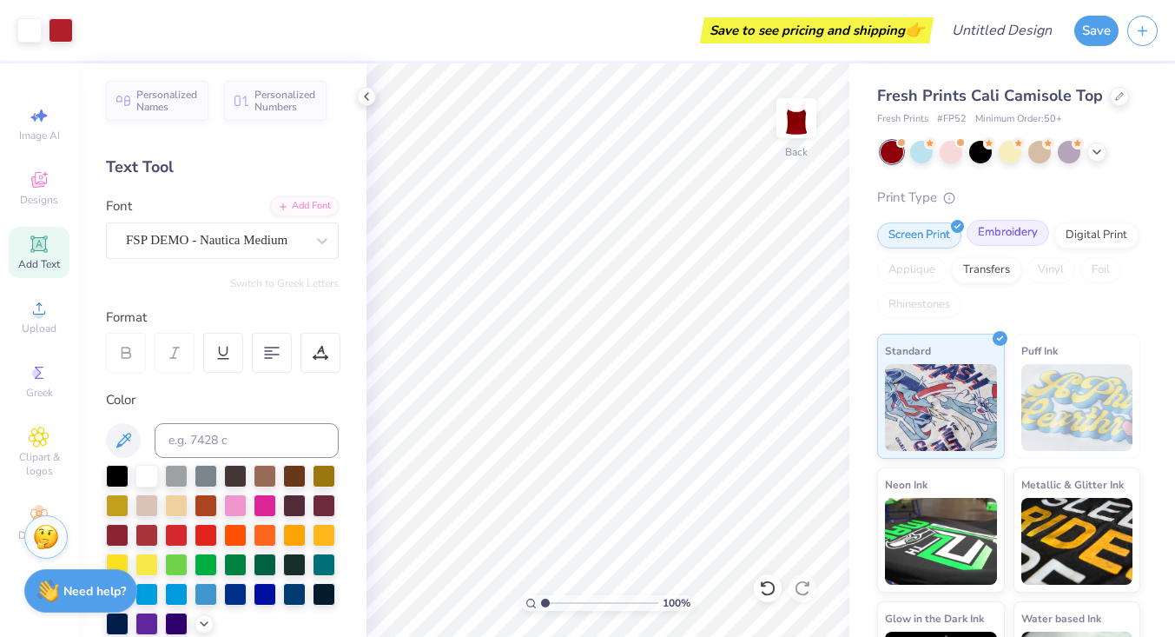
click at [990, 241] on div "Embroidery" at bounding box center [1008, 233] width 83 height 26
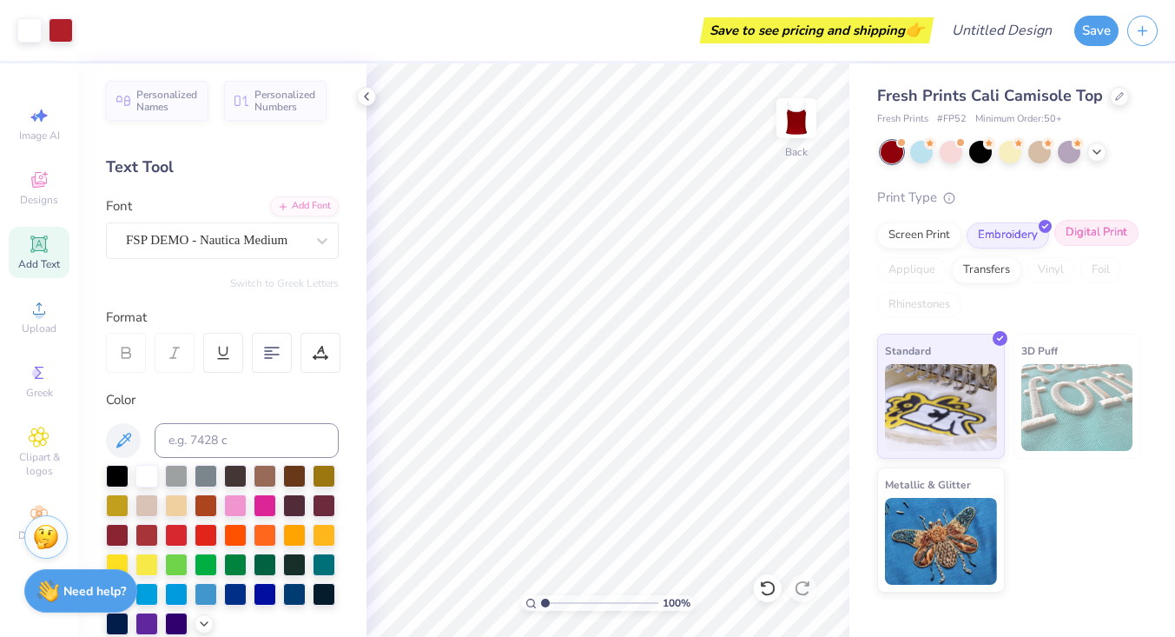
click at [1100, 238] on div "Digital Print" at bounding box center [1097, 233] width 84 height 26
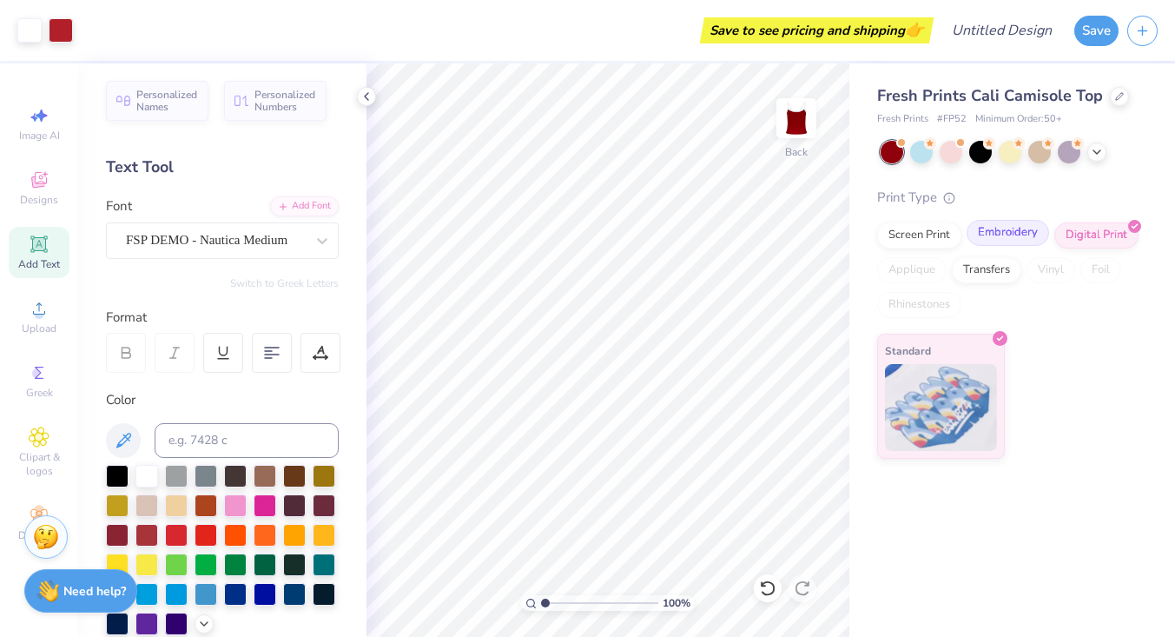
click at [1015, 234] on div "Embroidery" at bounding box center [1008, 233] width 83 height 26
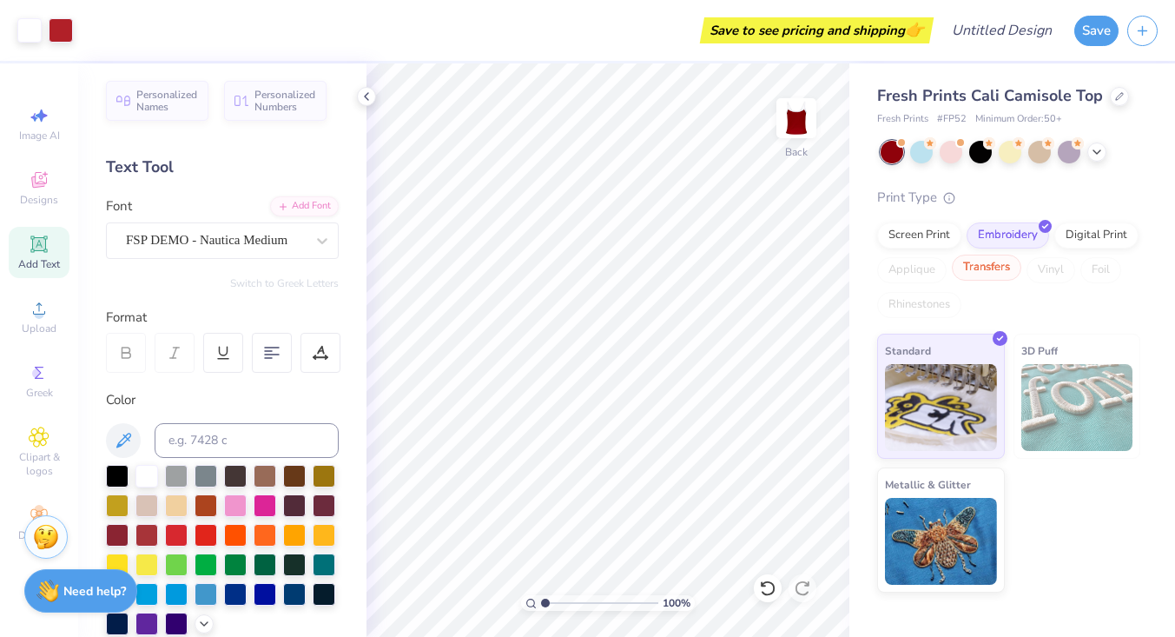
click at [972, 264] on div "Transfers" at bounding box center [986, 268] width 69 height 26
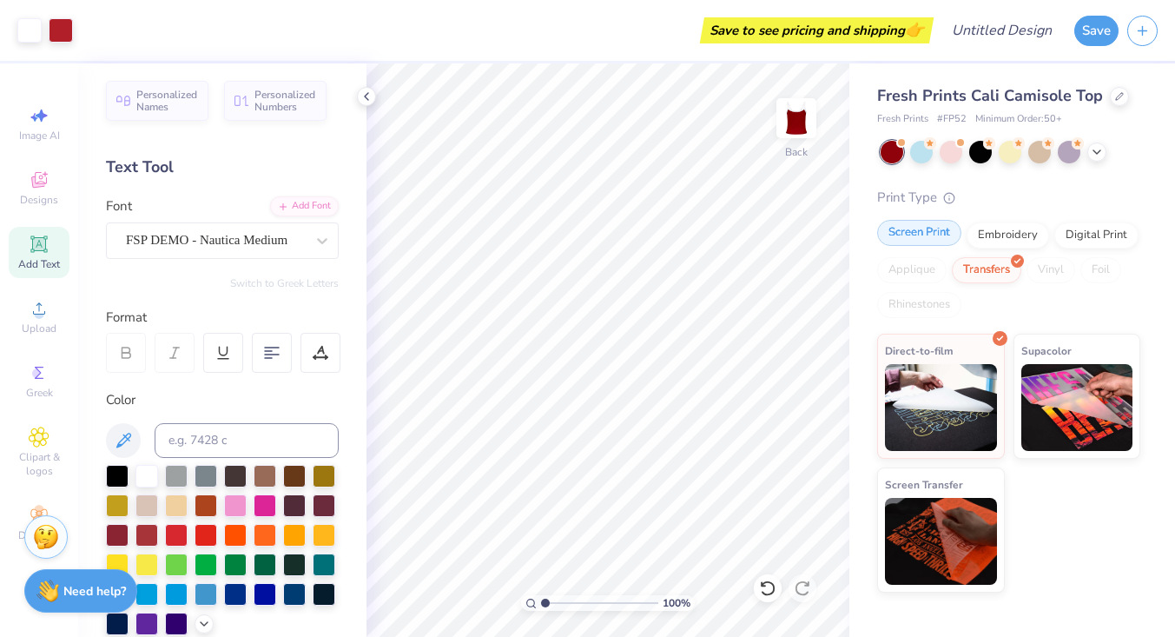
click at [911, 230] on div "Screen Print" at bounding box center [919, 233] width 84 height 26
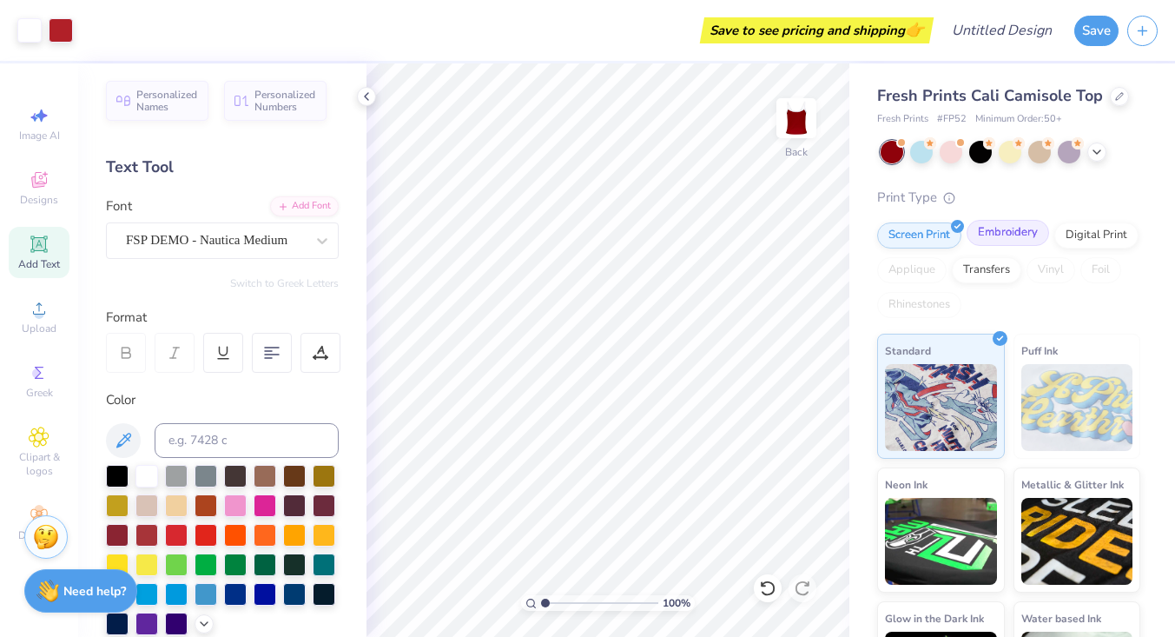
click at [992, 228] on div "Embroidery" at bounding box center [1008, 233] width 83 height 26
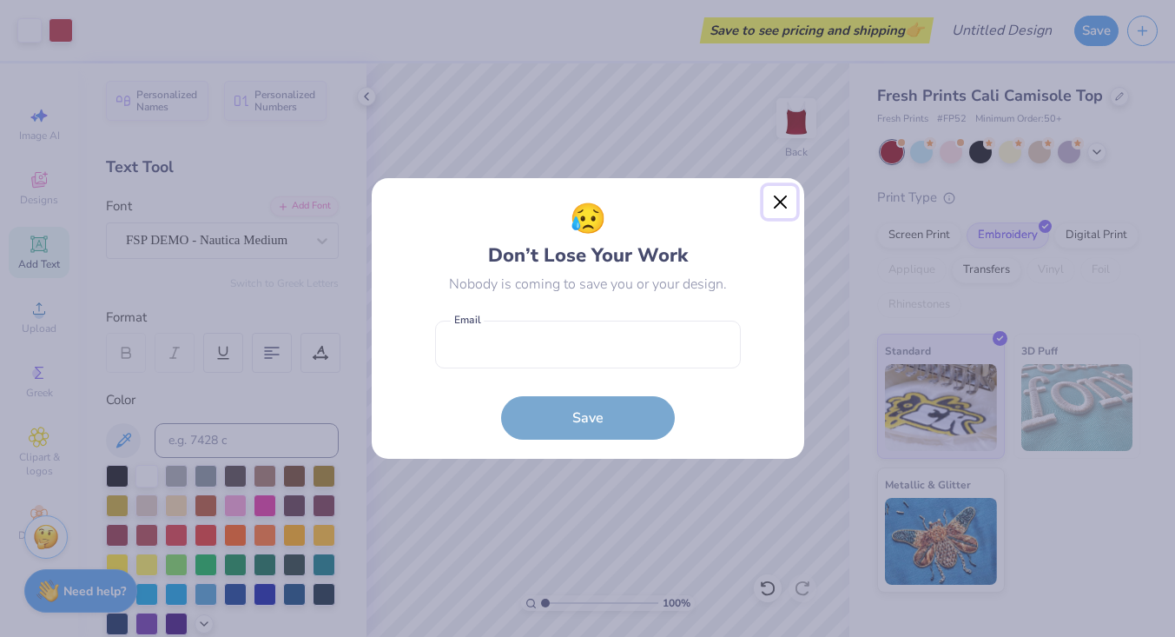
click at [774, 199] on button "Close" at bounding box center [780, 202] width 33 height 33
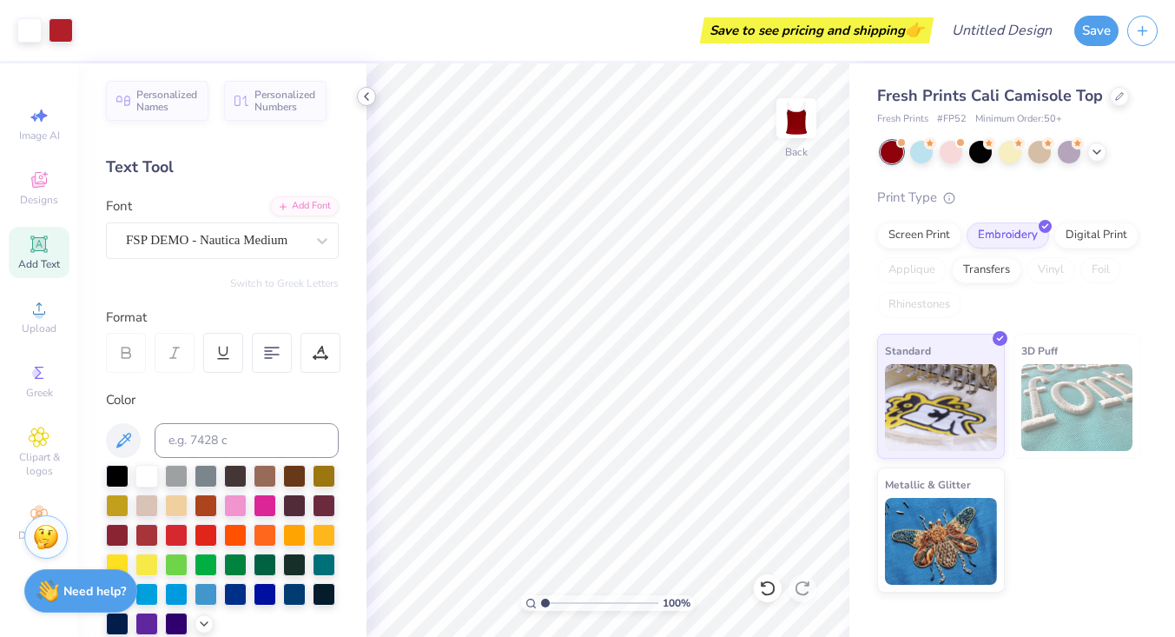
click at [367, 97] on icon at bounding box center [367, 96] width 14 height 14
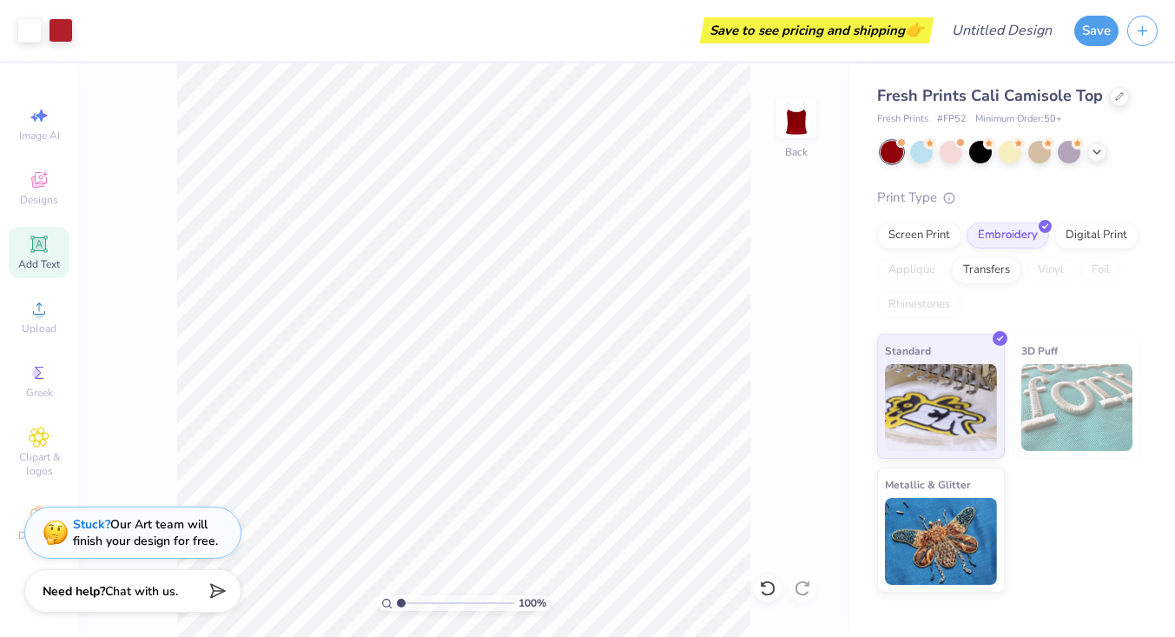
type textarea "x"
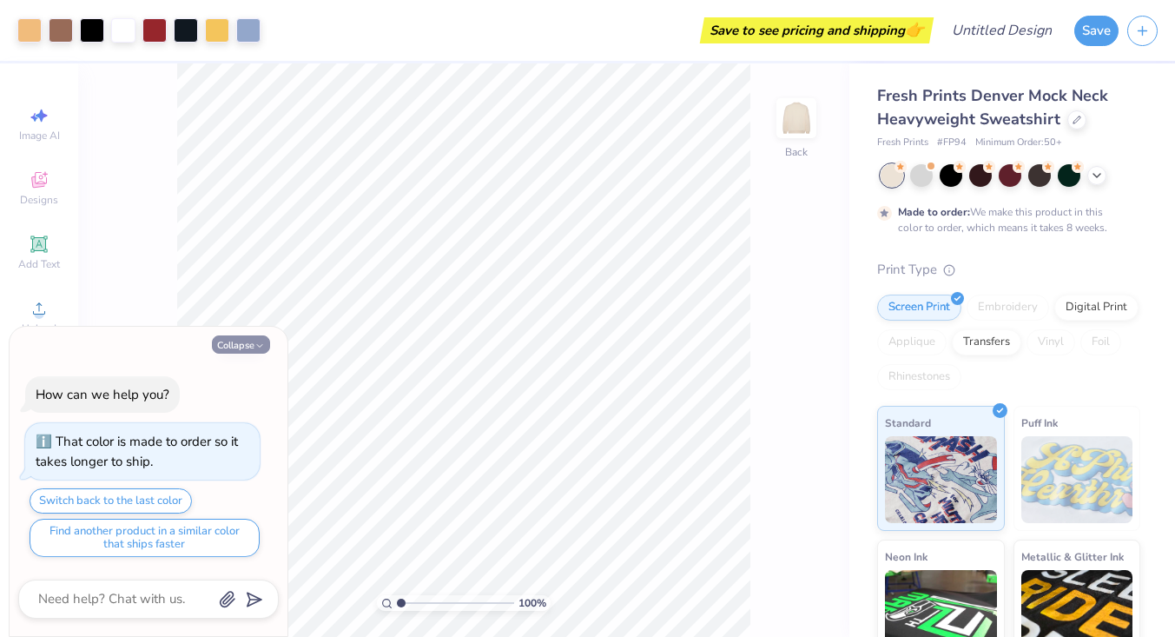
click at [259, 343] on icon "button" at bounding box center [260, 346] width 10 height 10
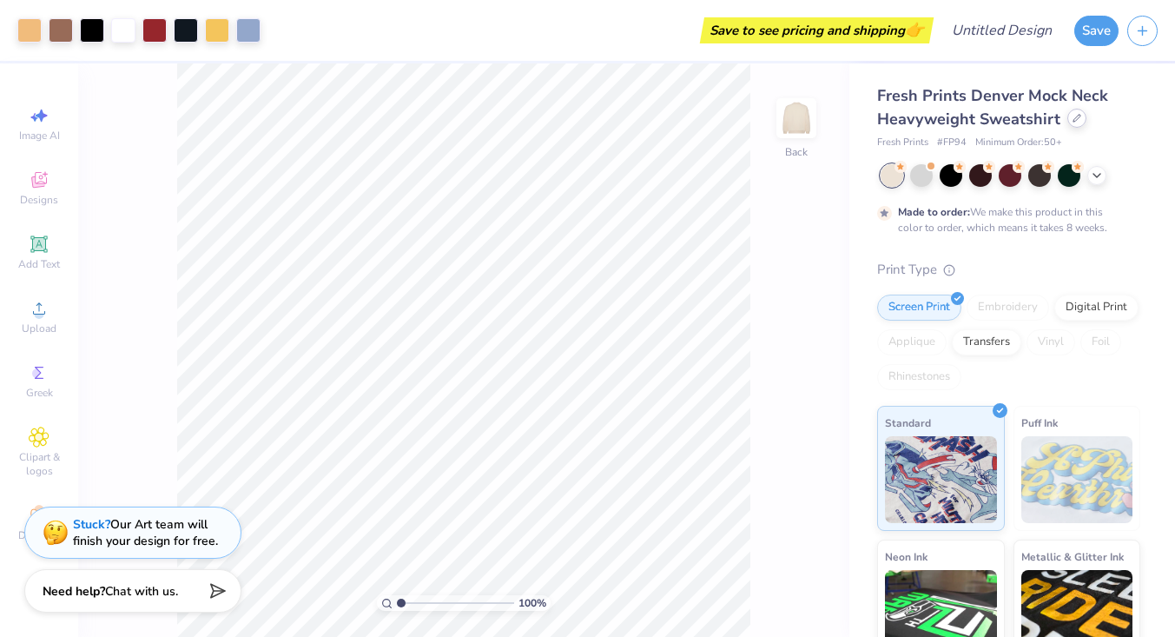
click at [1073, 116] on icon at bounding box center [1077, 118] width 9 height 9
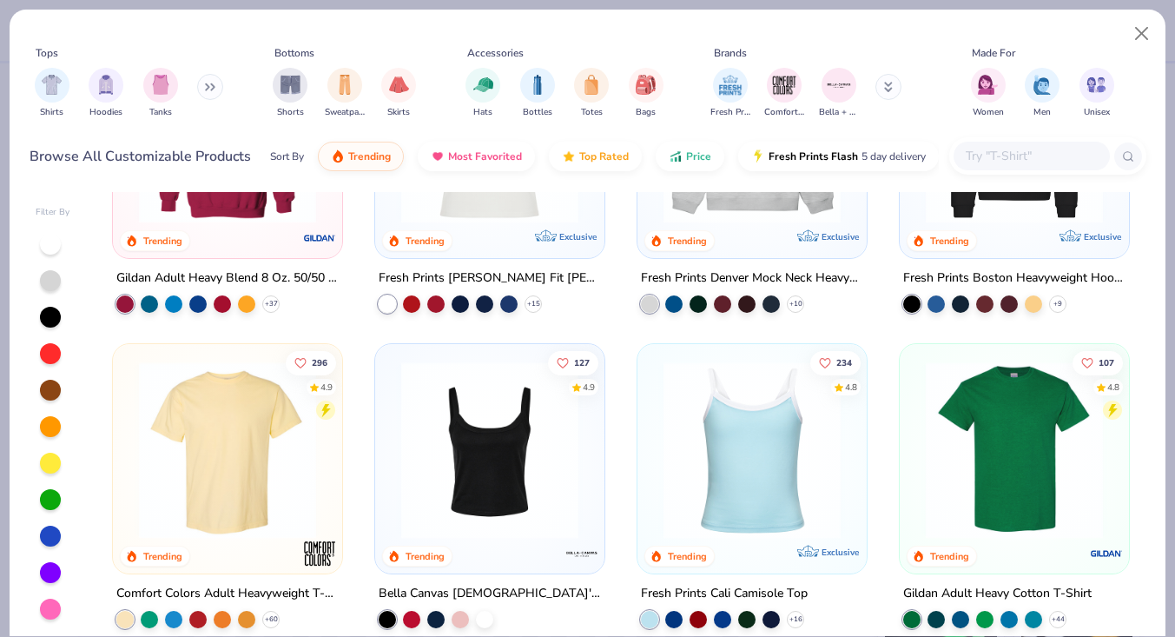
scroll to position [158, 0]
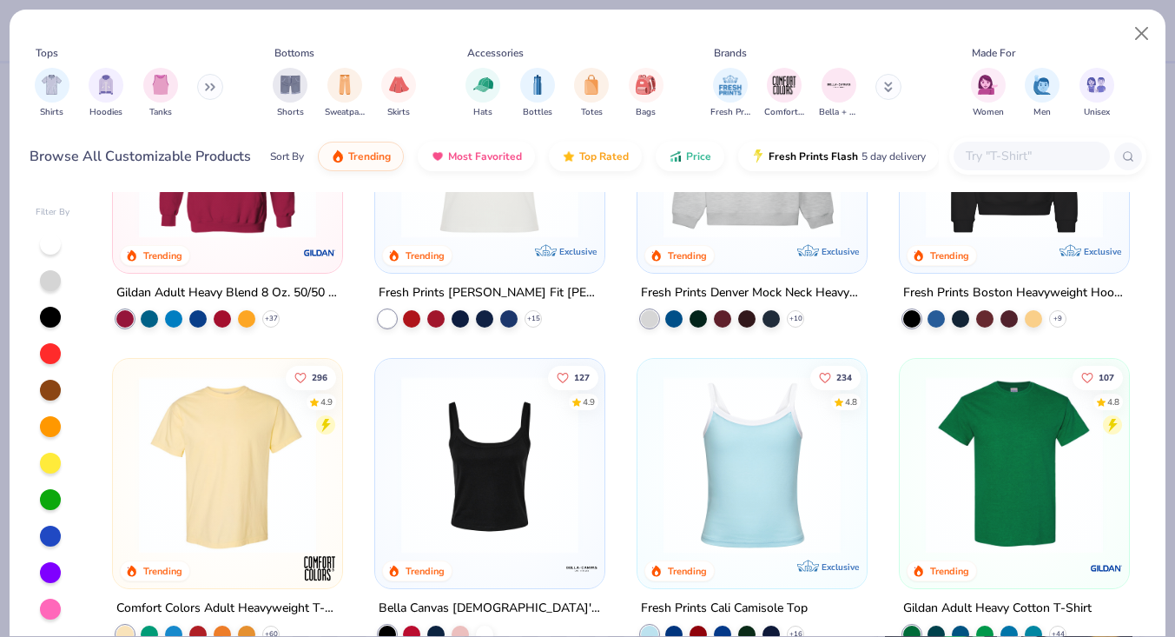
click at [755, 472] on img at bounding box center [752, 464] width 195 height 177
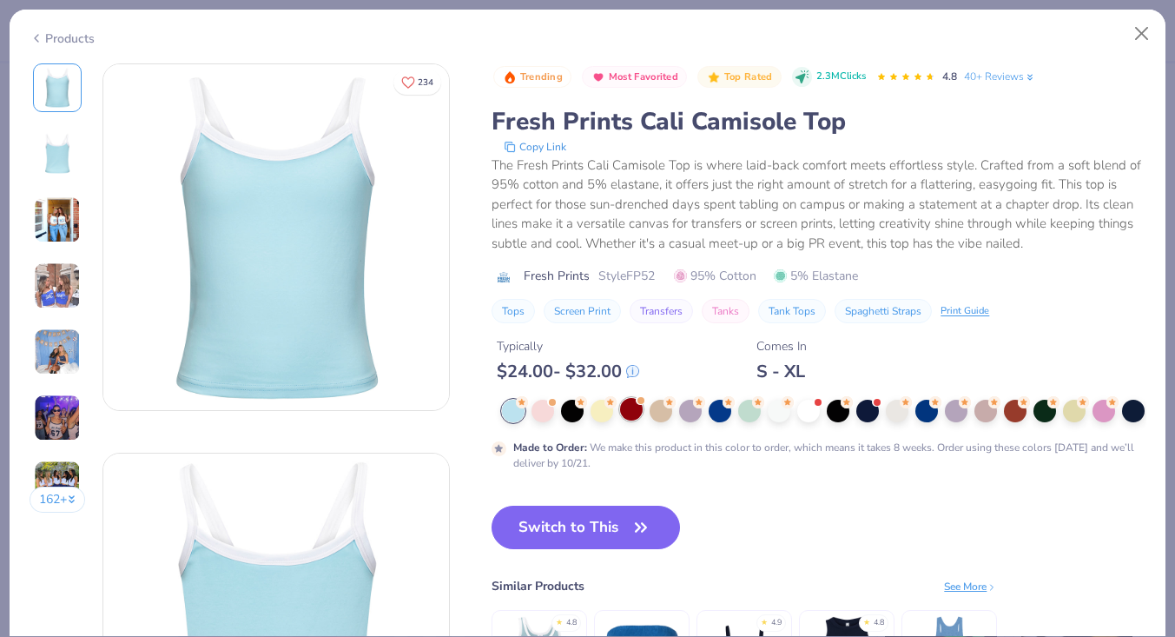
click at [631, 413] on div at bounding box center [631, 409] width 23 height 23
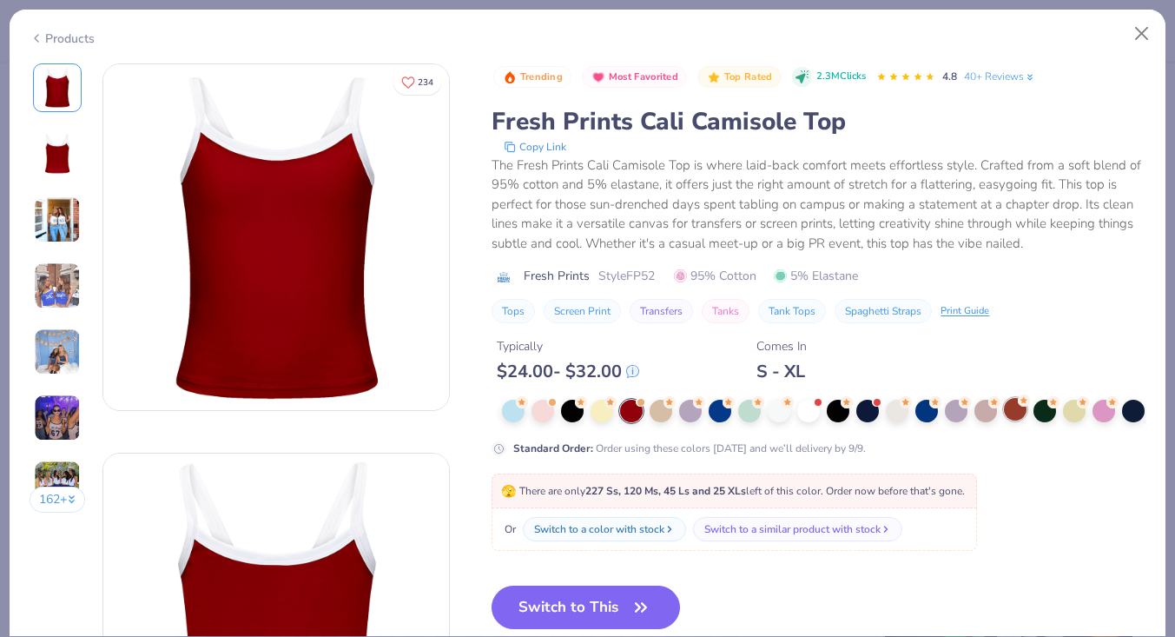
click at [1013, 403] on div at bounding box center [1015, 409] width 23 height 23
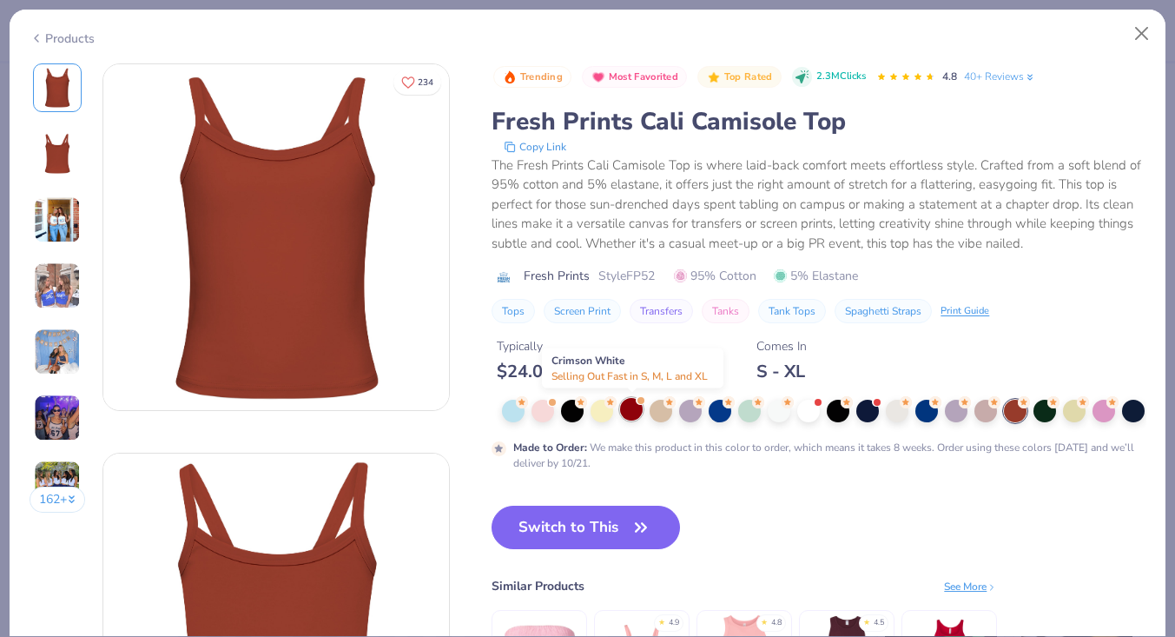
click at [632, 415] on div at bounding box center [631, 409] width 23 height 23
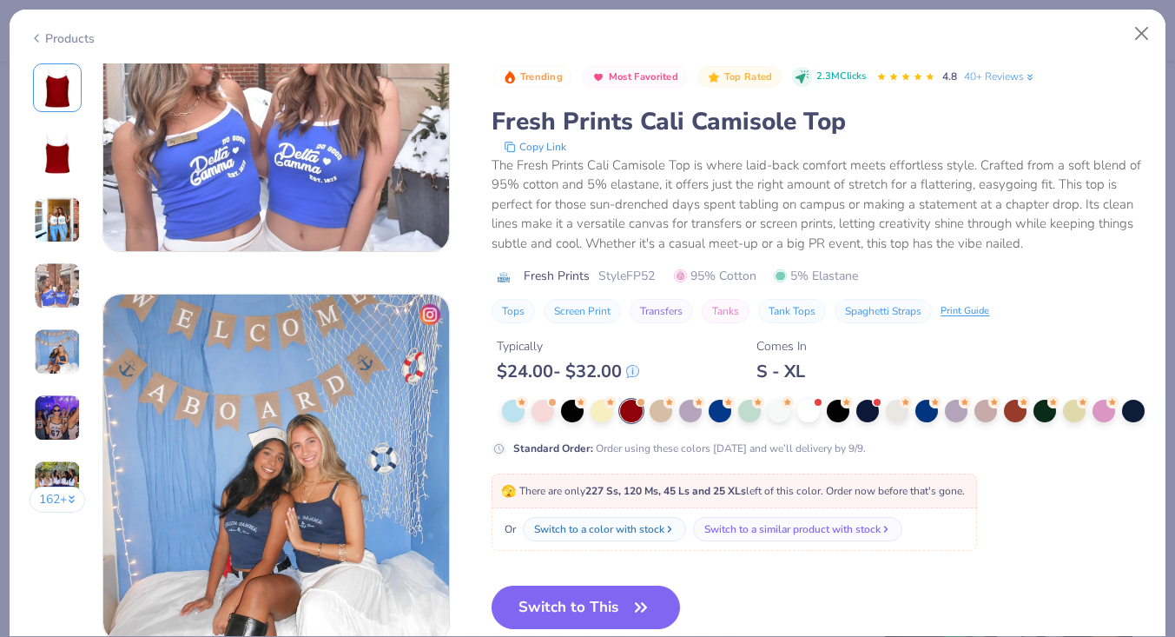
scroll to position [1299, 0]
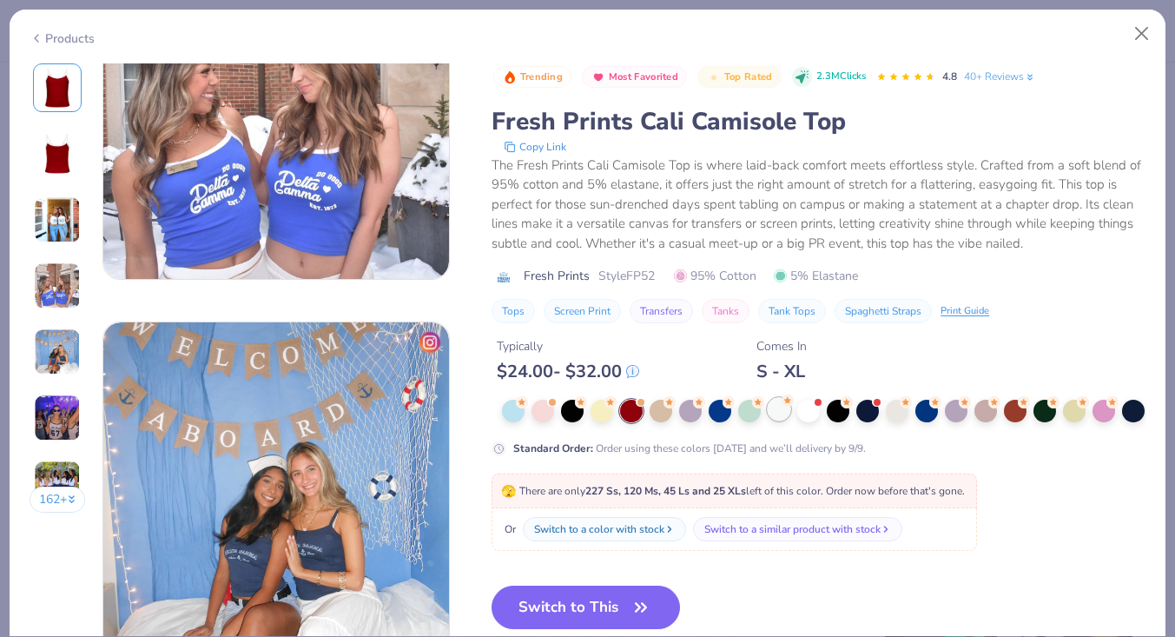
click at [783, 408] on div at bounding box center [779, 409] width 23 height 23
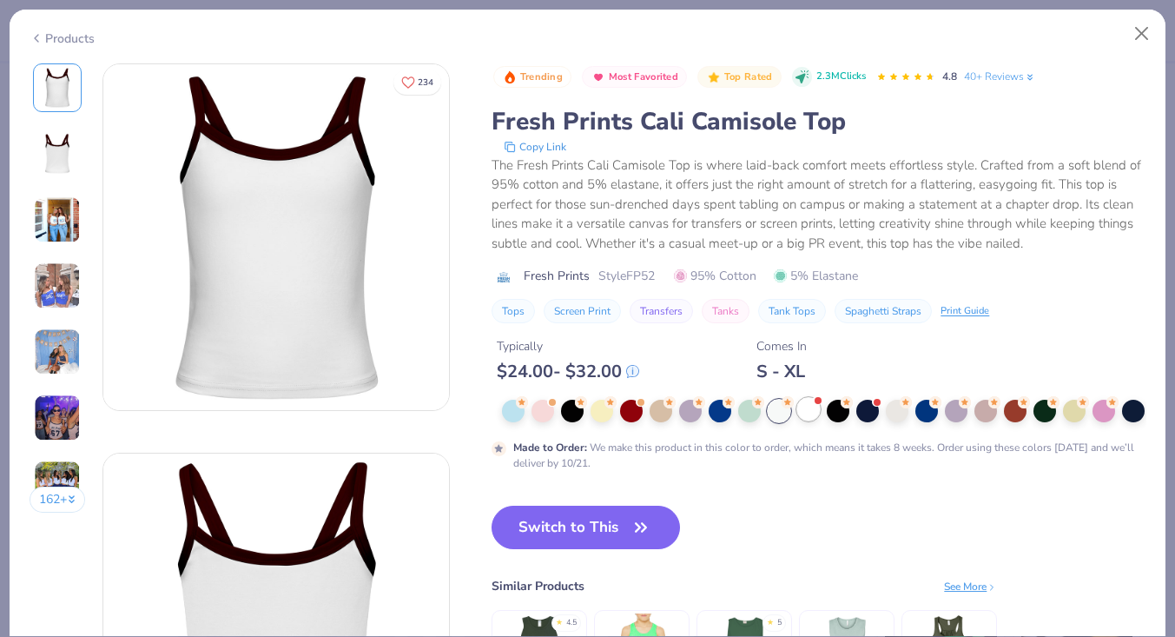
click at [813, 415] on div at bounding box center [808, 409] width 23 height 23
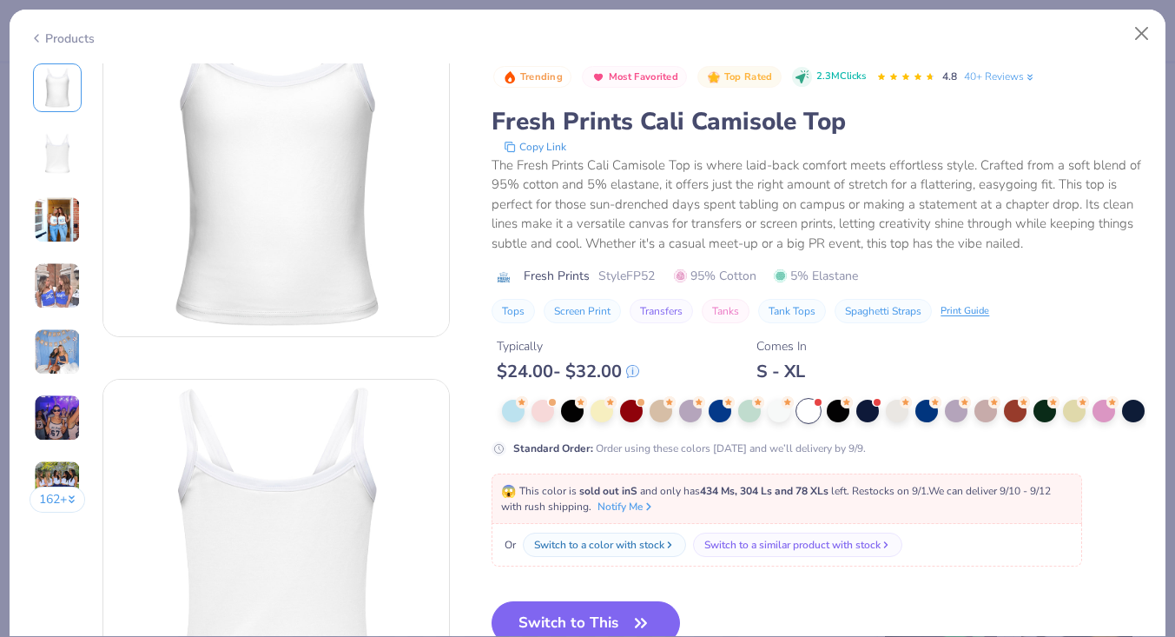
scroll to position [77, 0]
click at [638, 618] on icon "button" at bounding box center [641, 623] width 24 height 24
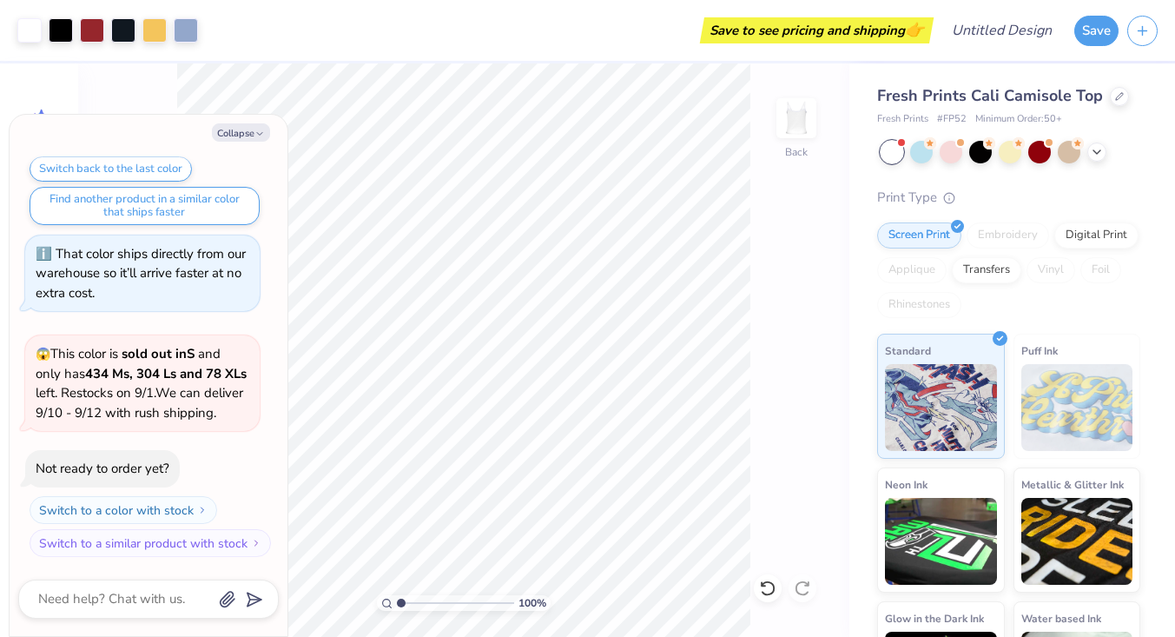
click at [1105, 102] on div "Fresh Prints Cali Camisole Top" at bounding box center [1008, 95] width 263 height 23
click at [1110, 101] on div at bounding box center [1119, 94] width 19 height 19
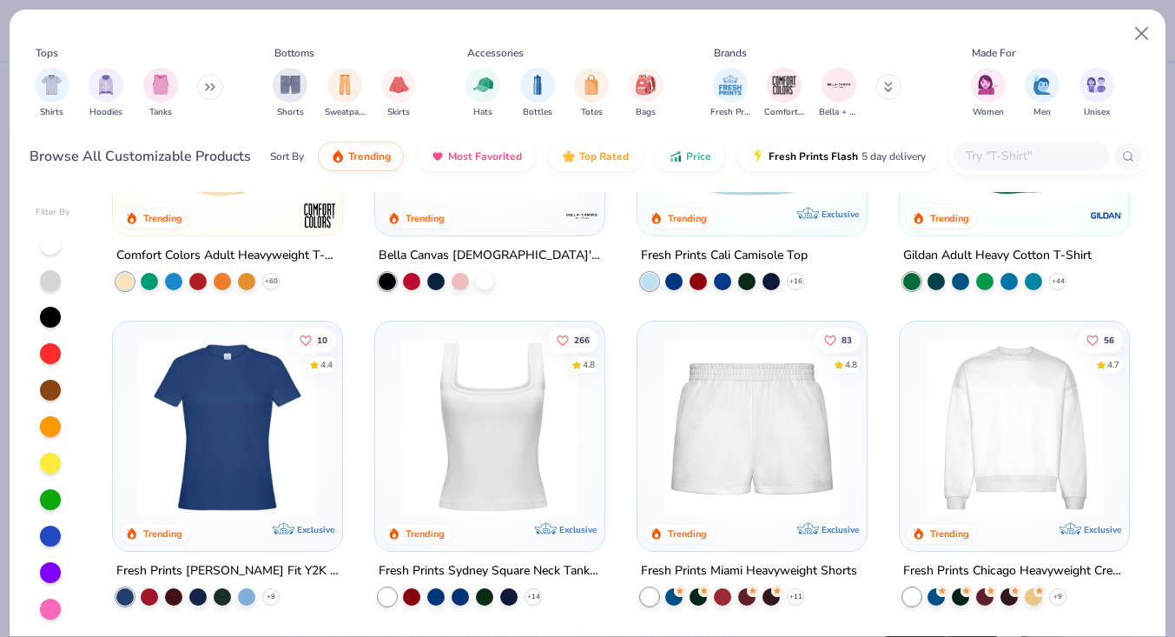
scroll to position [250, 0]
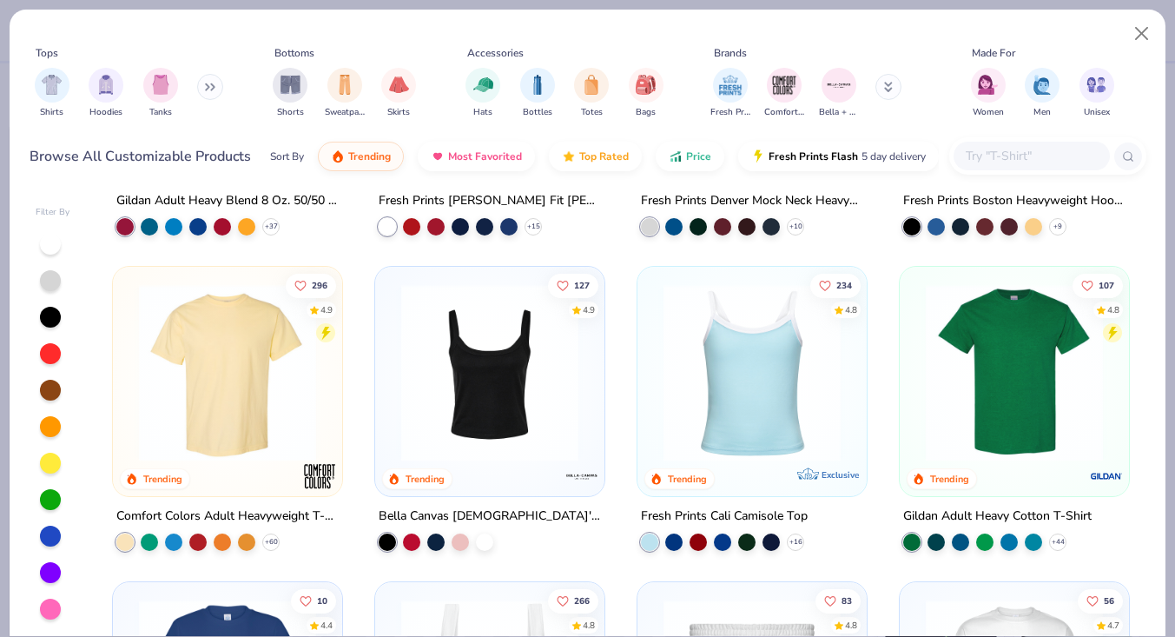
click at [756, 374] on img at bounding box center [752, 372] width 195 height 177
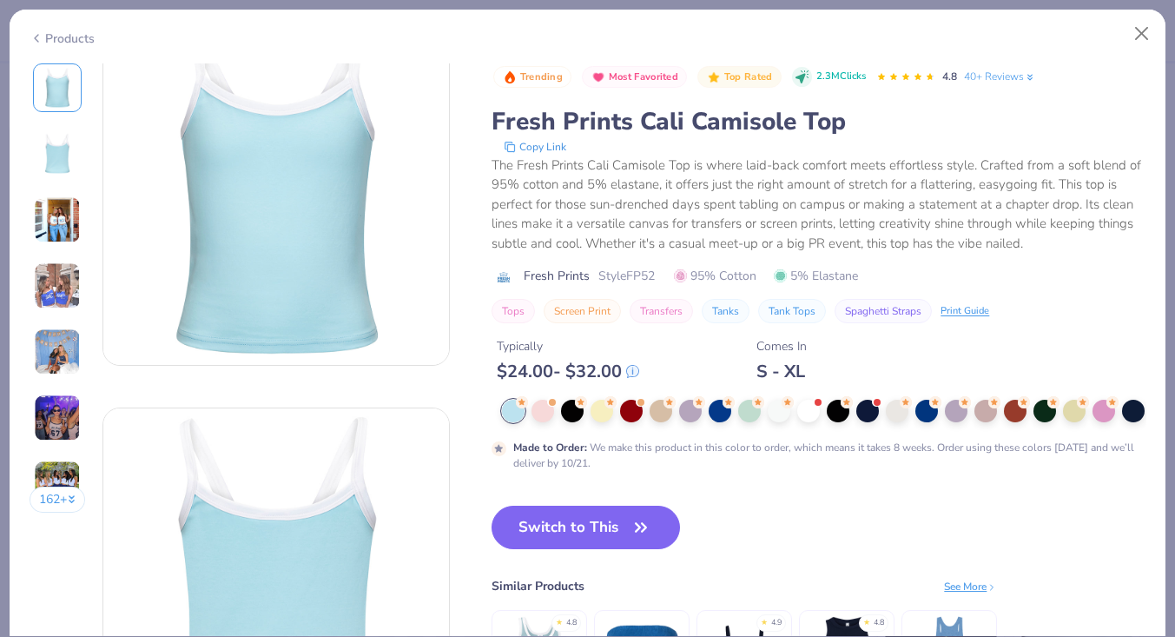
click at [69, 216] on img at bounding box center [57, 219] width 47 height 47
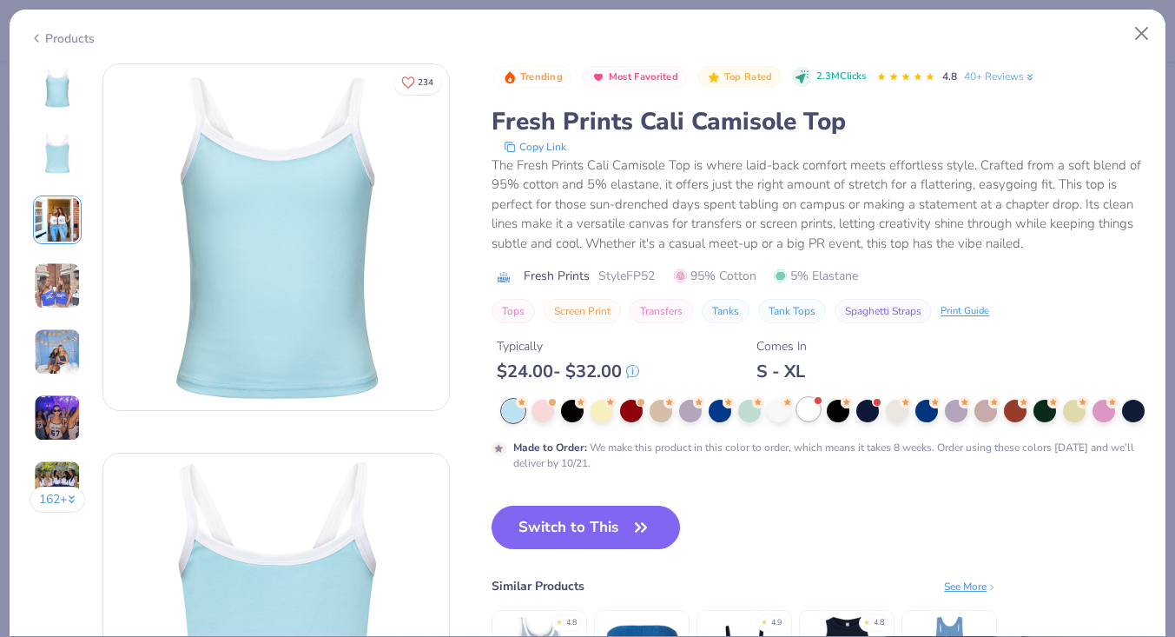
click at [806, 411] on div at bounding box center [808, 409] width 23 height 23
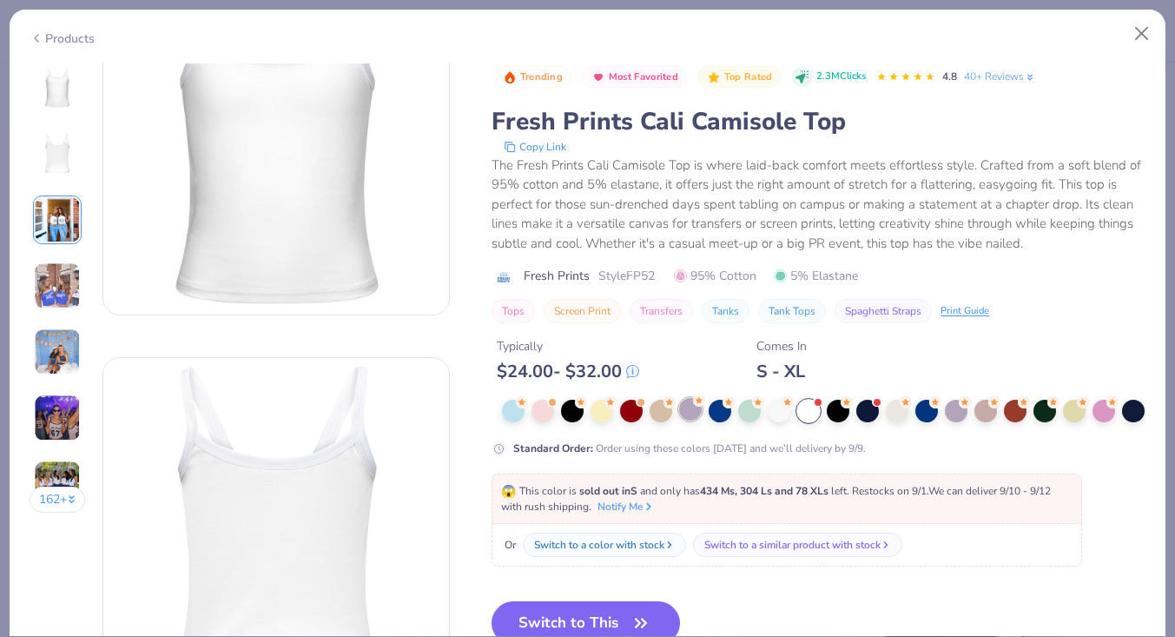
scroll to position [137, 0]
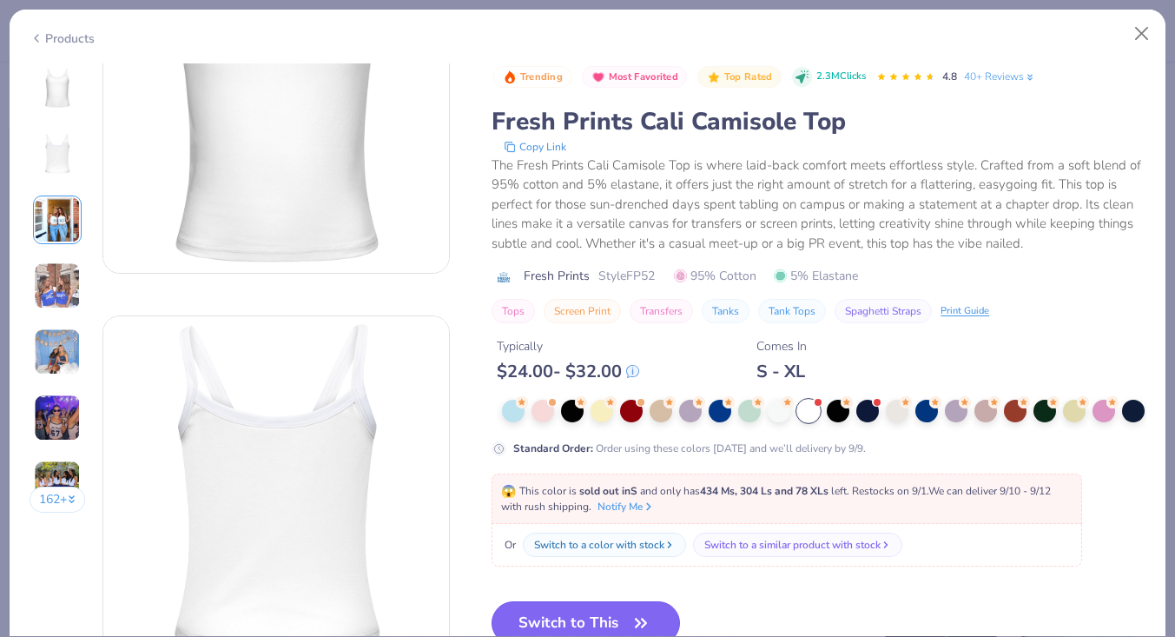
click at [608, 613] on button "Switch to This" at bounding box center [586, 622] width 188 height 43
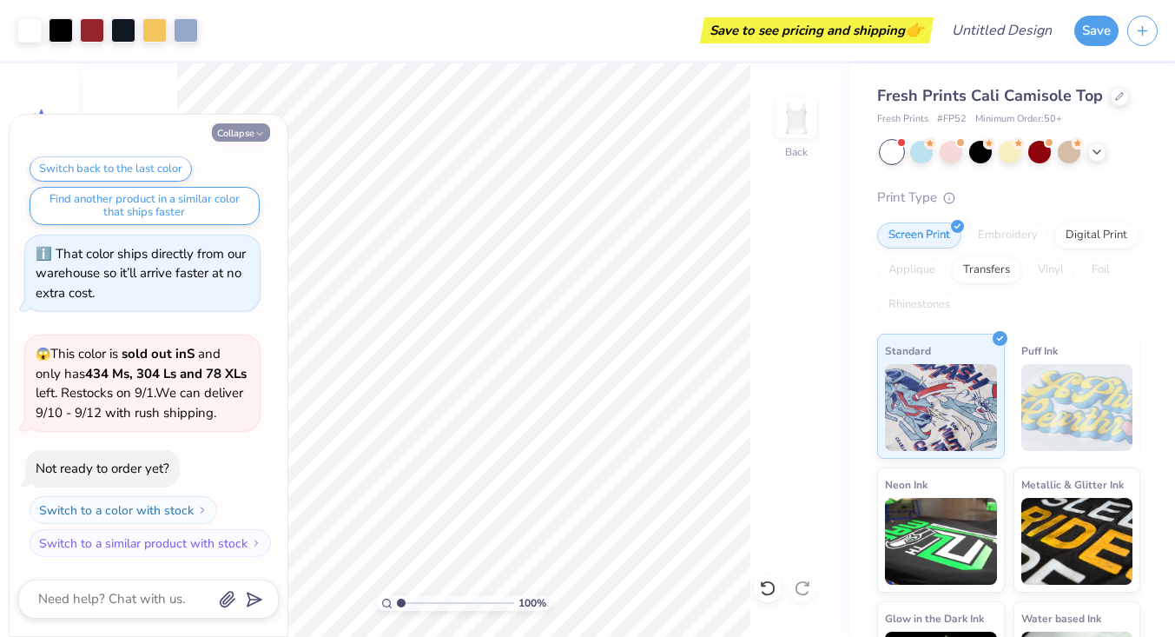
click at [238, 136] on button "Collapse" at bounding box center [241, 132] width 58 height 18
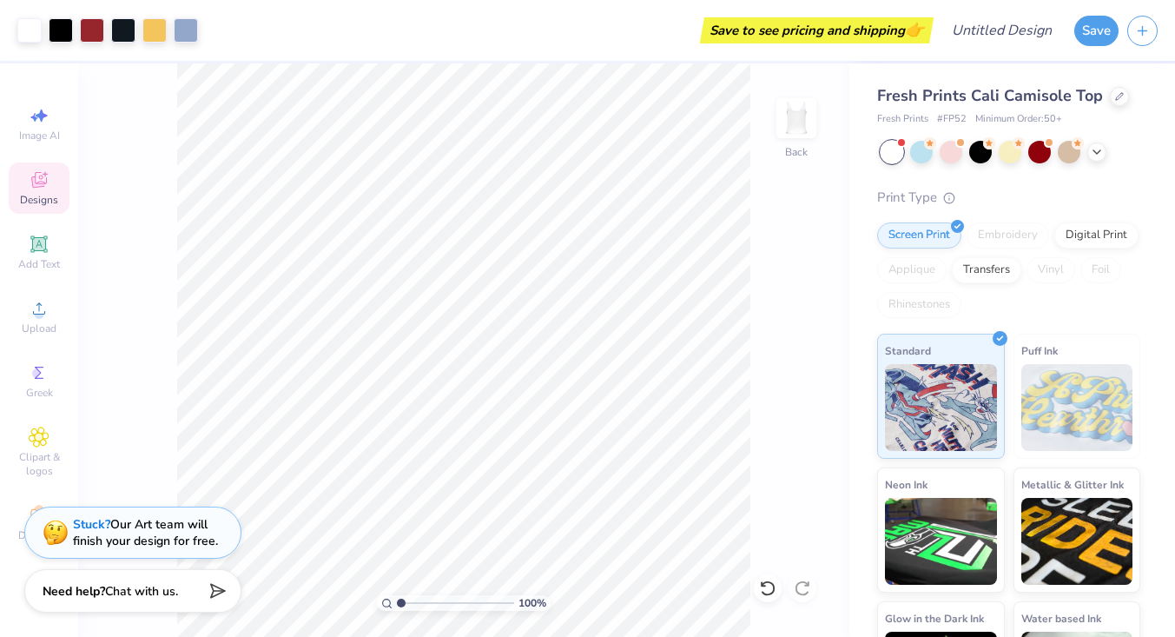
click at [31, 195] on span "Designs" at bounding box center [39, 200] width 38 height 14
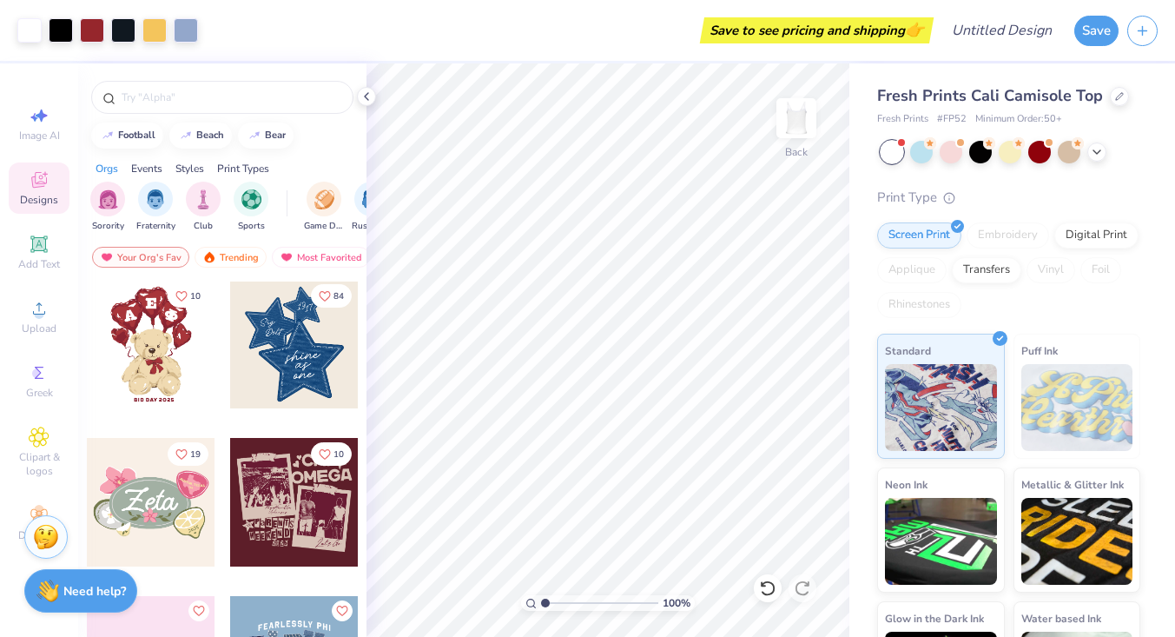
scroll to position [320, 0]
click at [167, 341] on div at bounding box center [151, 343] width 129 height 129
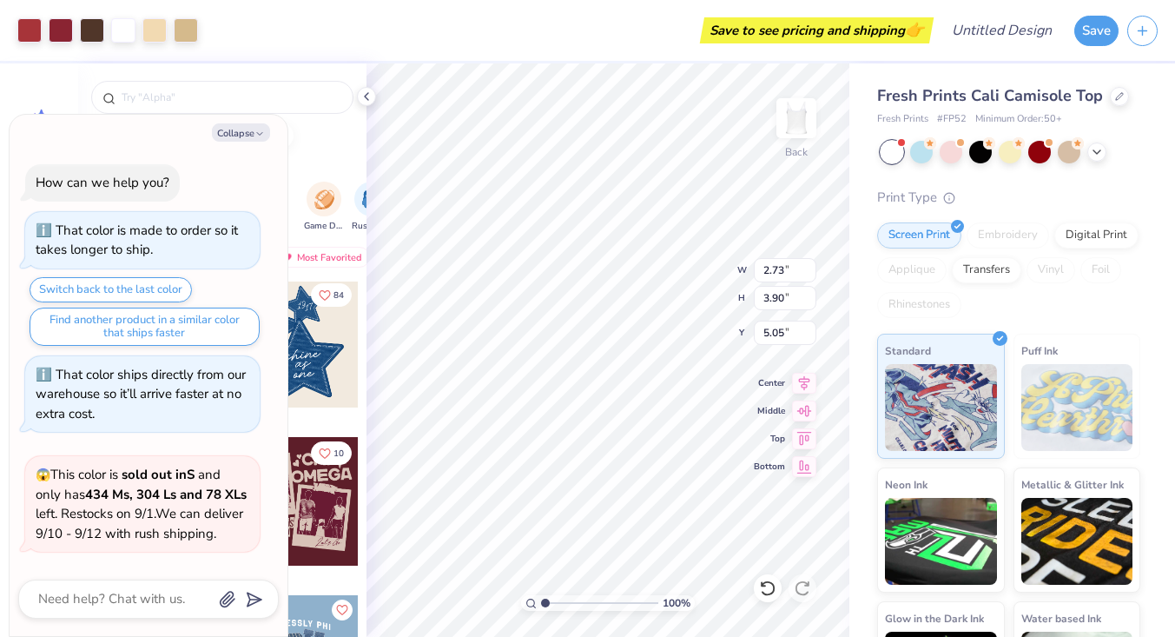
scroll to position [312, 0]
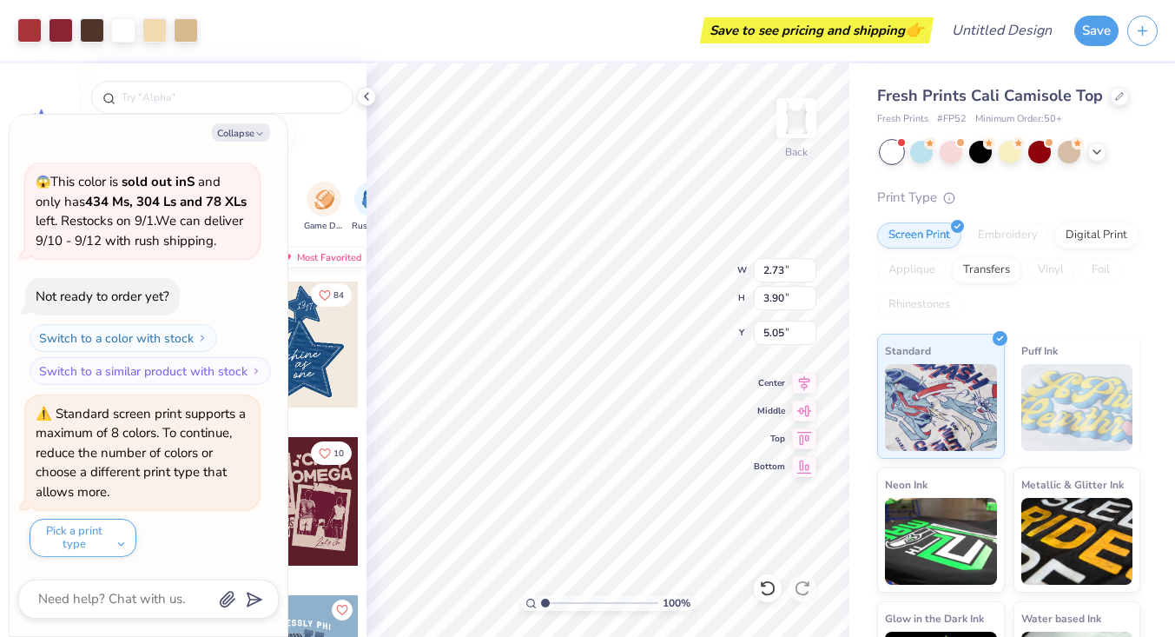
type textarea "x"
type input "5.88"
type input "8.39"
type input "0.56"
type textarea "x"
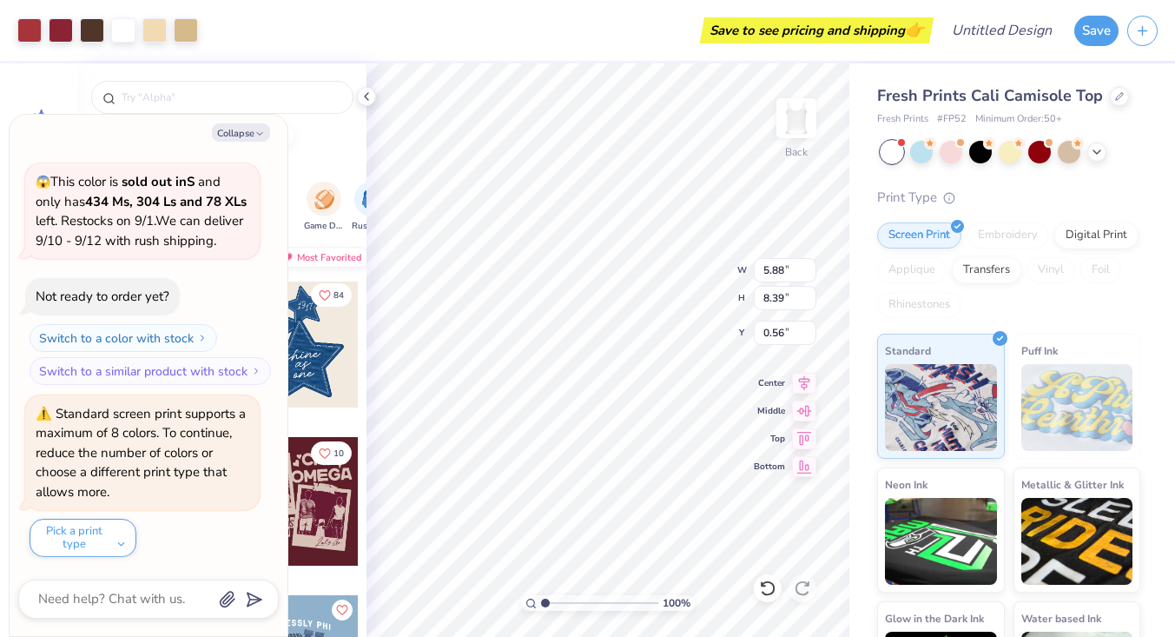
type input "3.74"
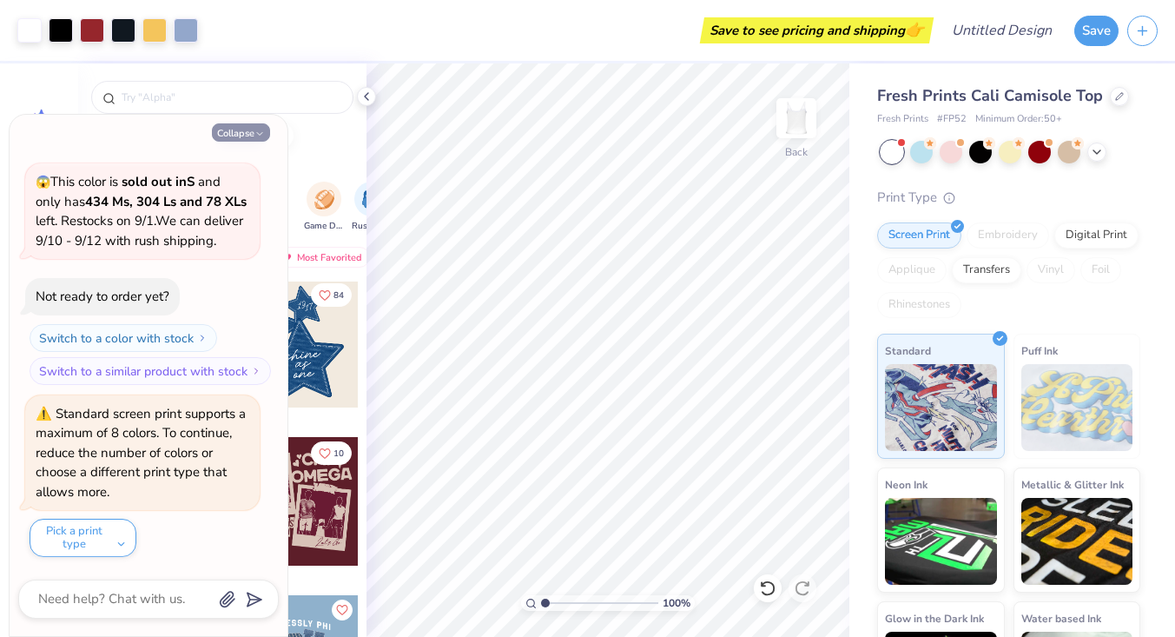
click at [256, 131] on icon "button" at bounding box center [260, 134] width 10 height 10
type textarea "x"
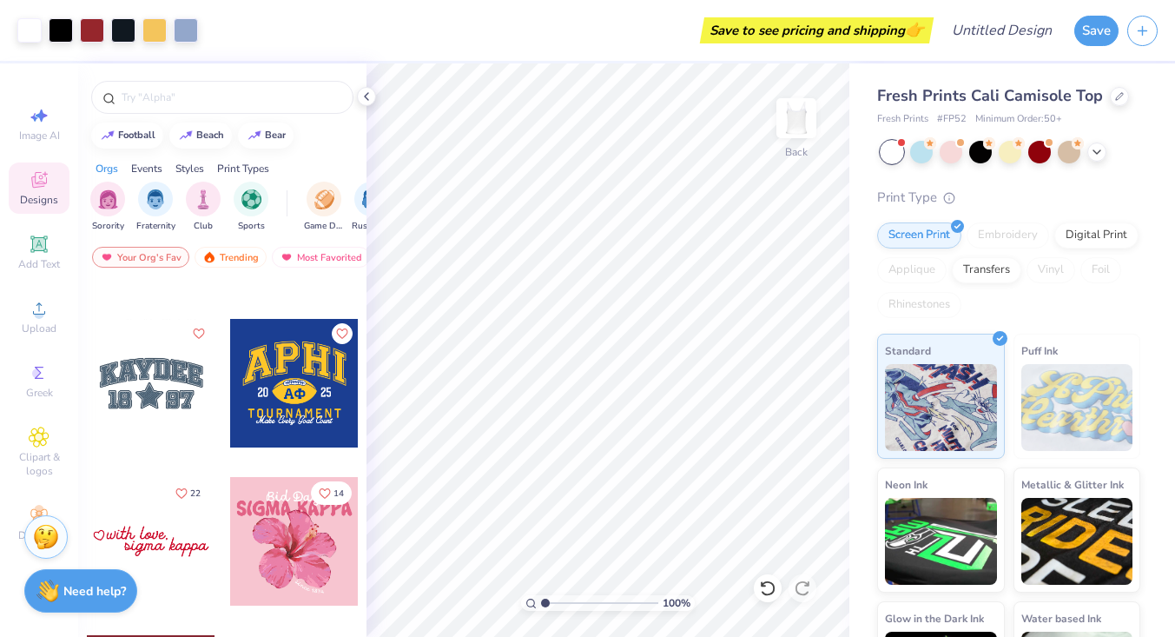
scroll to position [5978, 0]
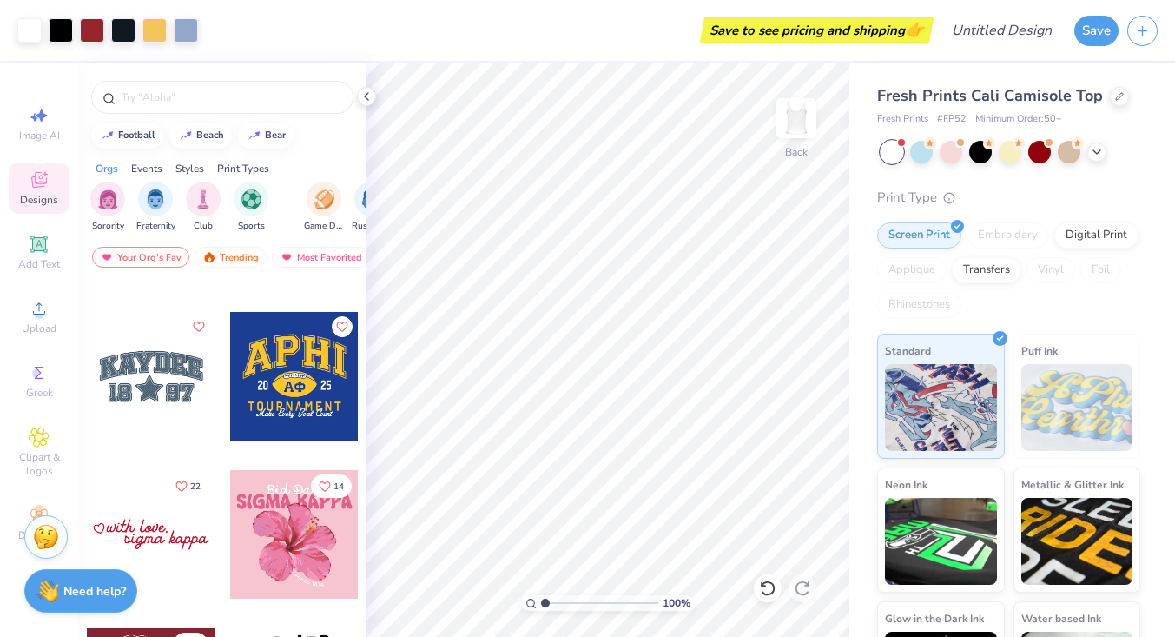
click at [168, 379] on div at bounding box center [151, 376] width 129 height 129
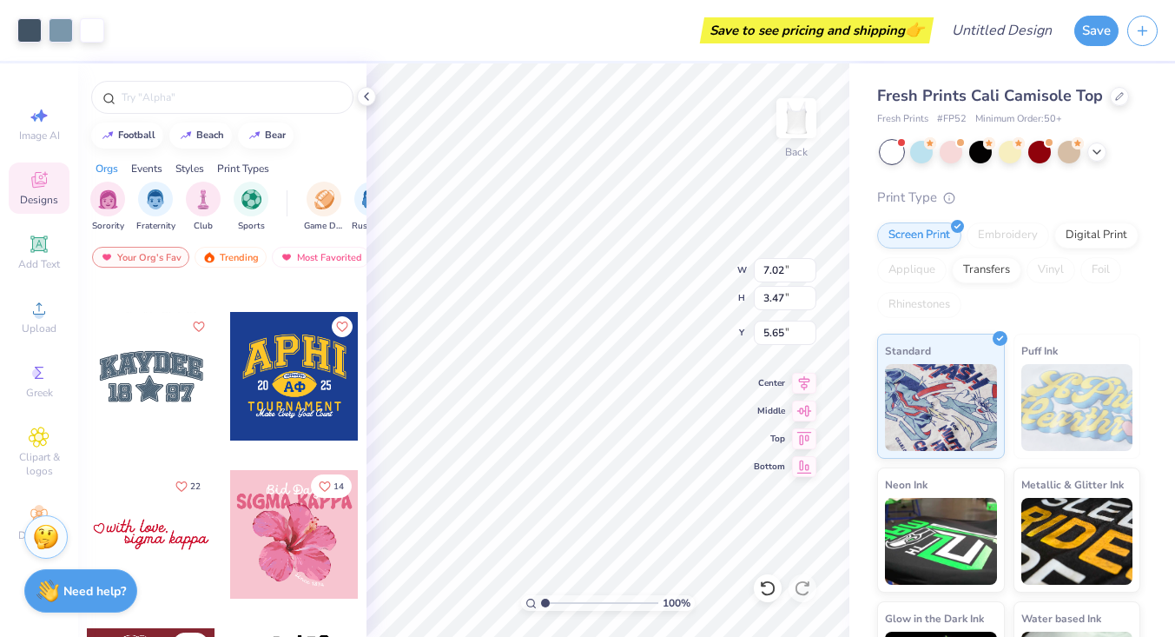
scroll to position [6417, 0]
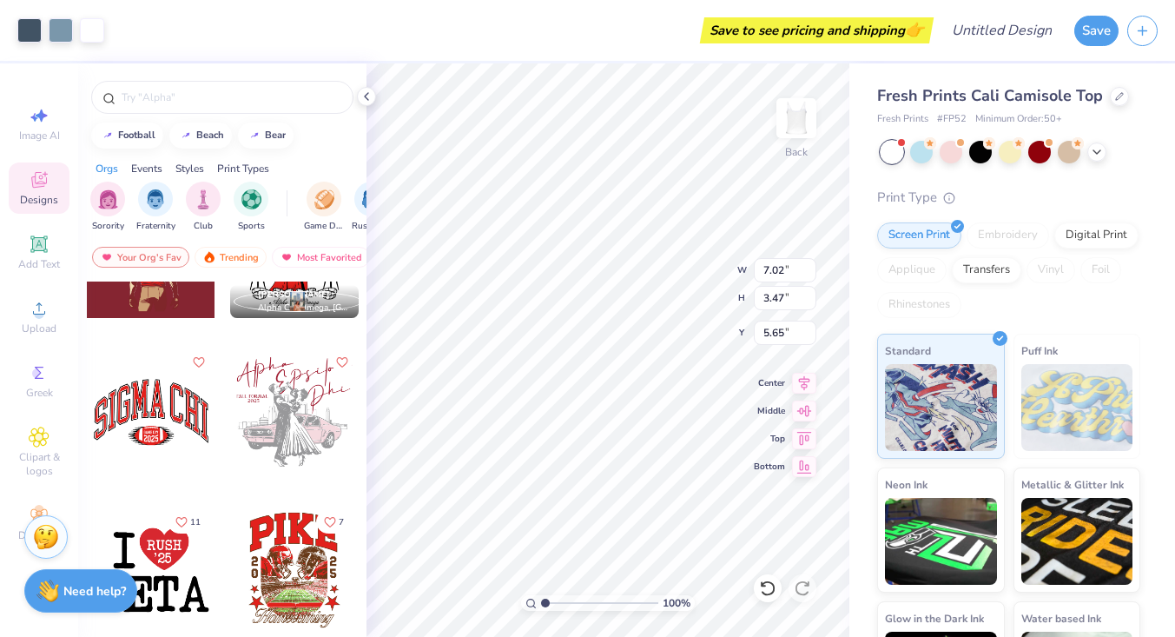
type input "4.54"
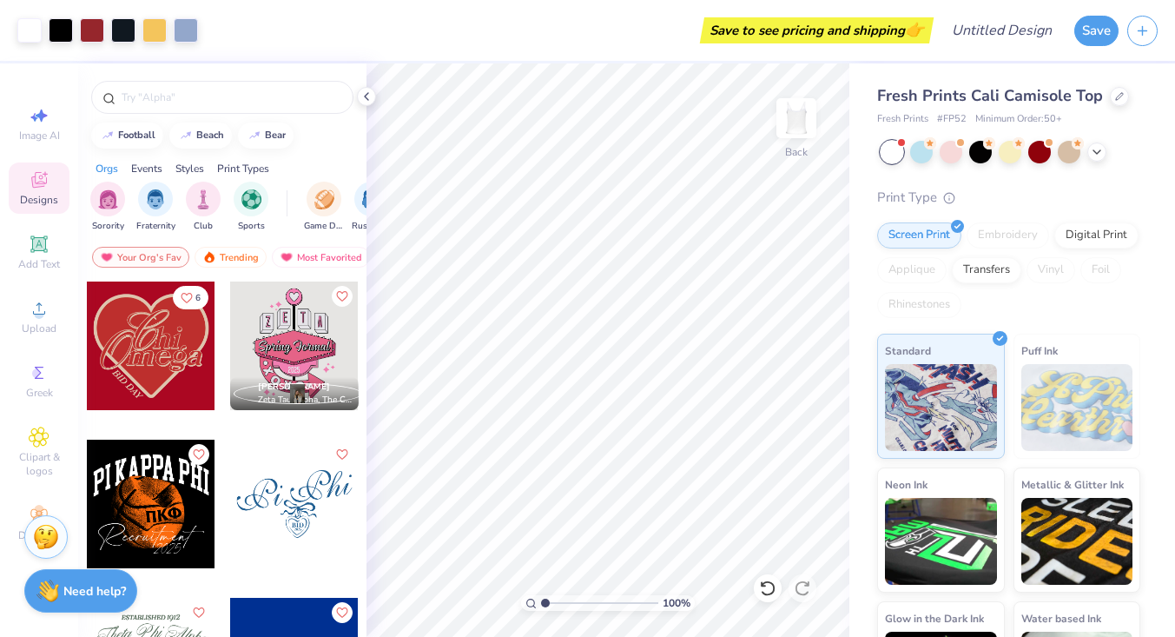
scroll to position [9802, 0]
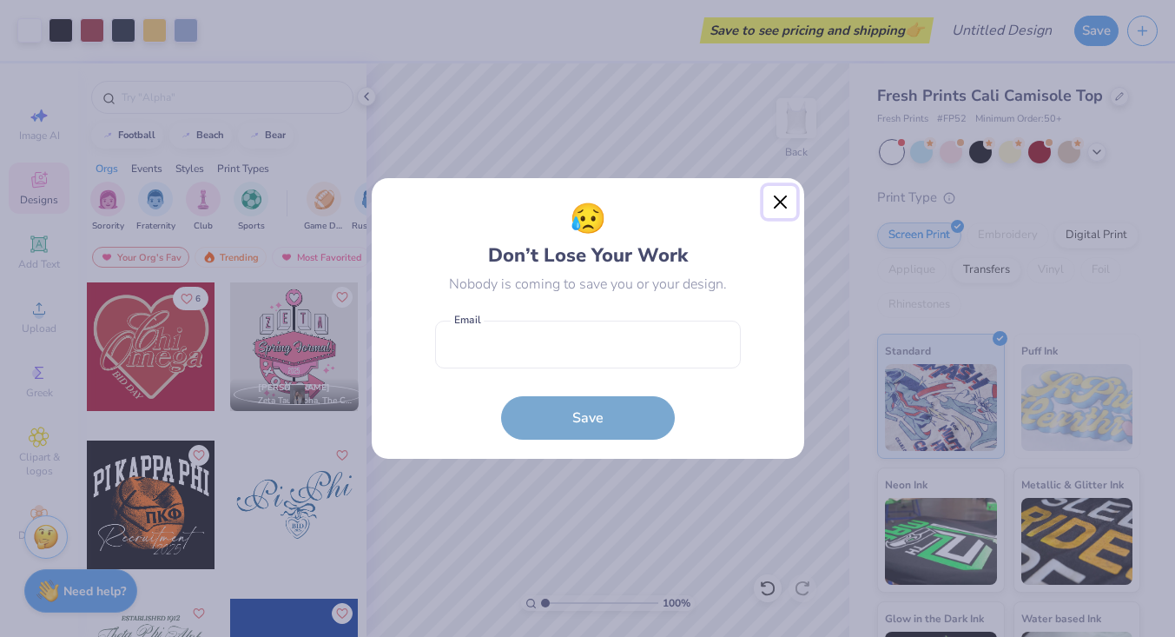
click at [780, 202] on button "Close" at bounding box center [780, 202] width 33 height 33
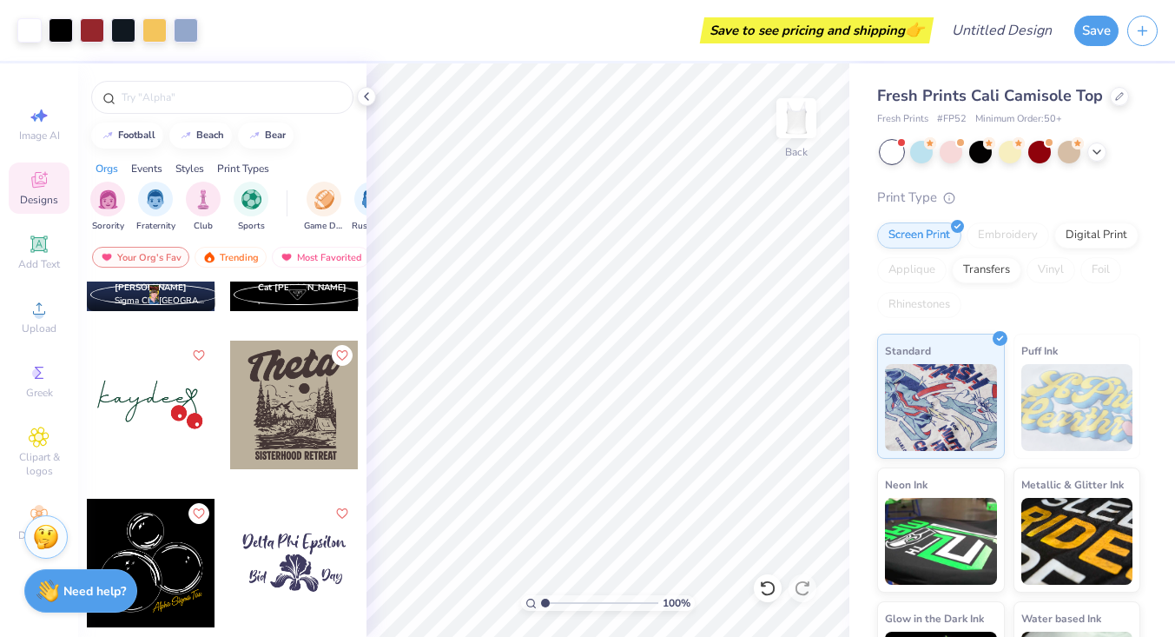
scroll to position [17971, 0]
